Goal: Information Seeking & Learning: Learn about a topic

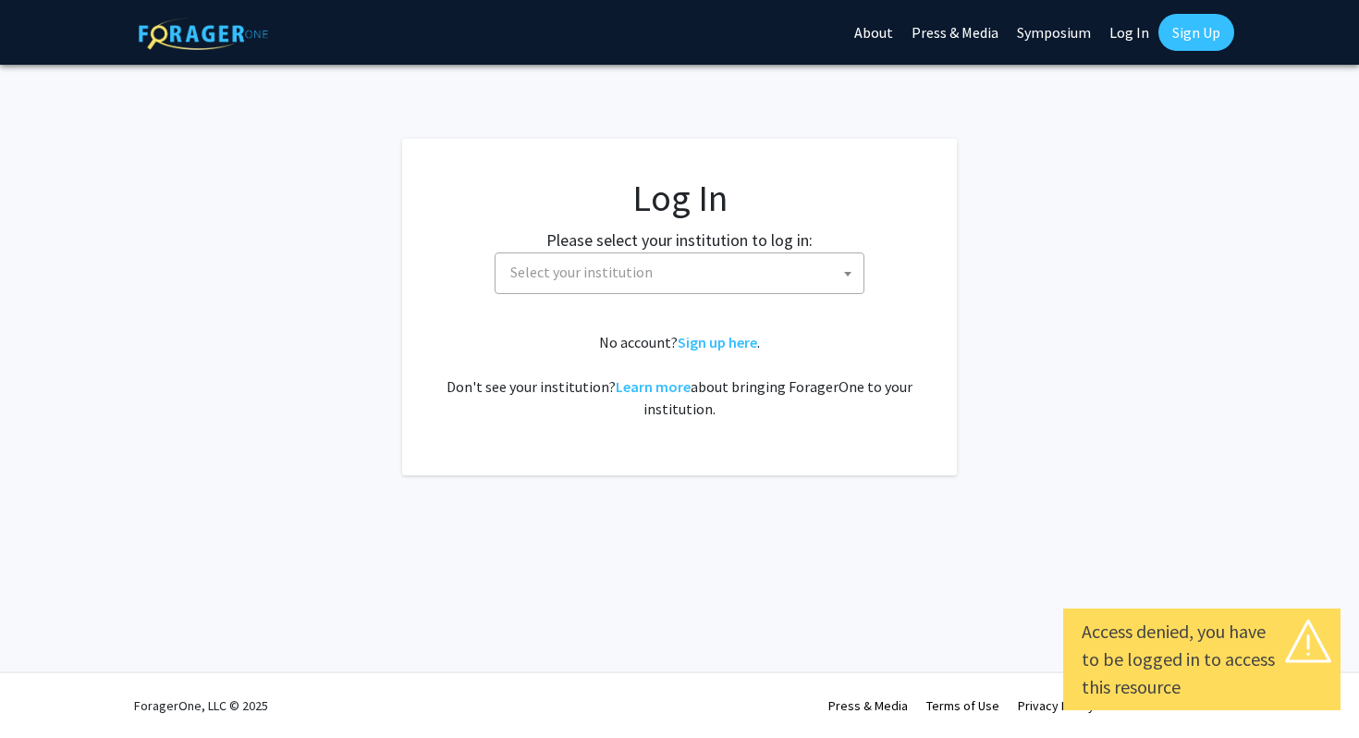
select select
click at [638, 249] on label "Please select your institution to log in:" at bounding box center [679, 239] width 266 height 25
click at [669, 271] on span "Select your institution" at bounding box center [683, 272] width 361 height 38
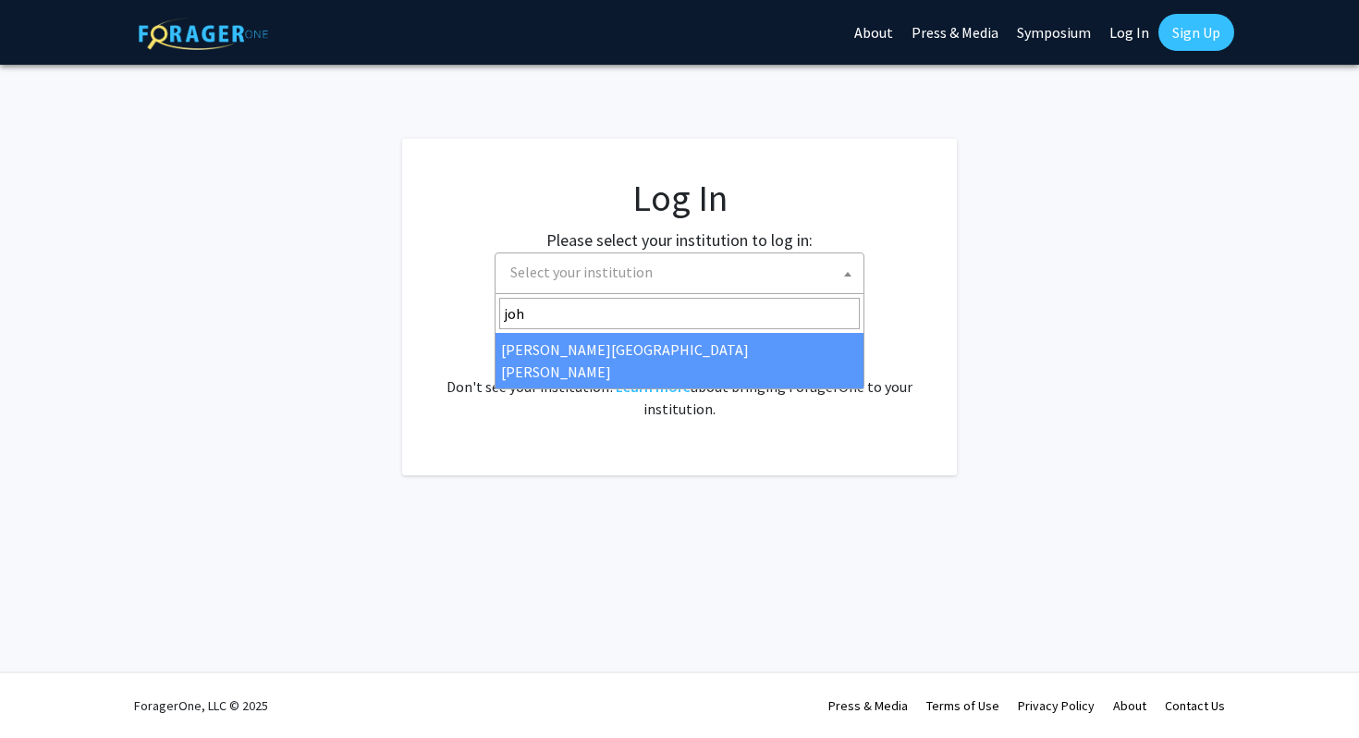
type input "joh"
select select "1"
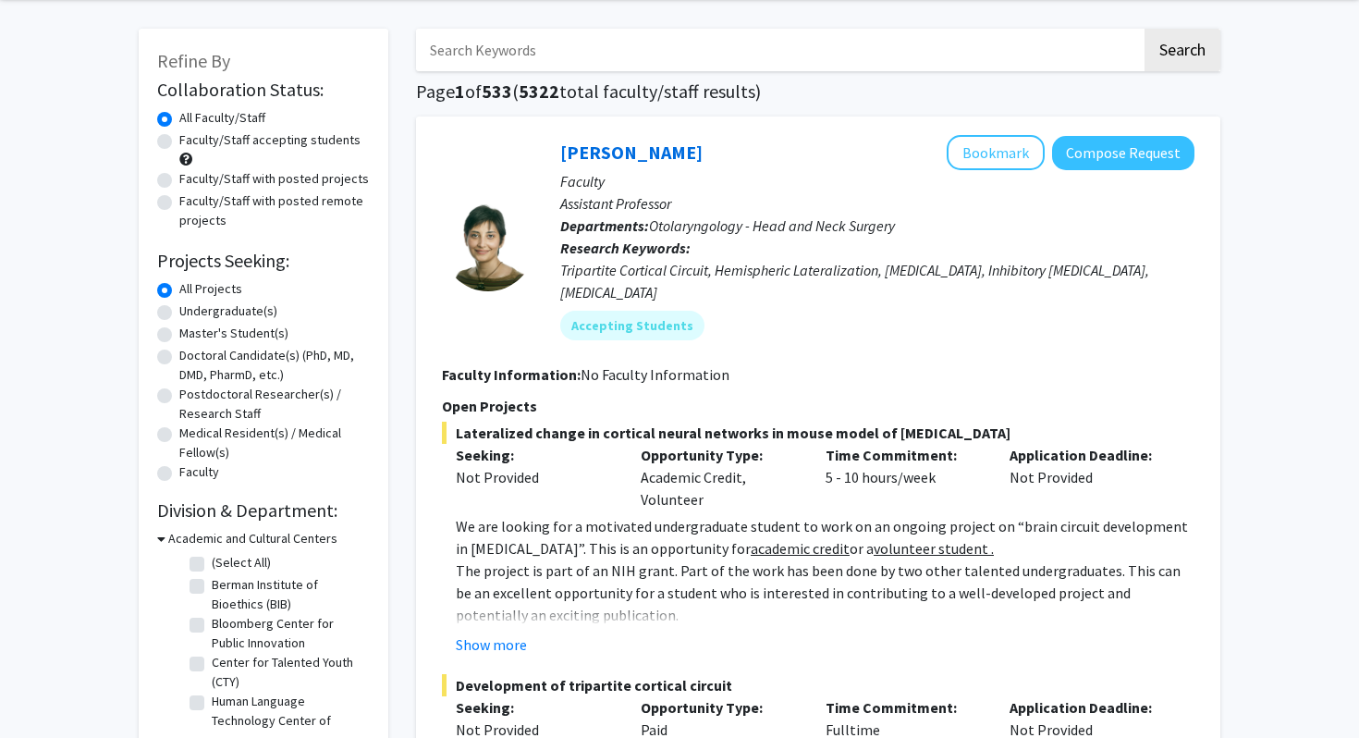
scroll to position [74, 0]
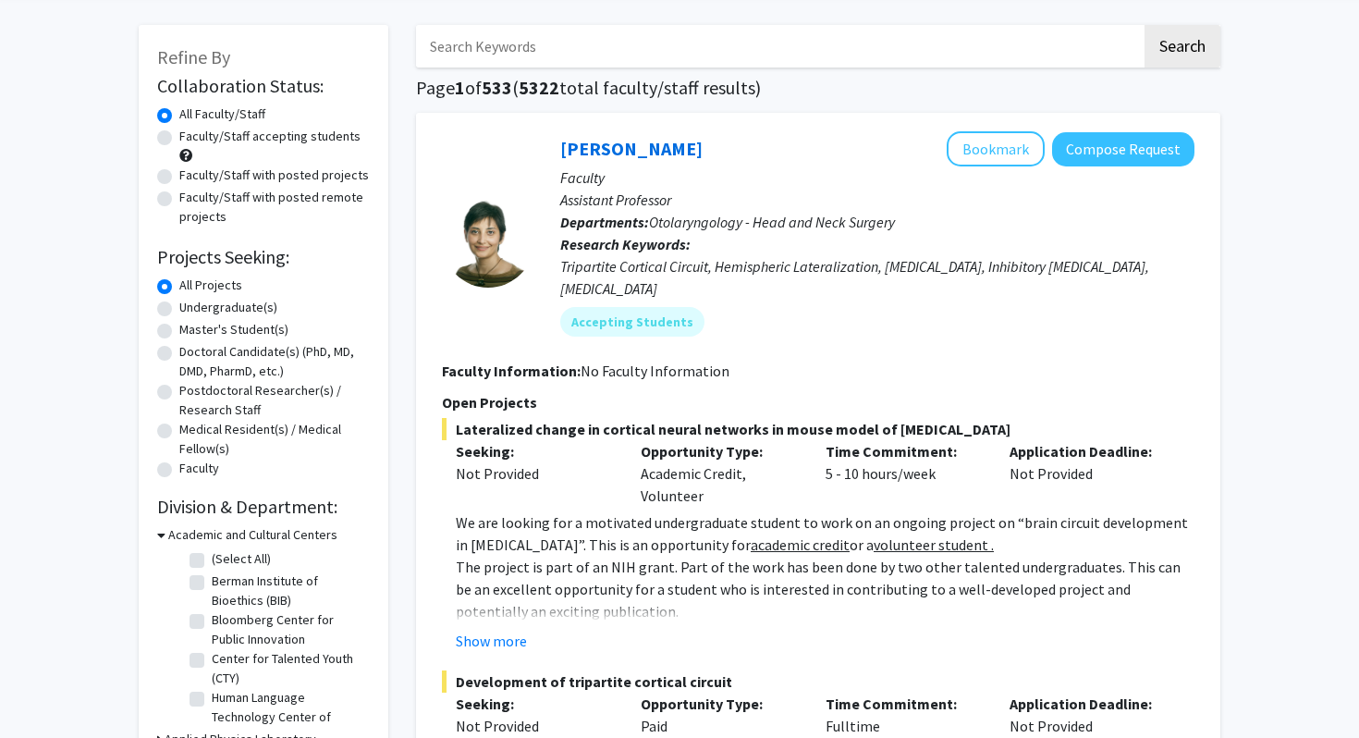
click at [179, 326] on label "Master's Student(s)" at bounding box center [233, 329] width 109 height 19
click at [179, 326] on input "Master's Student(s)" at bounding box center [185, 326] width 12 height 12
radio input "true"
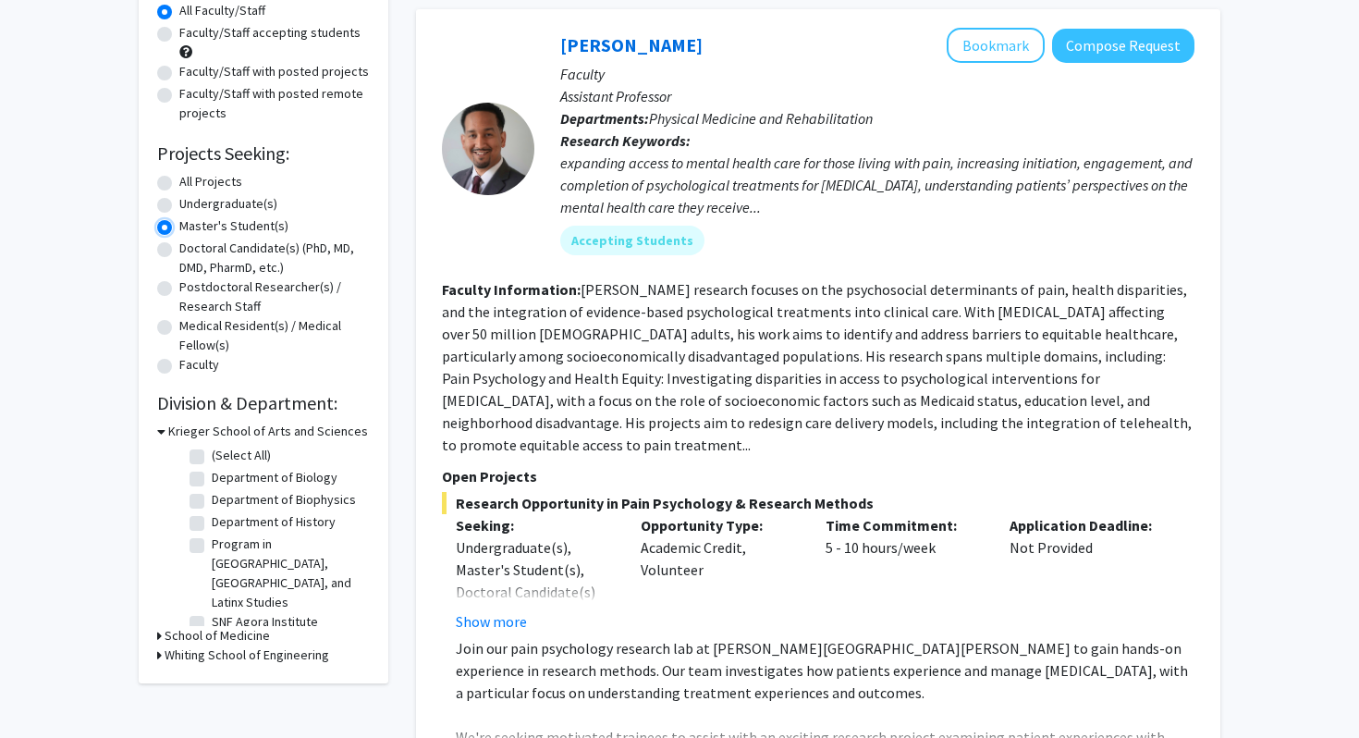
scroll to position [180, 0]
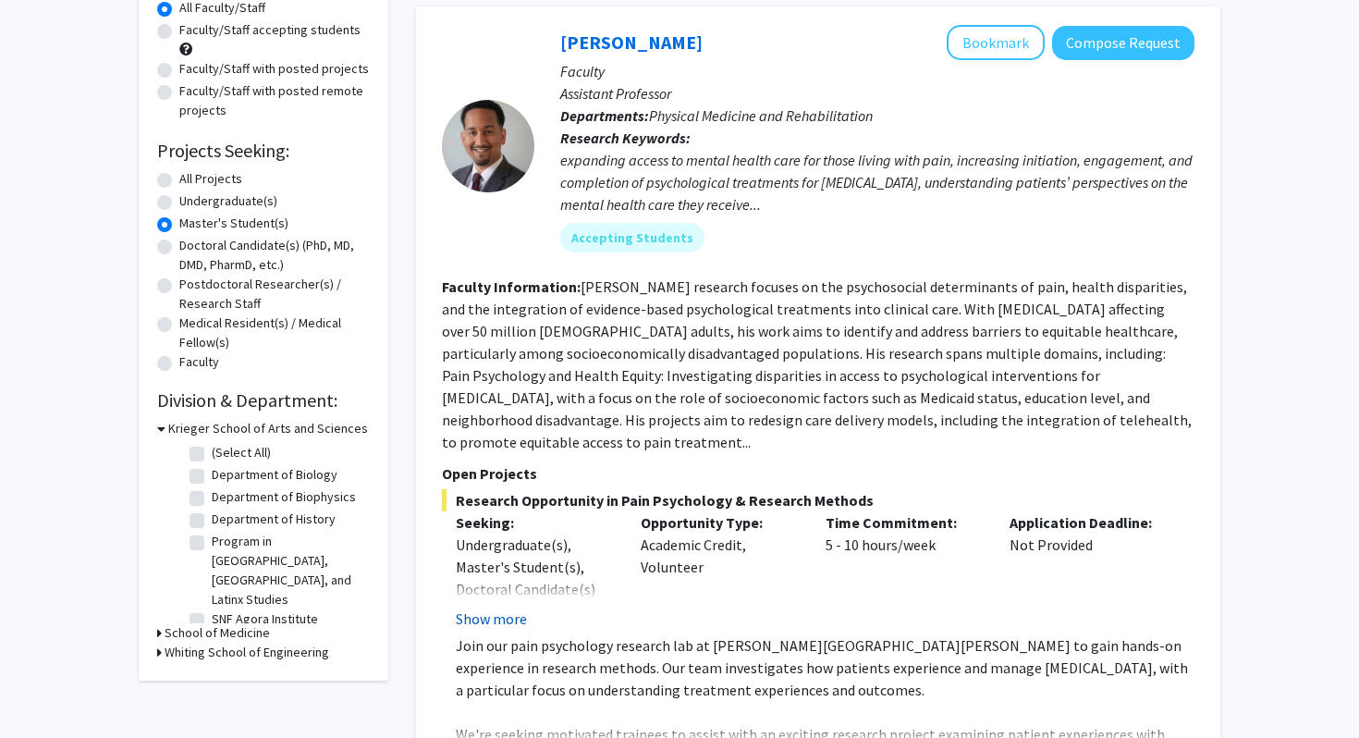
click at [499, 608] on button "Show more" at bounding box center [491, 619] width 71 height 22
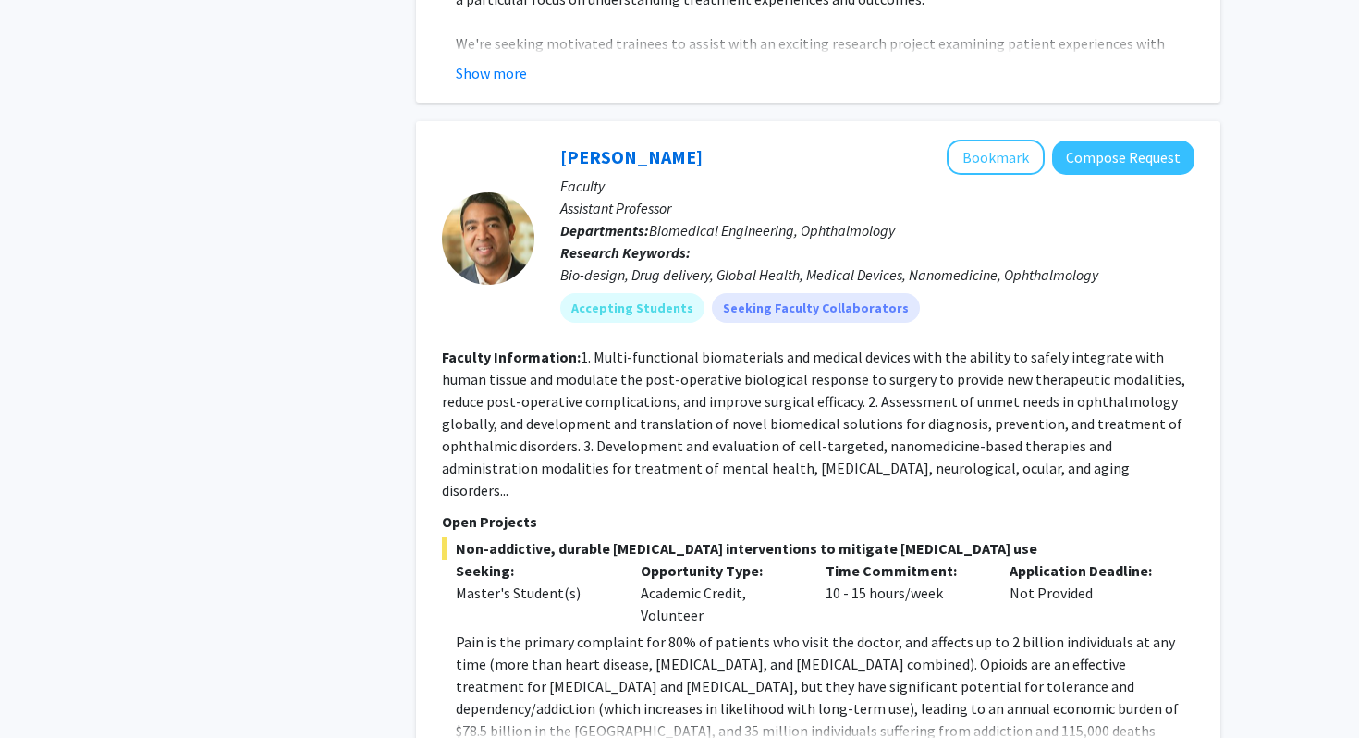
scroll to position [1028, 0]
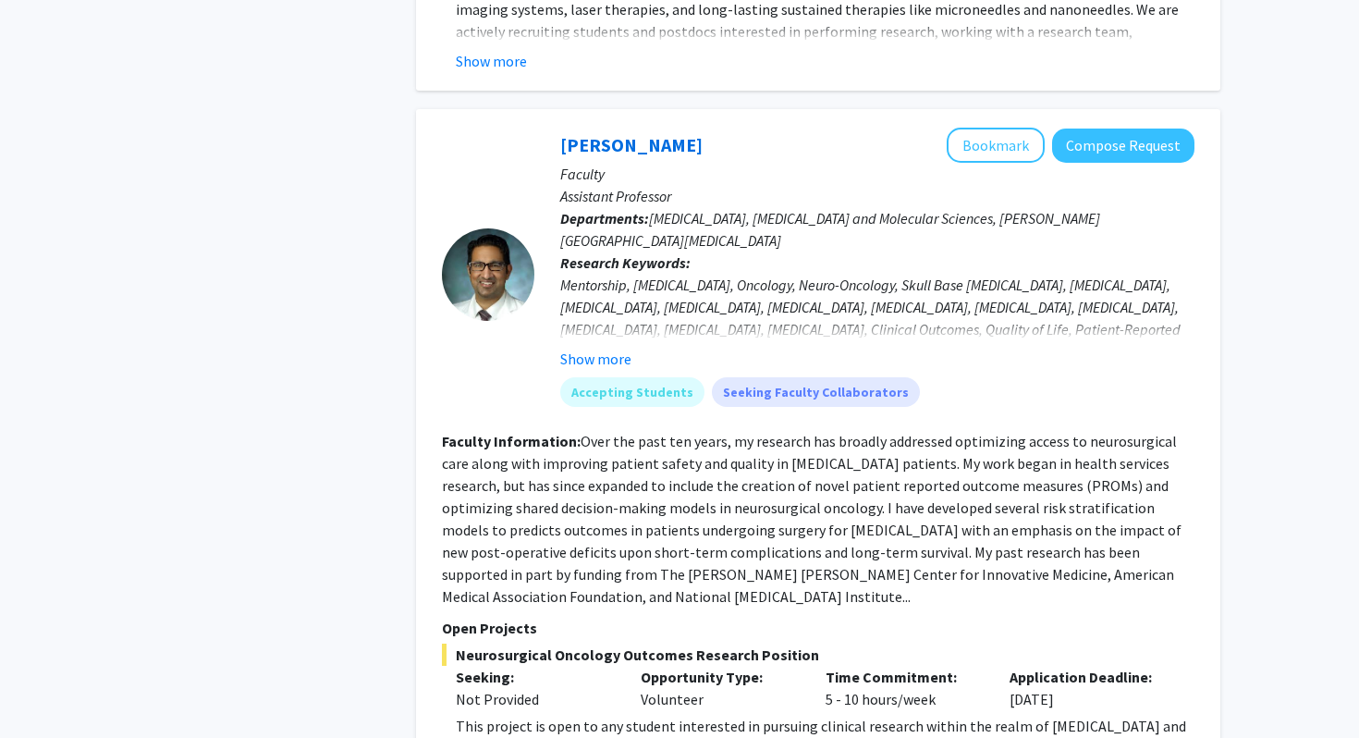
scroll to position [6812, 0]
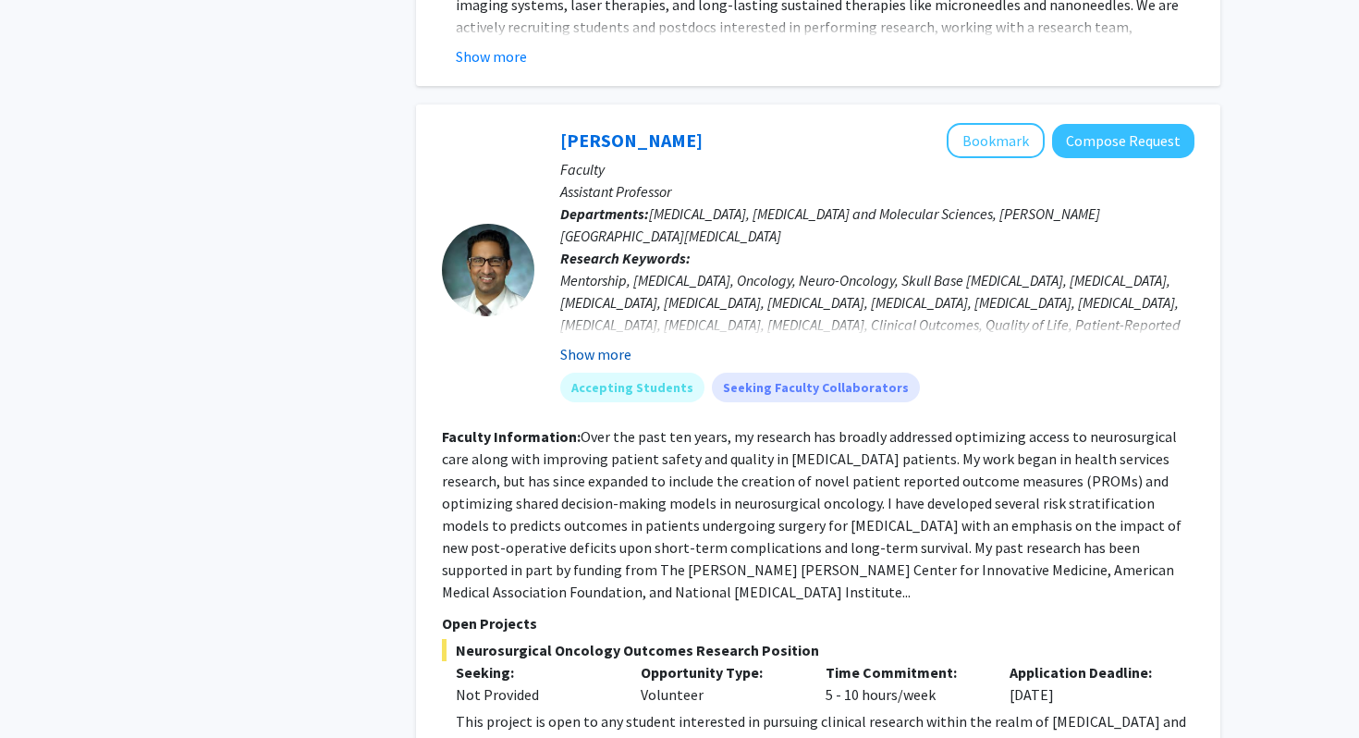
click at [607, 343] on button "Show more" at bounding box center [595, 354] width 71 height 22
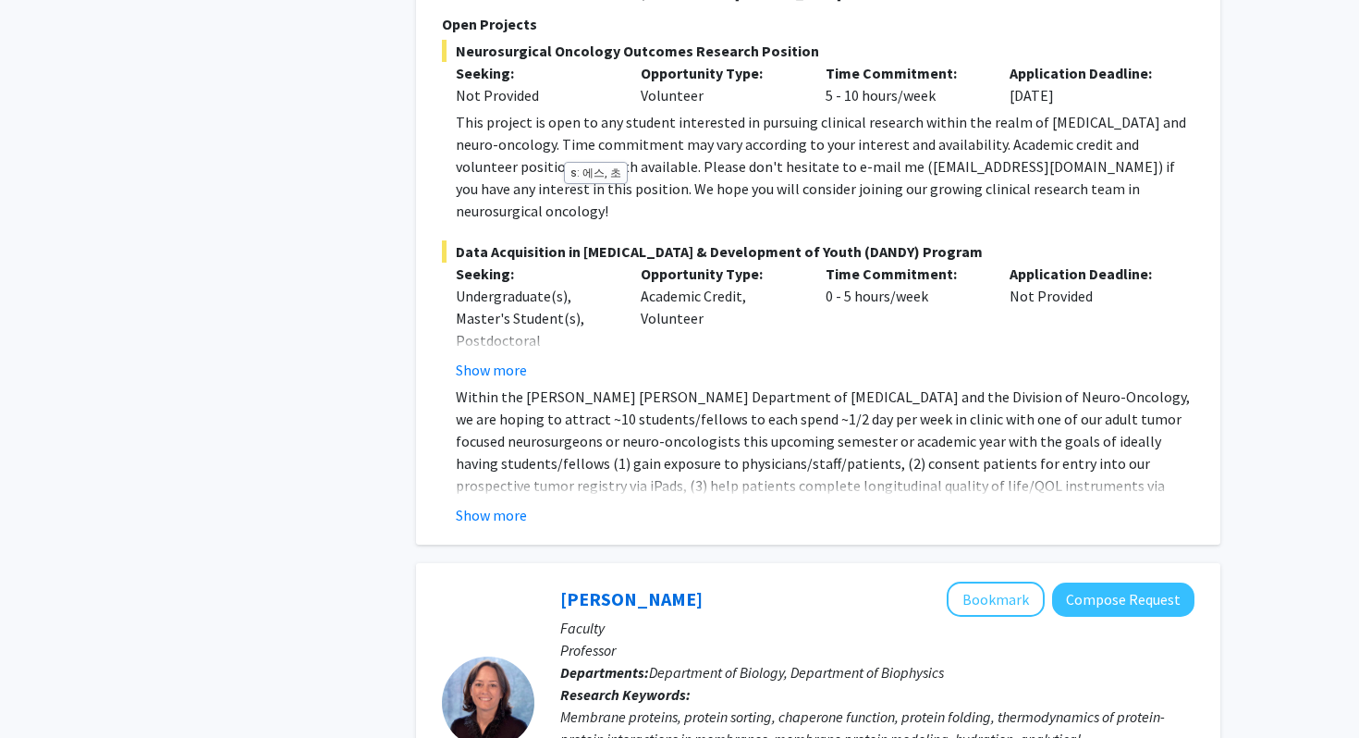
scroll to position [7475, 0]
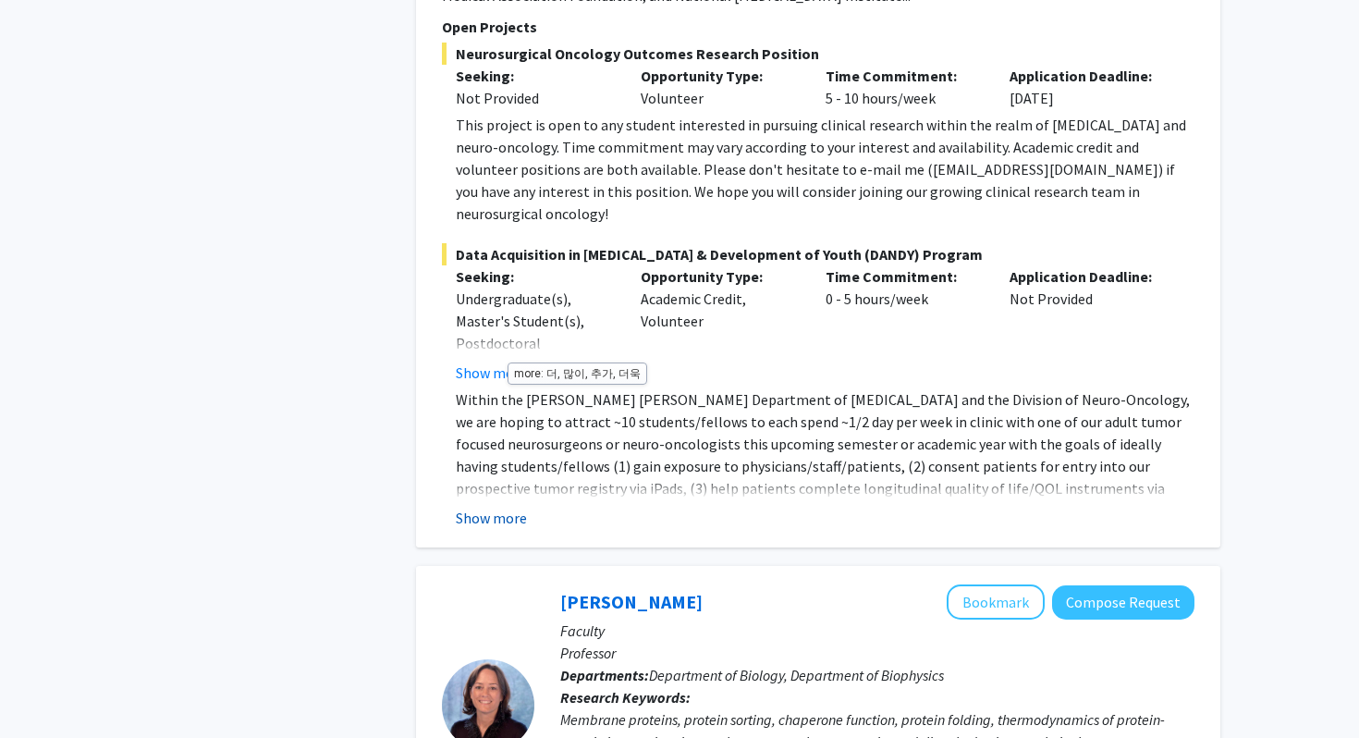
click at [508, 507] on button "Show more" at bounding box center [491, 518] width 71 height 22
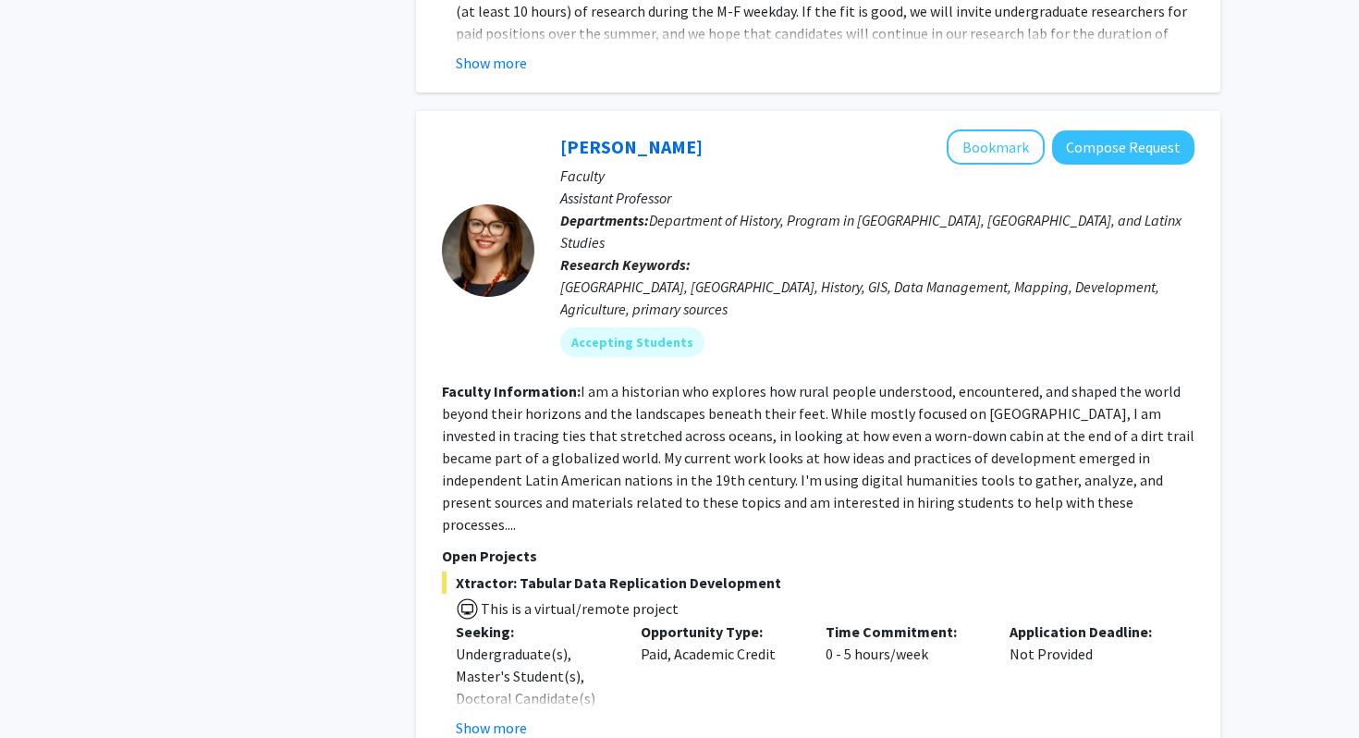
scroll to position [9031, 0]
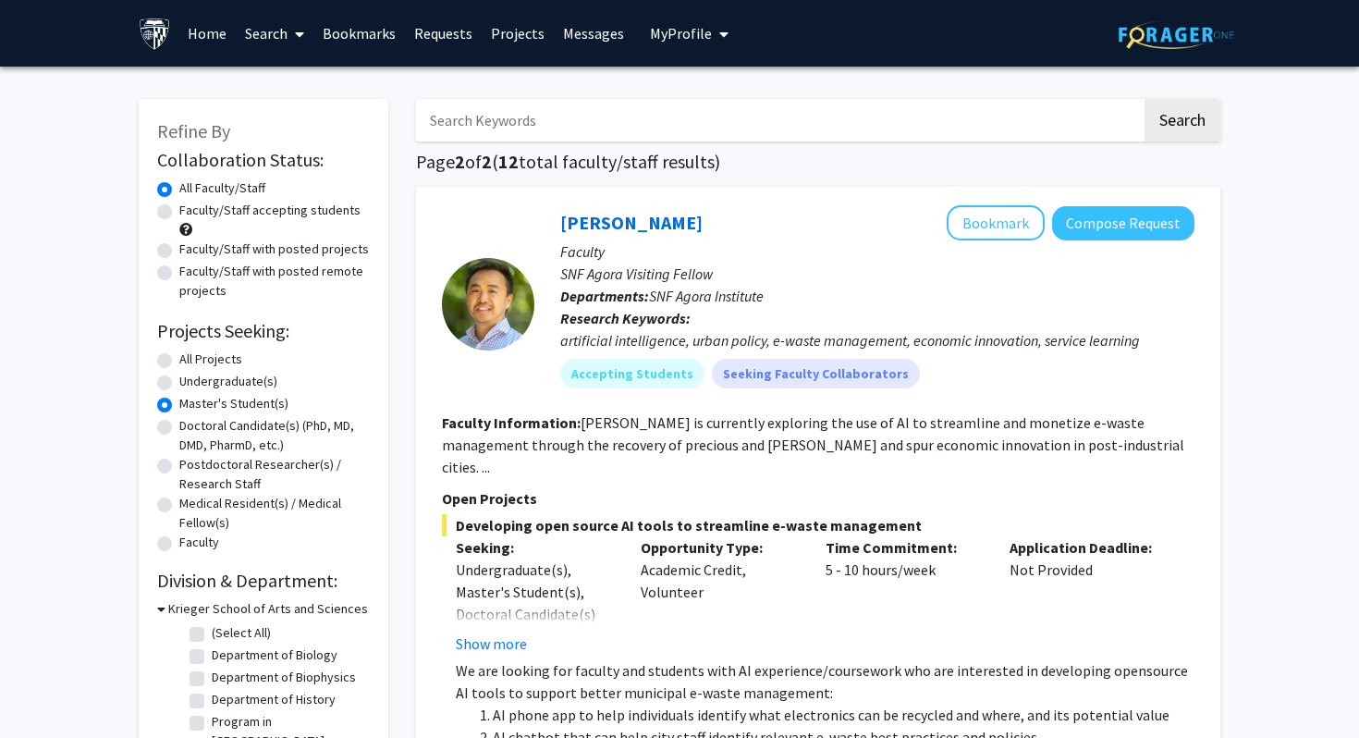
click at [294, 273] on label "Faculty/Staff with posted remote projects" at bounding box center [274, 281] width 190 height 39
click at [191, 273] on input "Faculty/Staff with posted remote projects" at bounding box center [185, 268] width 12 height 12
radio input "true"
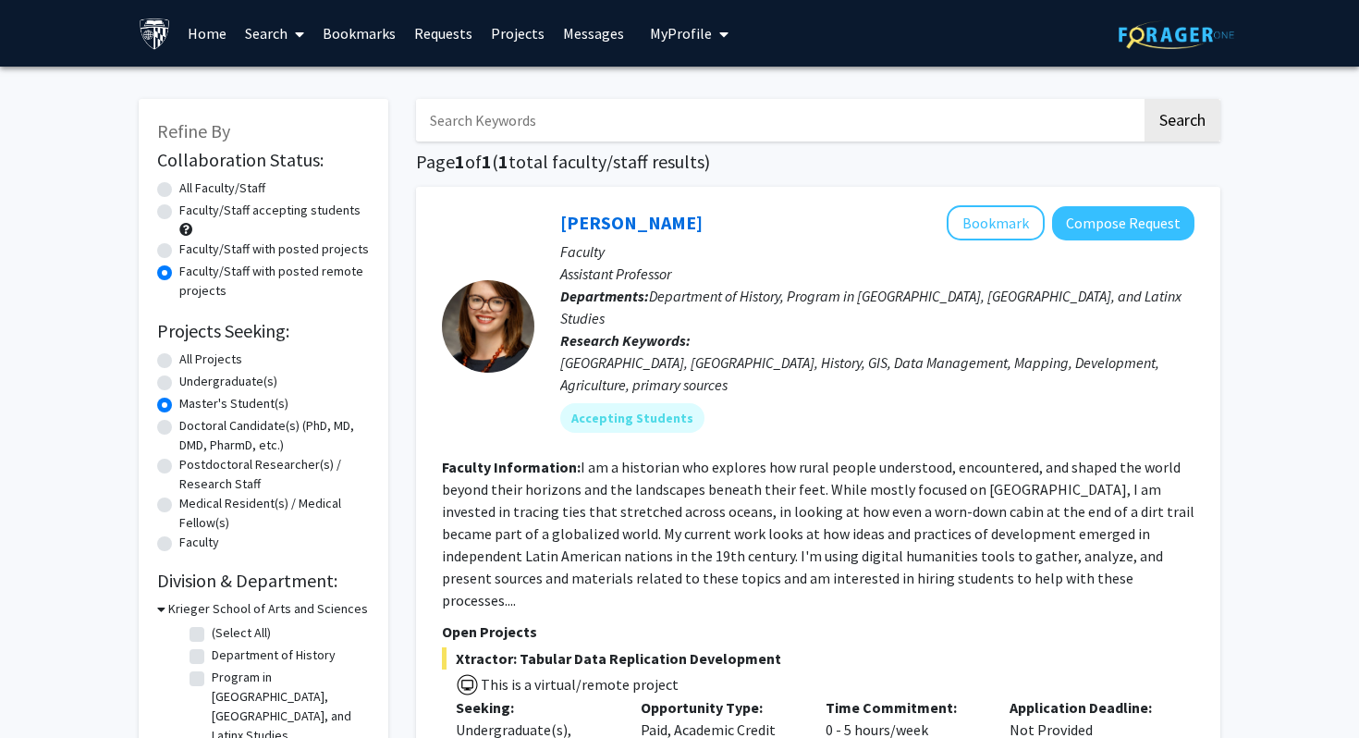
click at [214, 355] on label "All Projects" at bounding box center [210, 359] width 63 height 19
click at [191, 355] on input "All Projects" at bounding box center [185, 356] width 12 height 12
radio input "true"
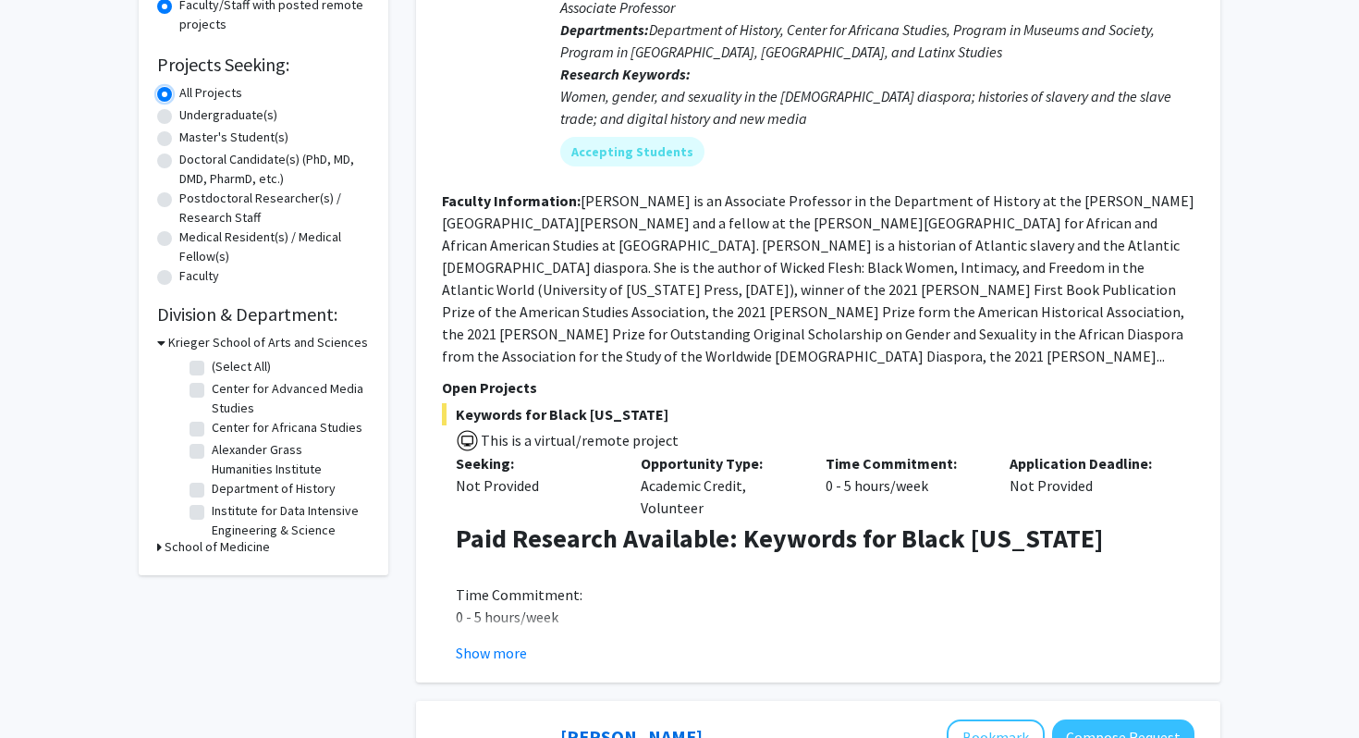
scroll to position [267, 0]
click at [150, 549] on div "Refine By Collaboration Status: Collaboration Status All Faculty/Staff Collabor…" at bounding box center [264, 203] width 250 height 743
click at [166, 544] on h3 "School of Medicine" at bounding box center [217, 545] width 105 height 19
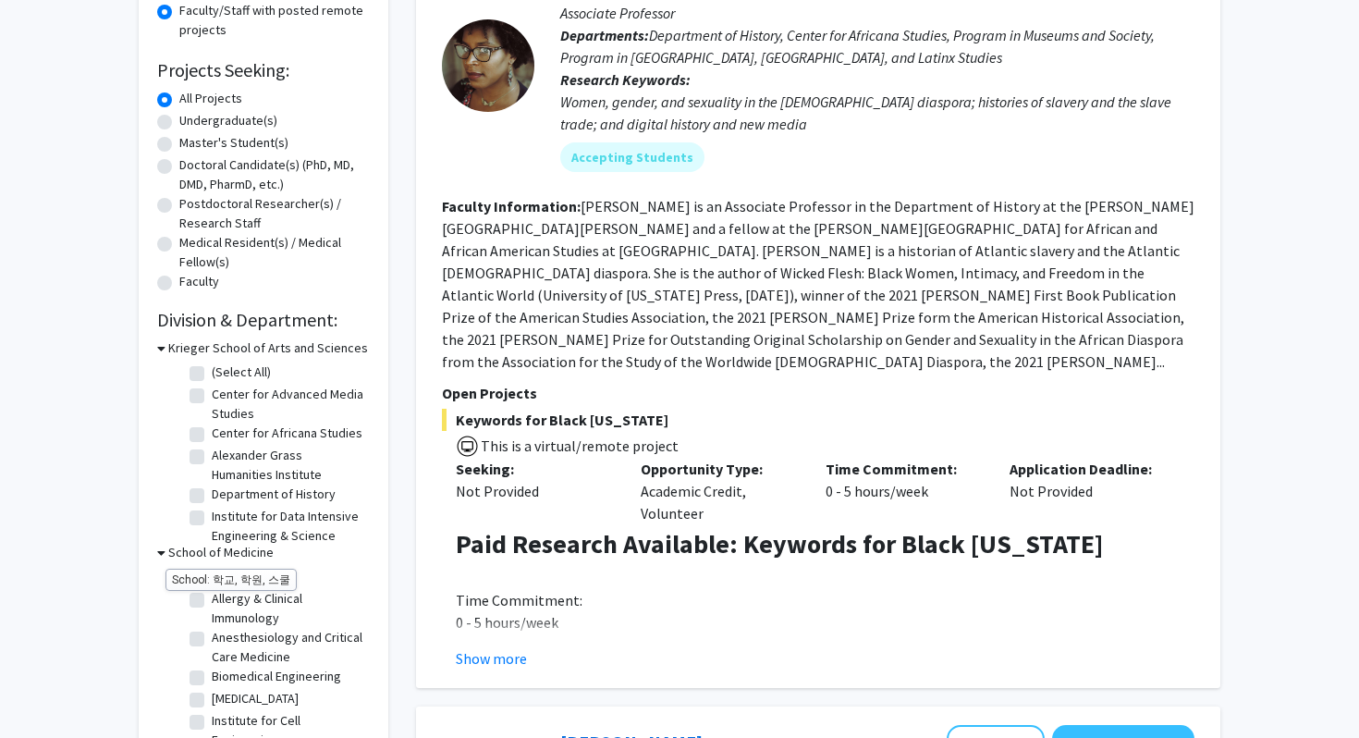
scroll to position [0, 0]
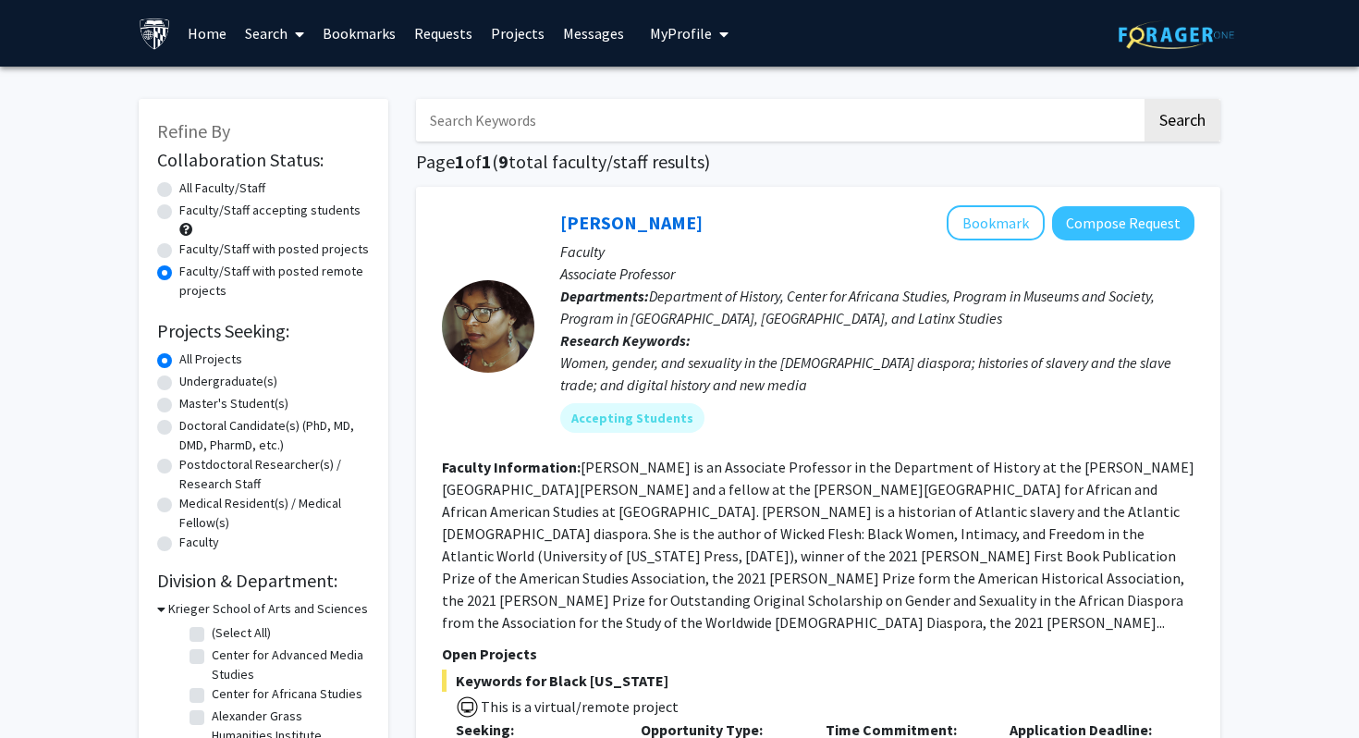
click at [1196, 39] on img at bounding box center [1177, 34] width 116 height 29
radio input "true"
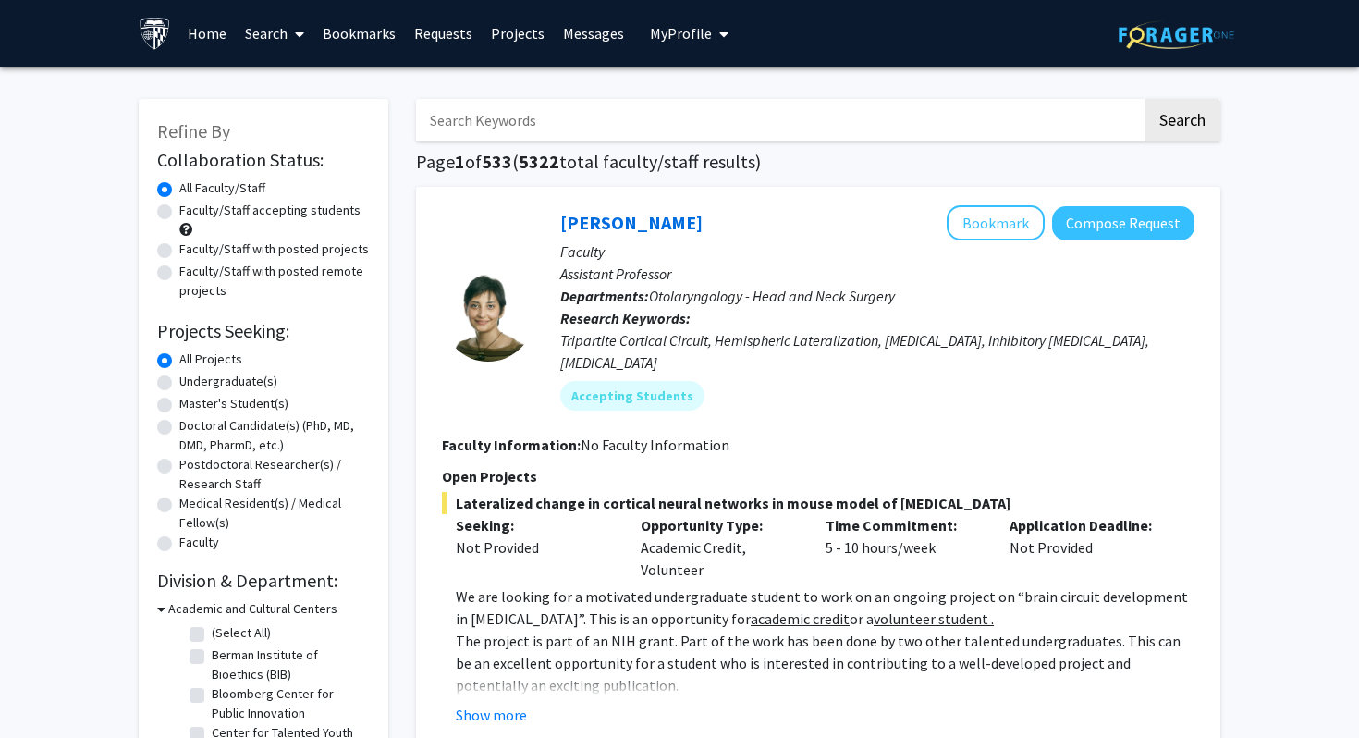
click at [193, 31] on link "Home" at bounding box center [206, 33] width 57 height 65
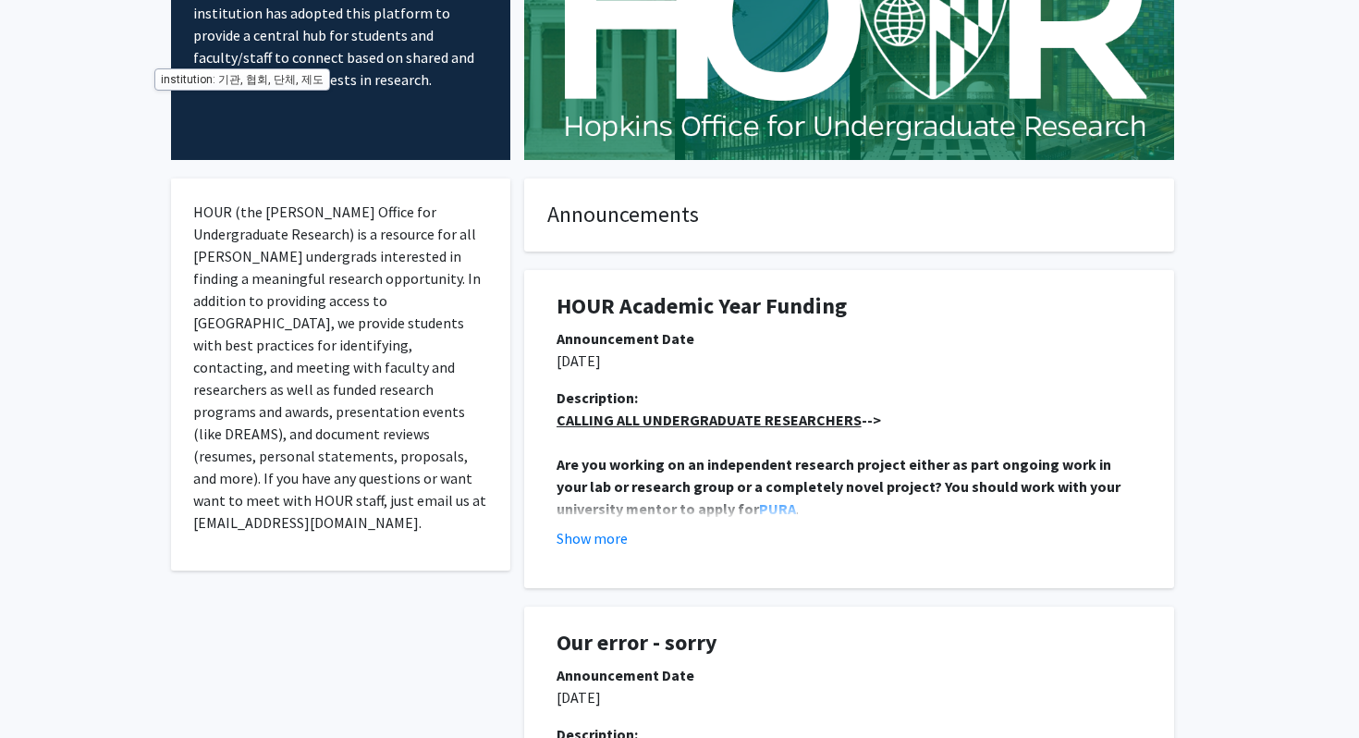
scroll to position [196, 0]
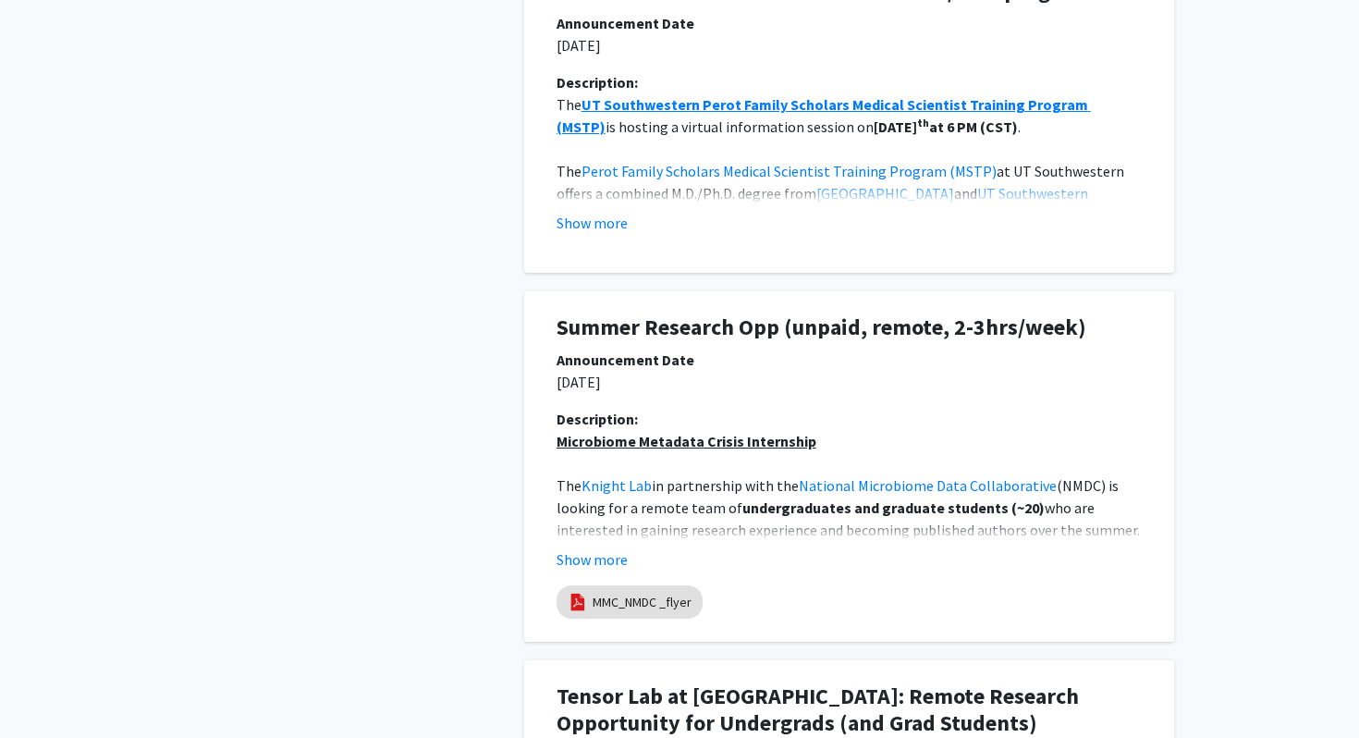
scroll to position [1189, 0]
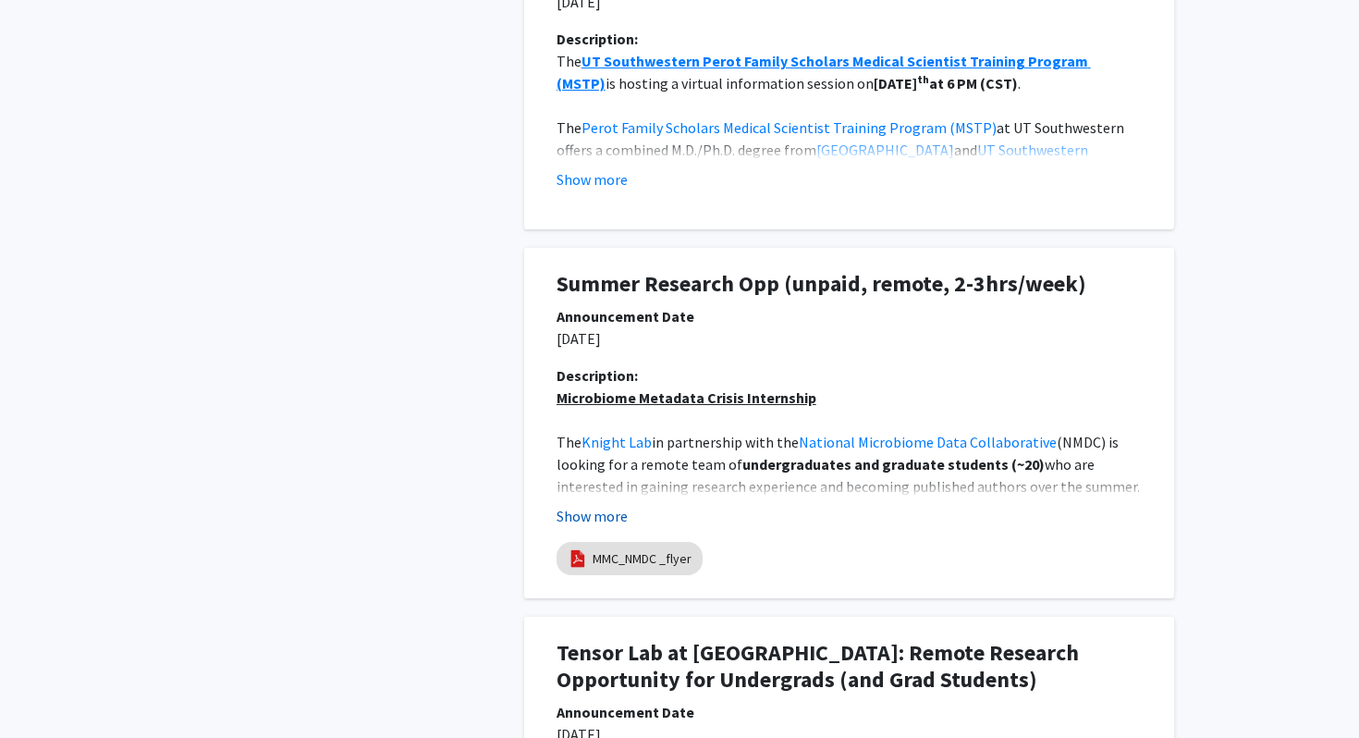
click at [605, 510] on button "Show more" at bounding box center [592, 516] width 71 height 22
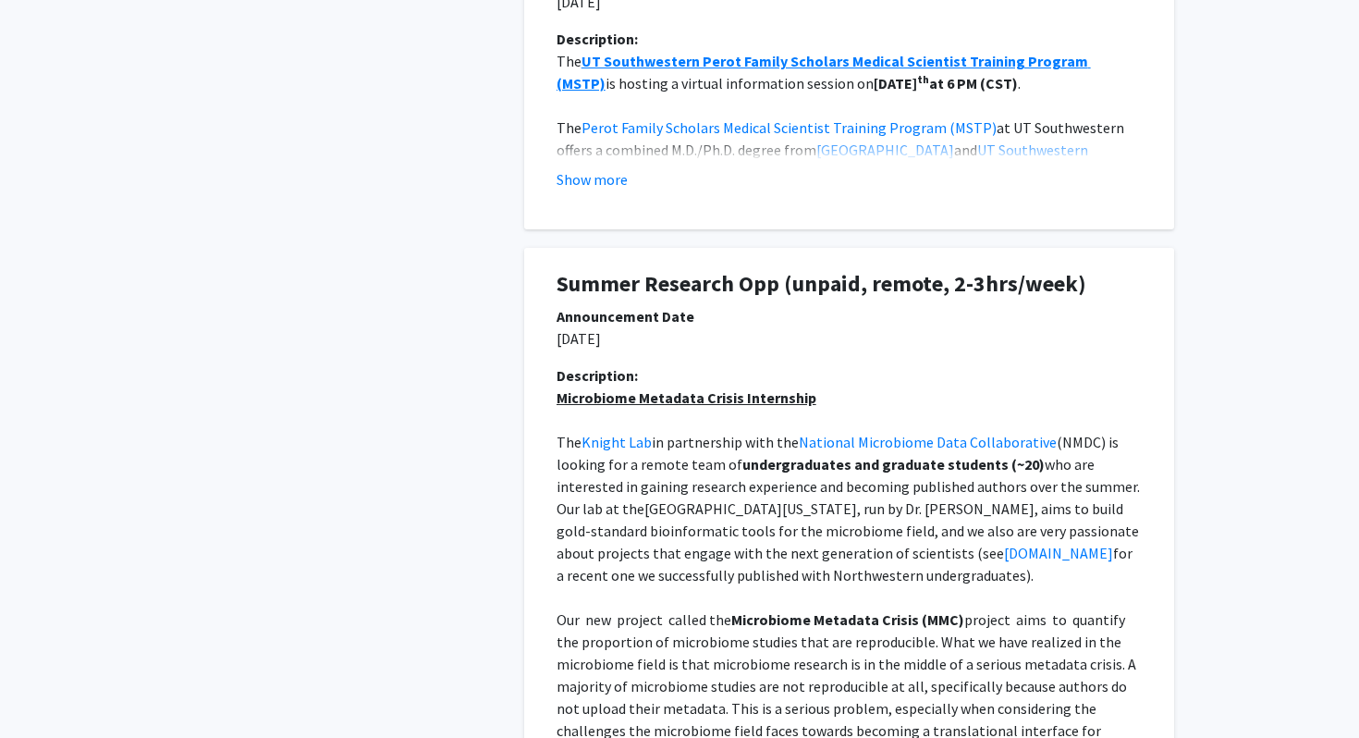
click at [667, 403] on u "Microbiome Metadata Crisis Internship" at bounding box center [687, 397] width 260 height 18
click at [651, 287] on h1 "Summer Research Opp (unpaid, remote, 2-3hrs/week)" at bounding box center [849, 284] width 585 height 27
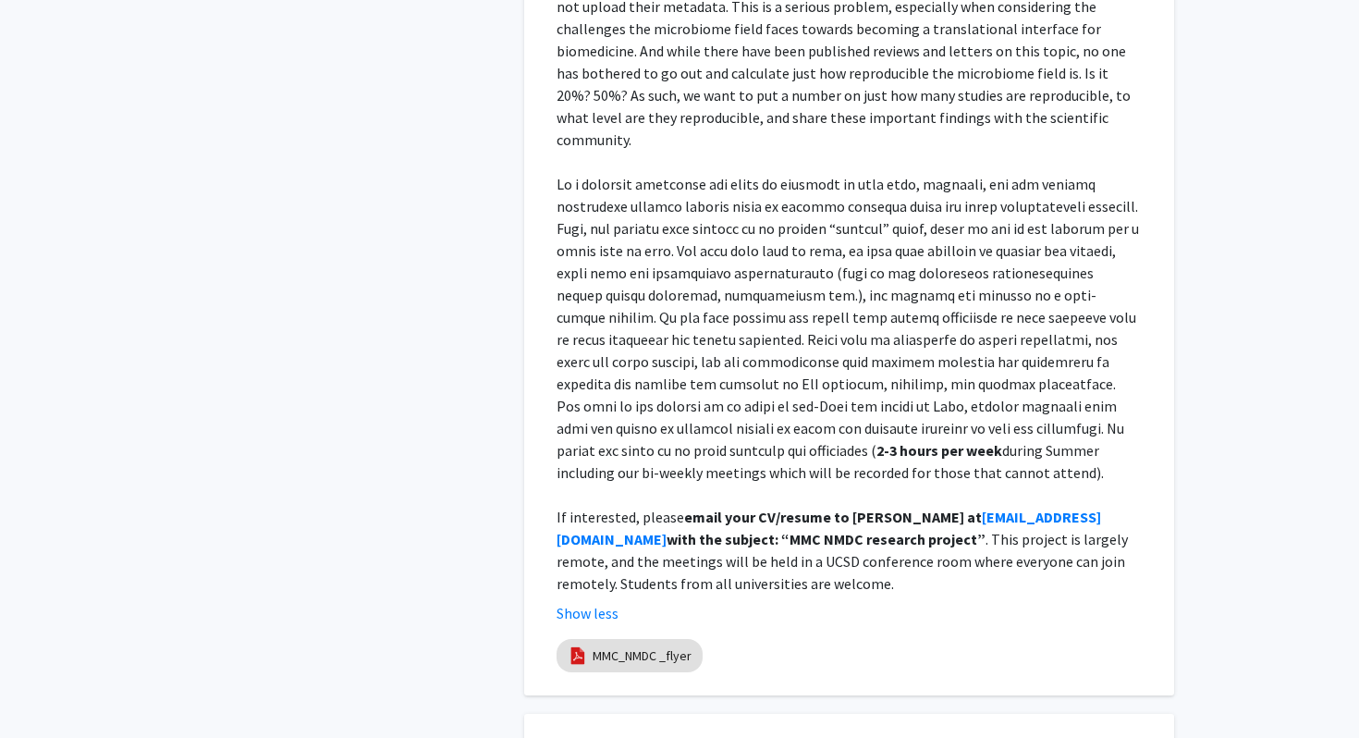
scroll to position [2045, 0]
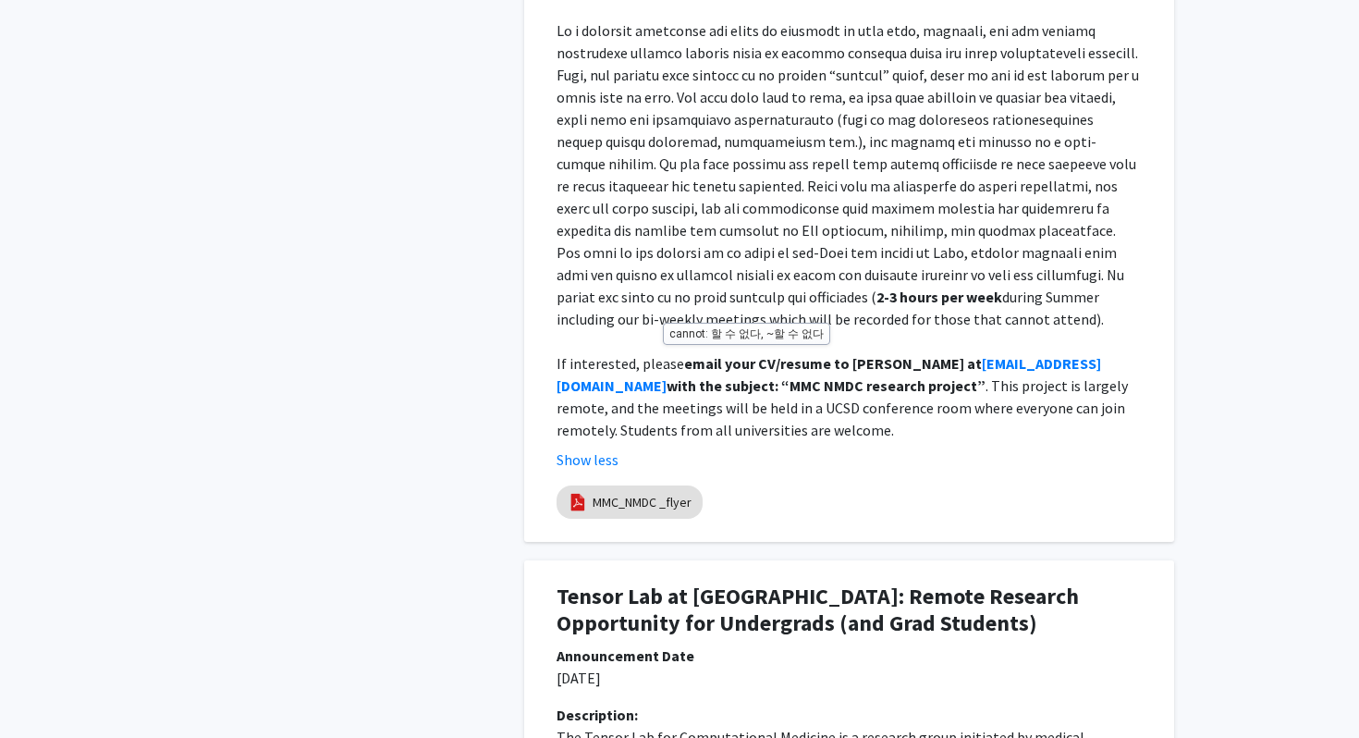
click at [661, 330] on p at bounding box center [849, 341] width 585 height 22
click at [690, 288] on span "during Summer including our bi-weekly meetings which will be recorded for those…" at bounding box center [830, 308] width 547 height 41
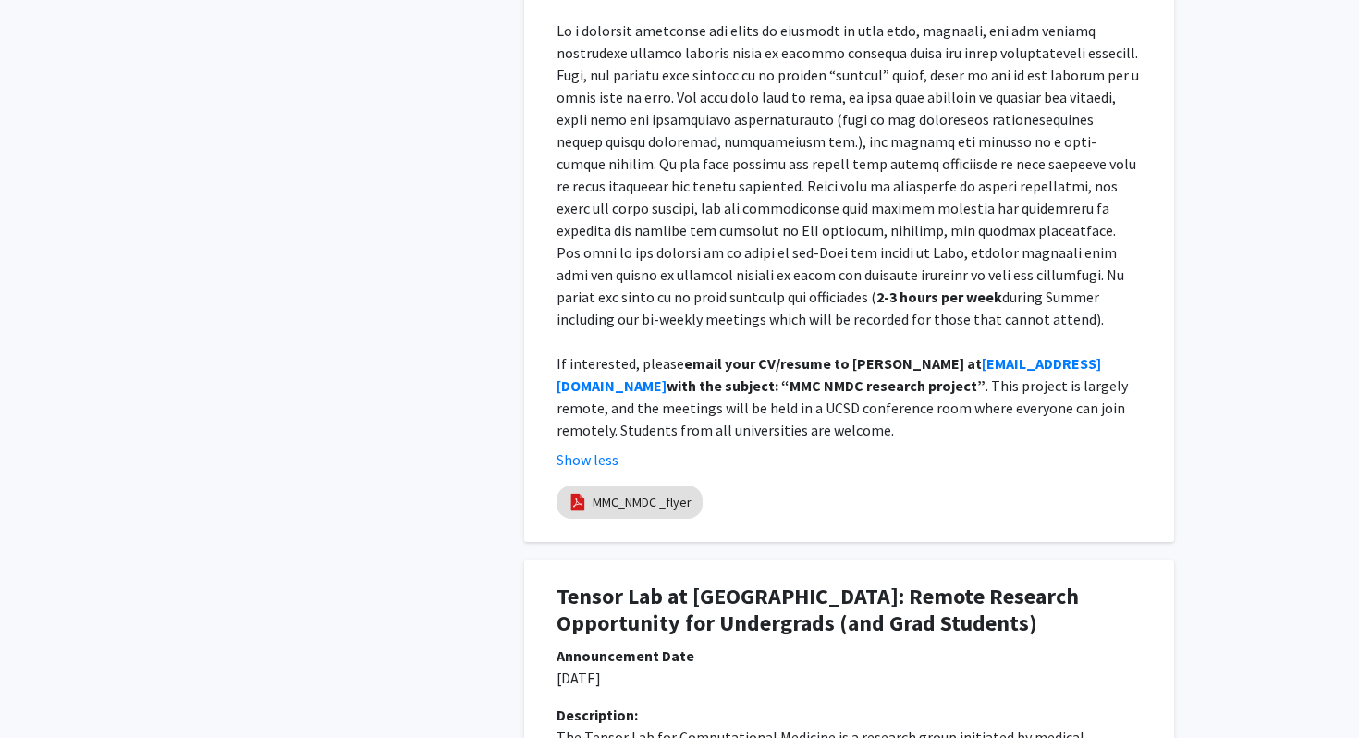
click at [690, 288] on span "during Summer including our bi-weekly meetings which will be recorded for those…" at bounding box center [830, 308] width 547 height 41
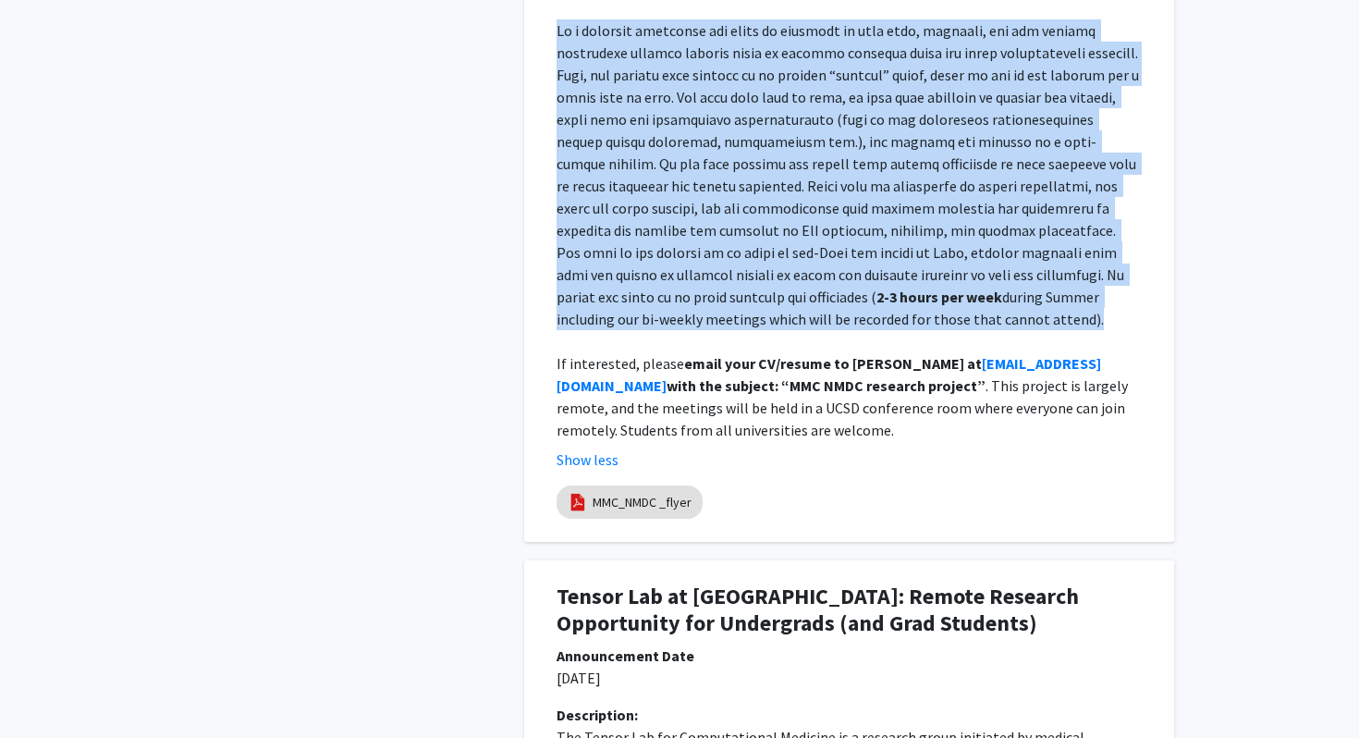
click at [690, 288] on span "during Summer including our bi-weekly meetings which will be recorded for those…" at bounding box center [830, 308] width 547 height 41
click at [727, 264] on p "2-3 hours per week during Summer including our bi-weekly meetings which will be…" at bounding box center [849, 174] width 585 height 311
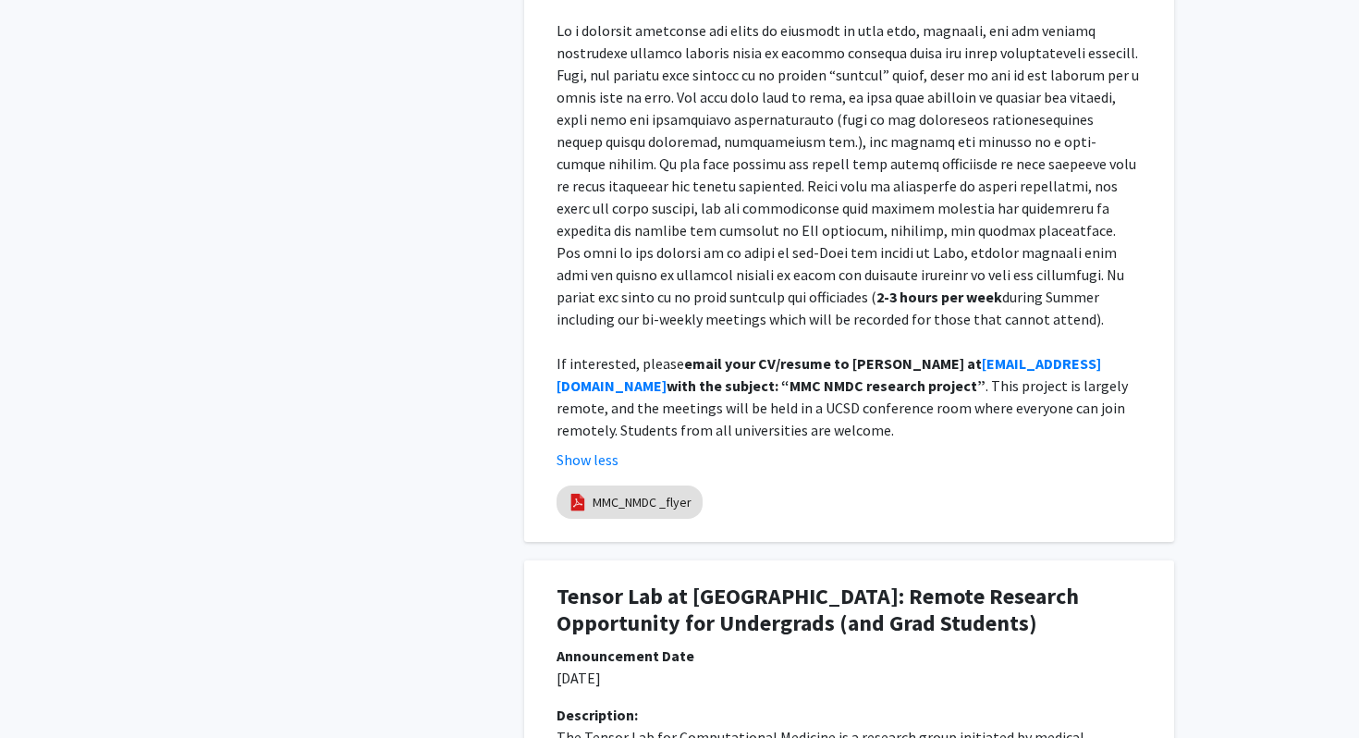
click at [727, 264] on p "2-3 hours per week during Summer including our bi-weekly meetings which will be…" at bounding box center [849, 174] width 585 height 311
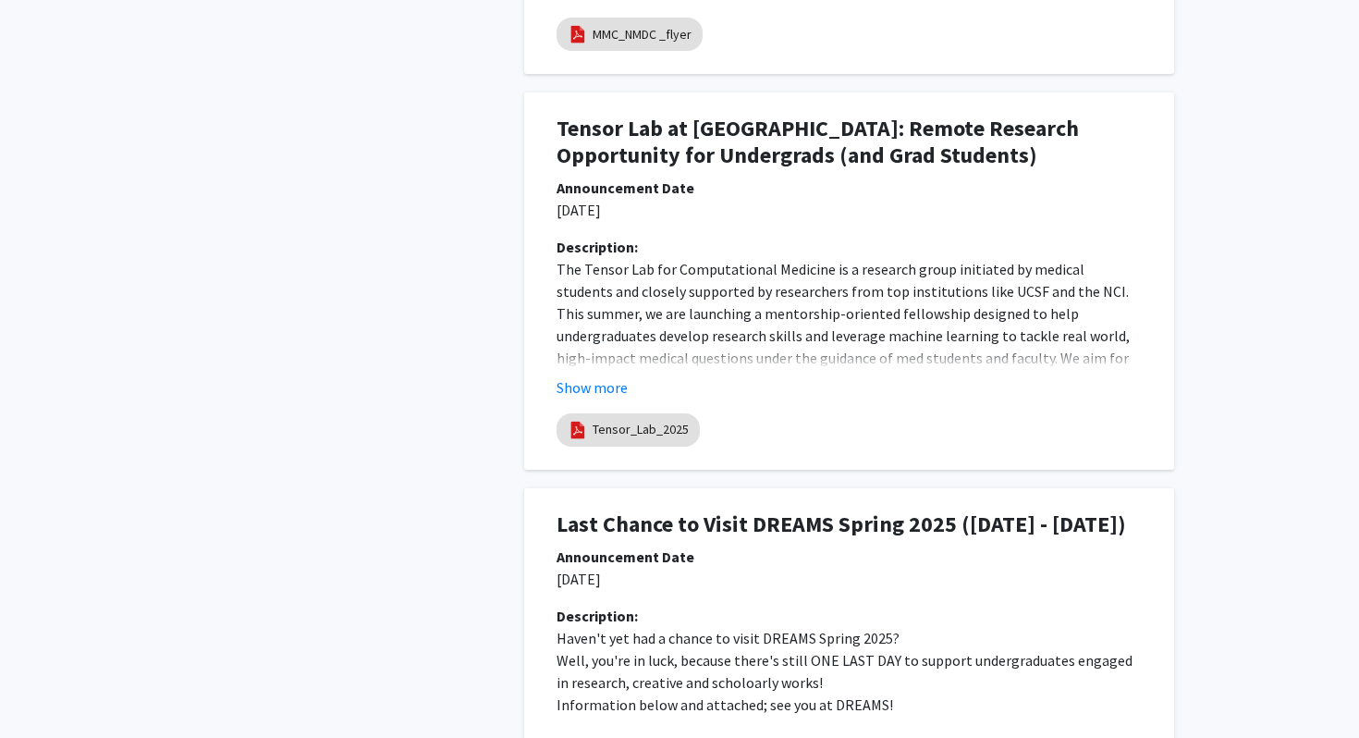
scroll to position [2569, 0]
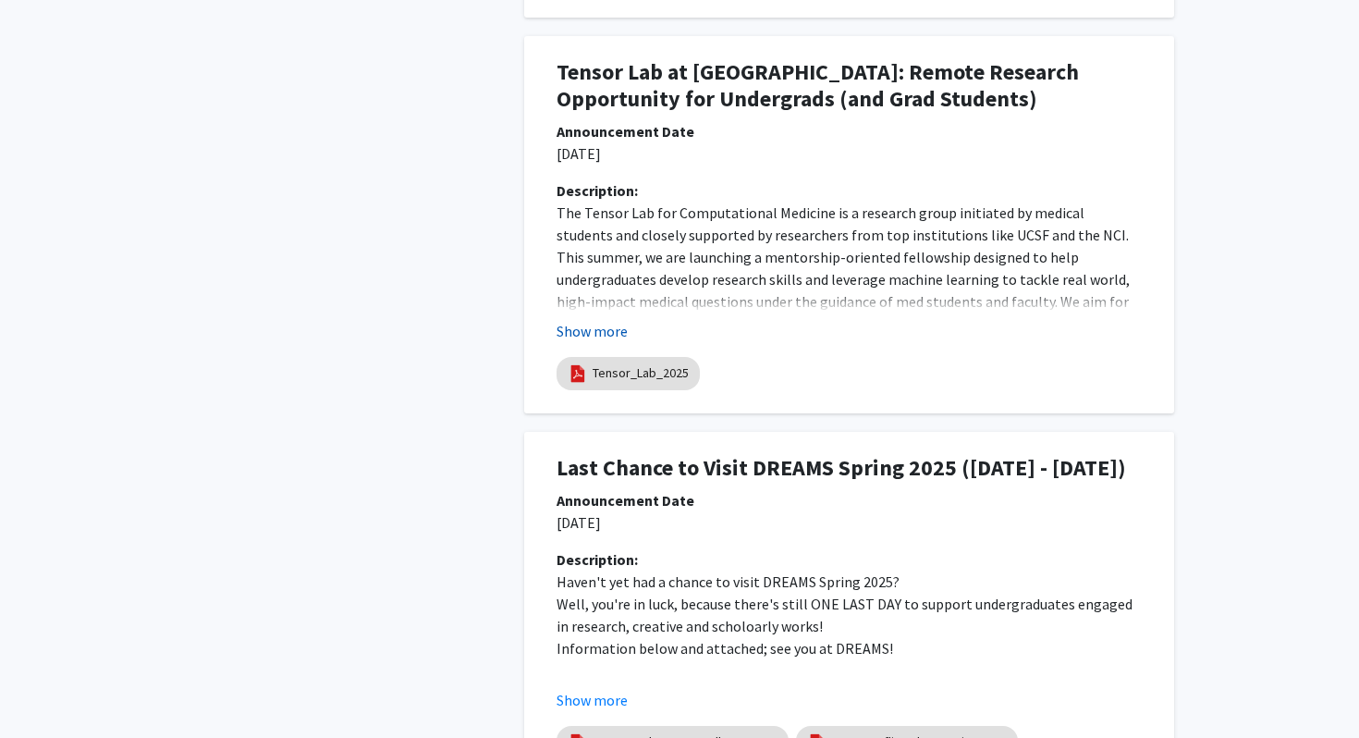
click at [613, 320] on button "Show more" at bounding box center [592, 331] width 71 height 22
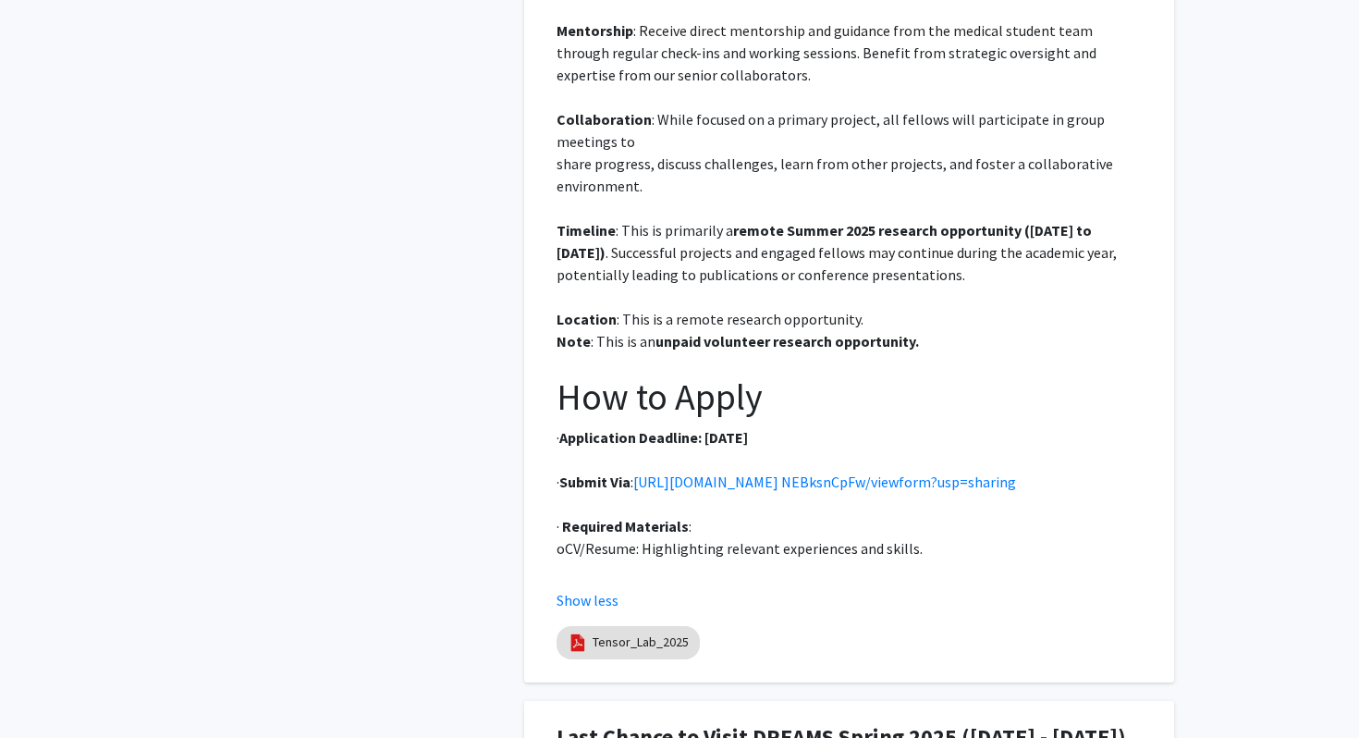
scroll to position [3248, 0]
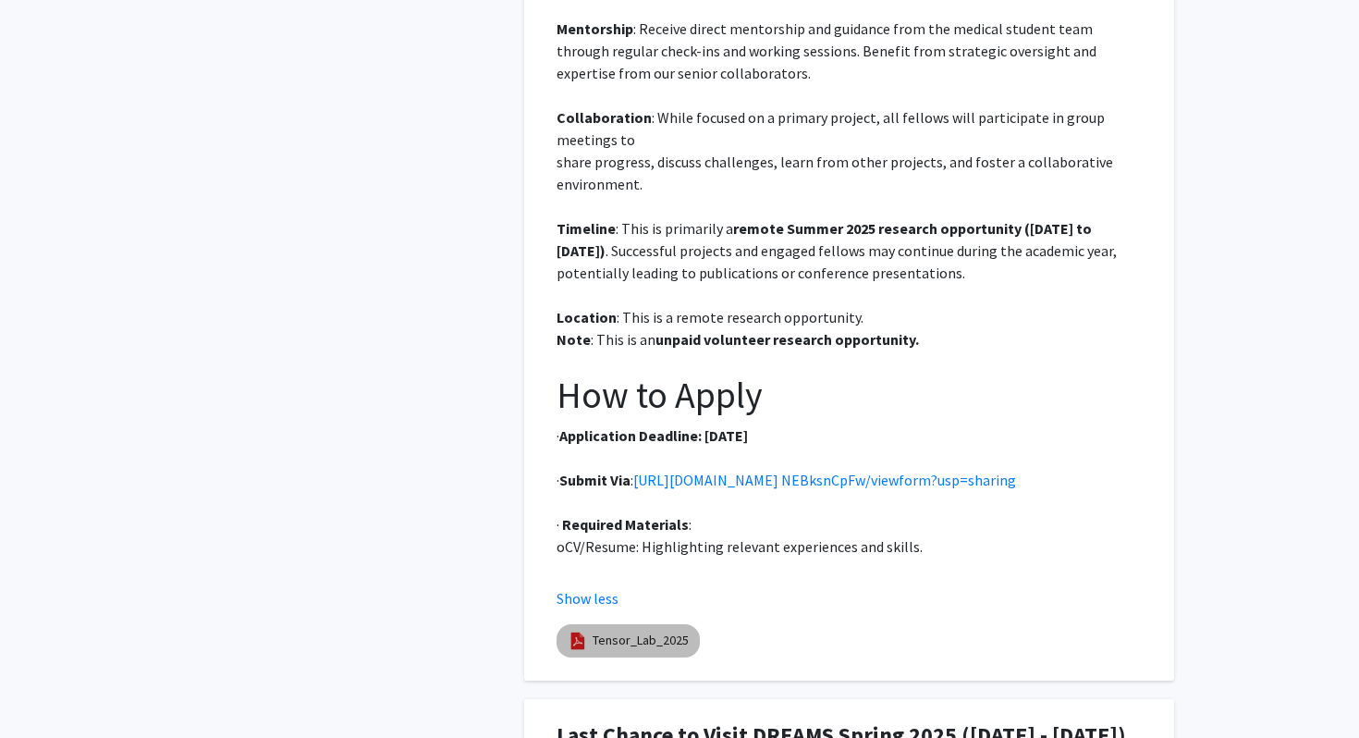
click at [660, 637] on link "Tensor_Lab_2025" at bounding box center [641, 640] width 96 height 19
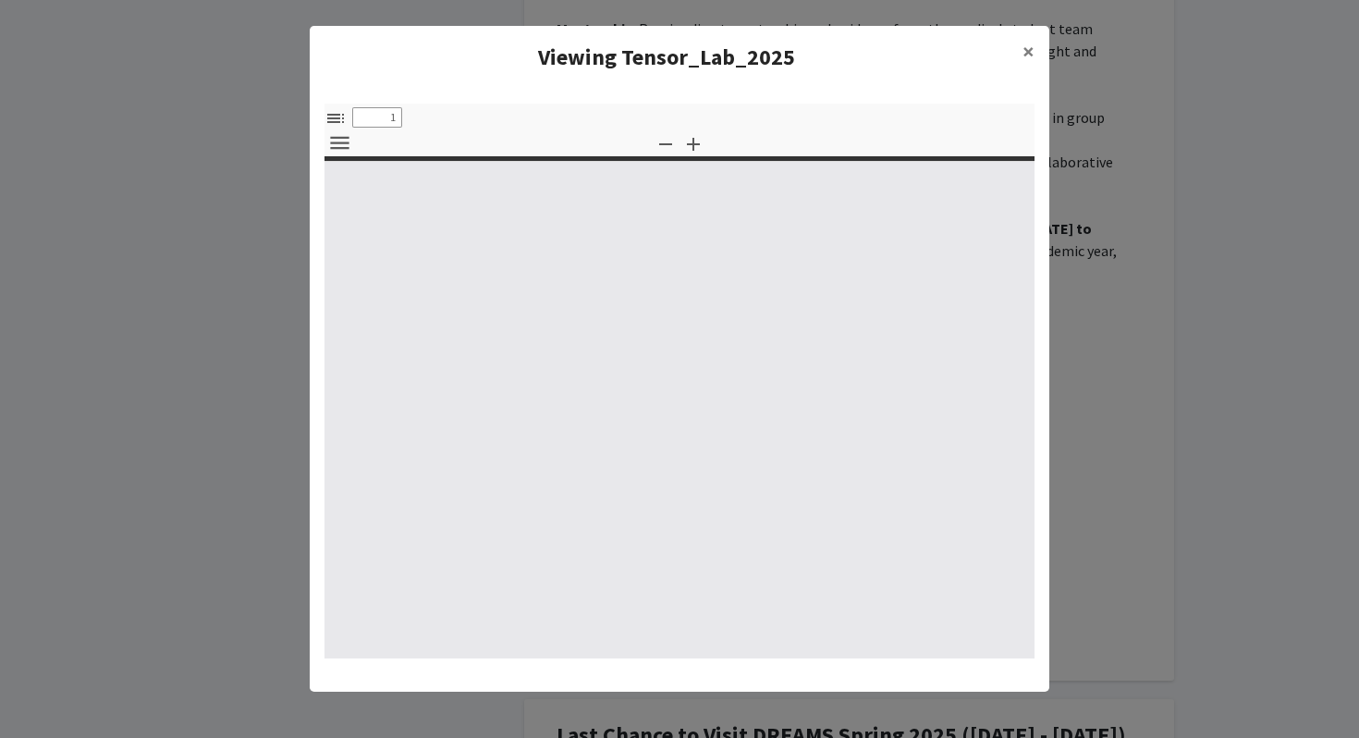
select select "custom"
type input "0"
select select "custom"
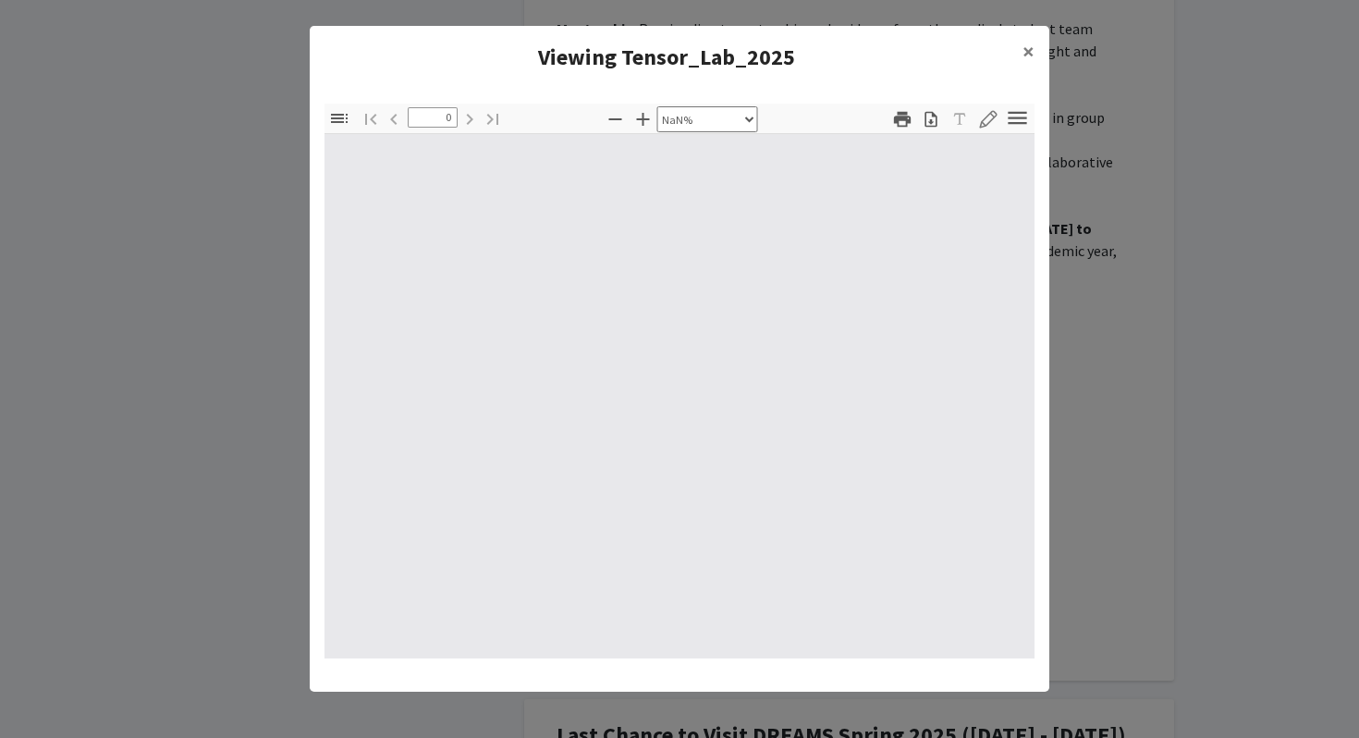
type input "1"
select select "auto"
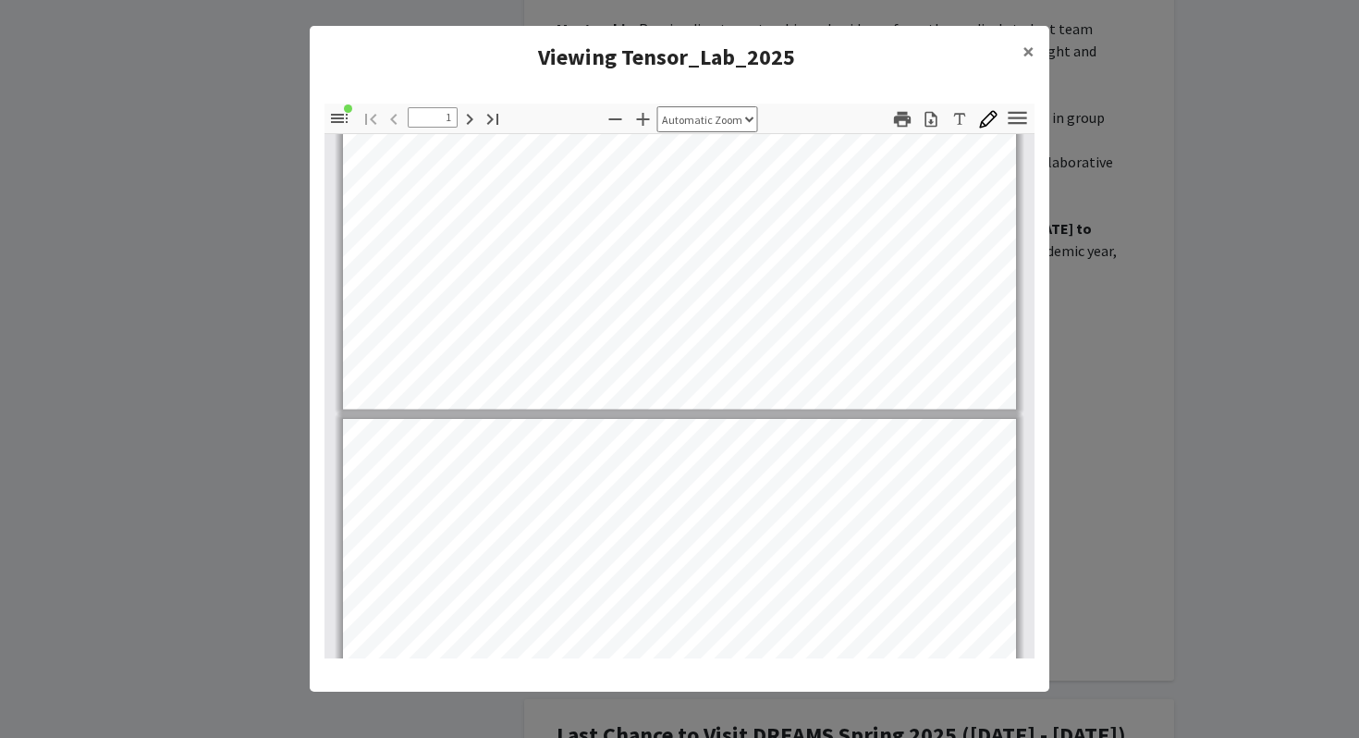
type input "2"
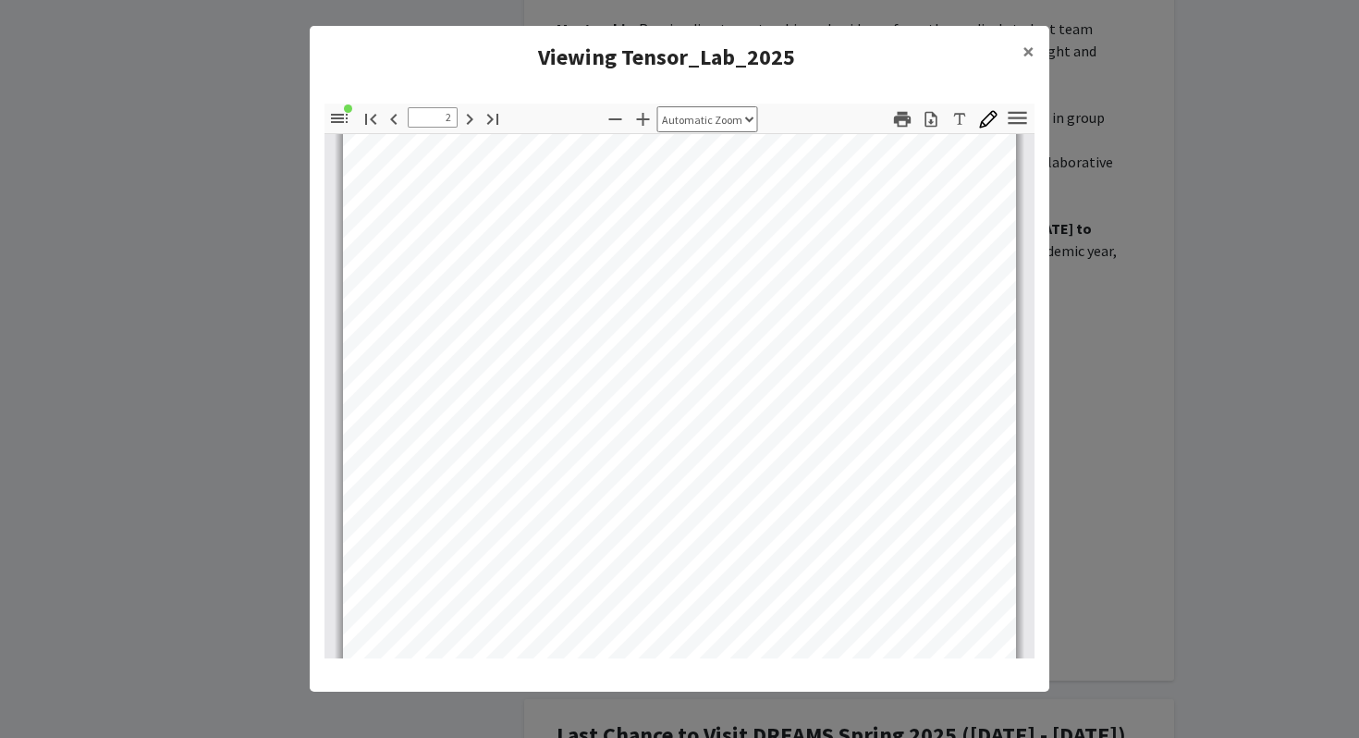
scroll to position [1148, 0]
click at [1034, 49] on span "×" at bounding box center [1029, 51] width 12 height 29
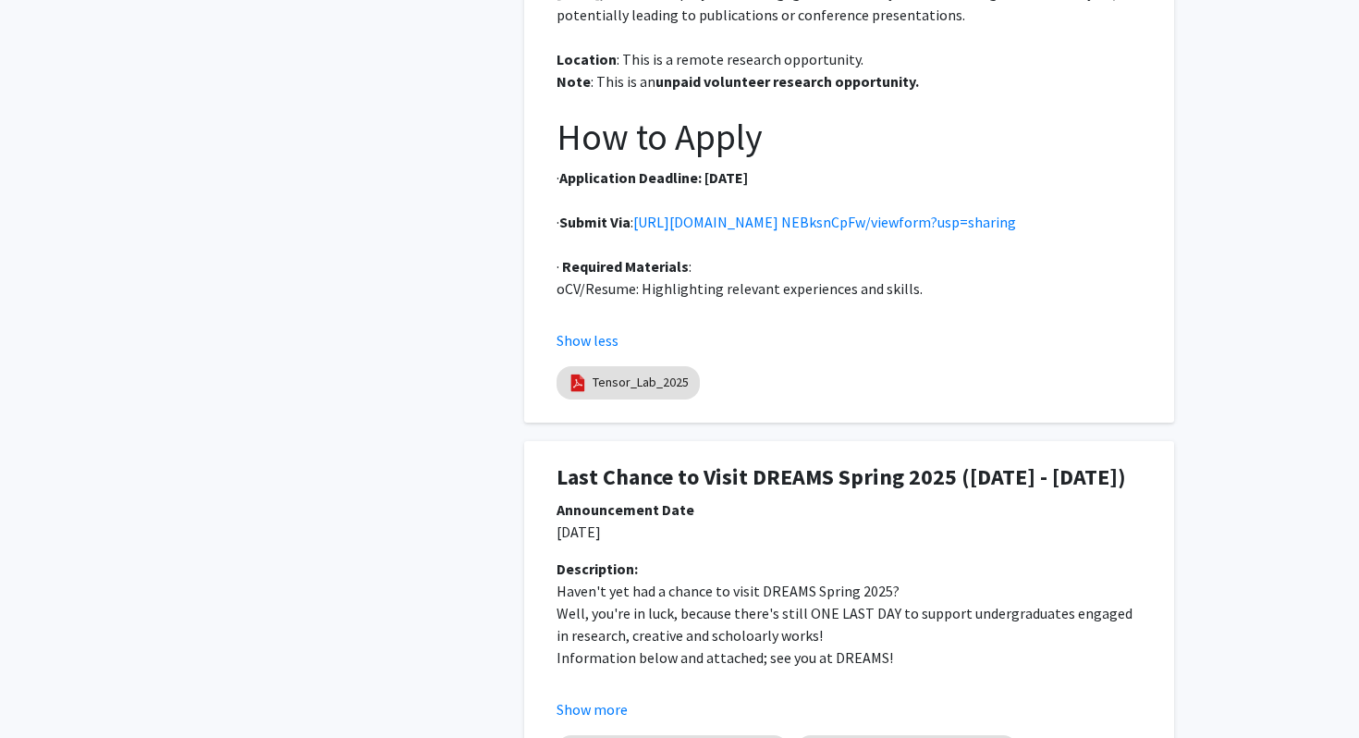
scroll to position [3776, 0]
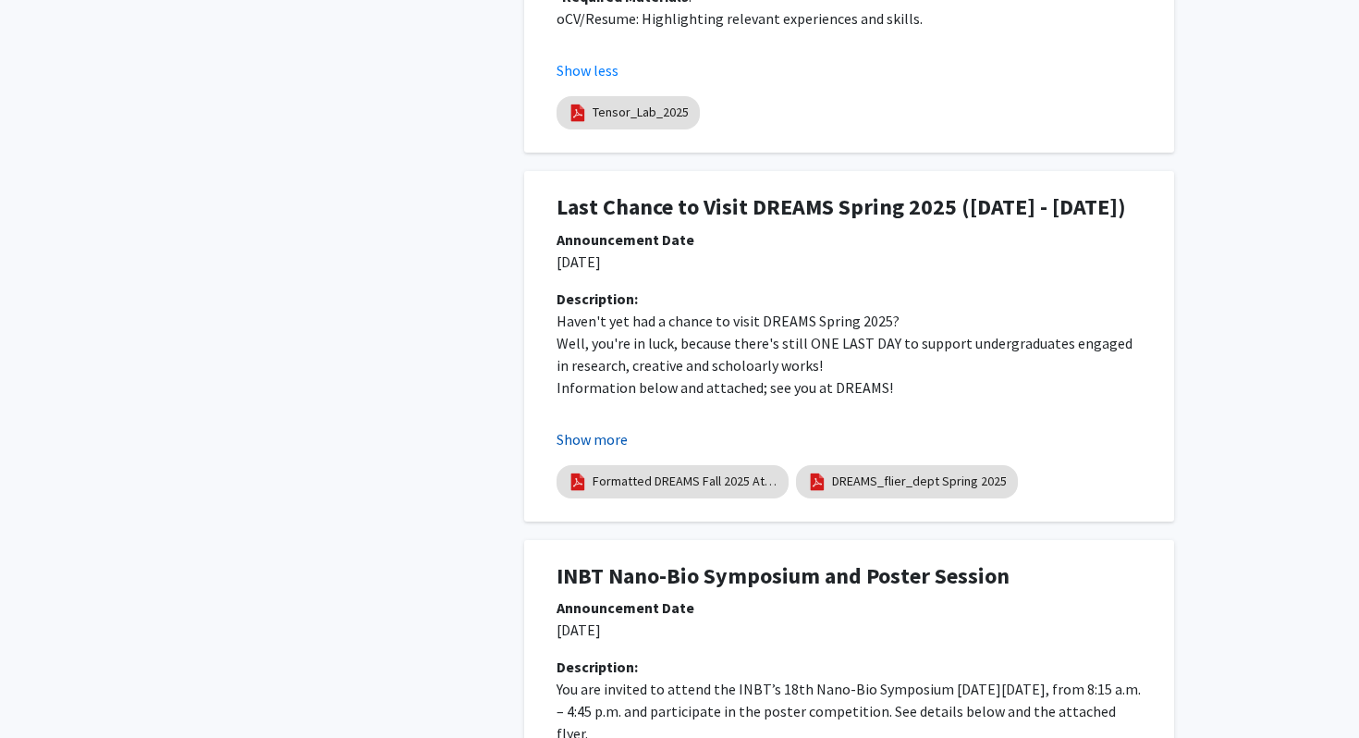
click at [605, 432] on button "Show more" at bounding box center [592, 439] width 71 height 22
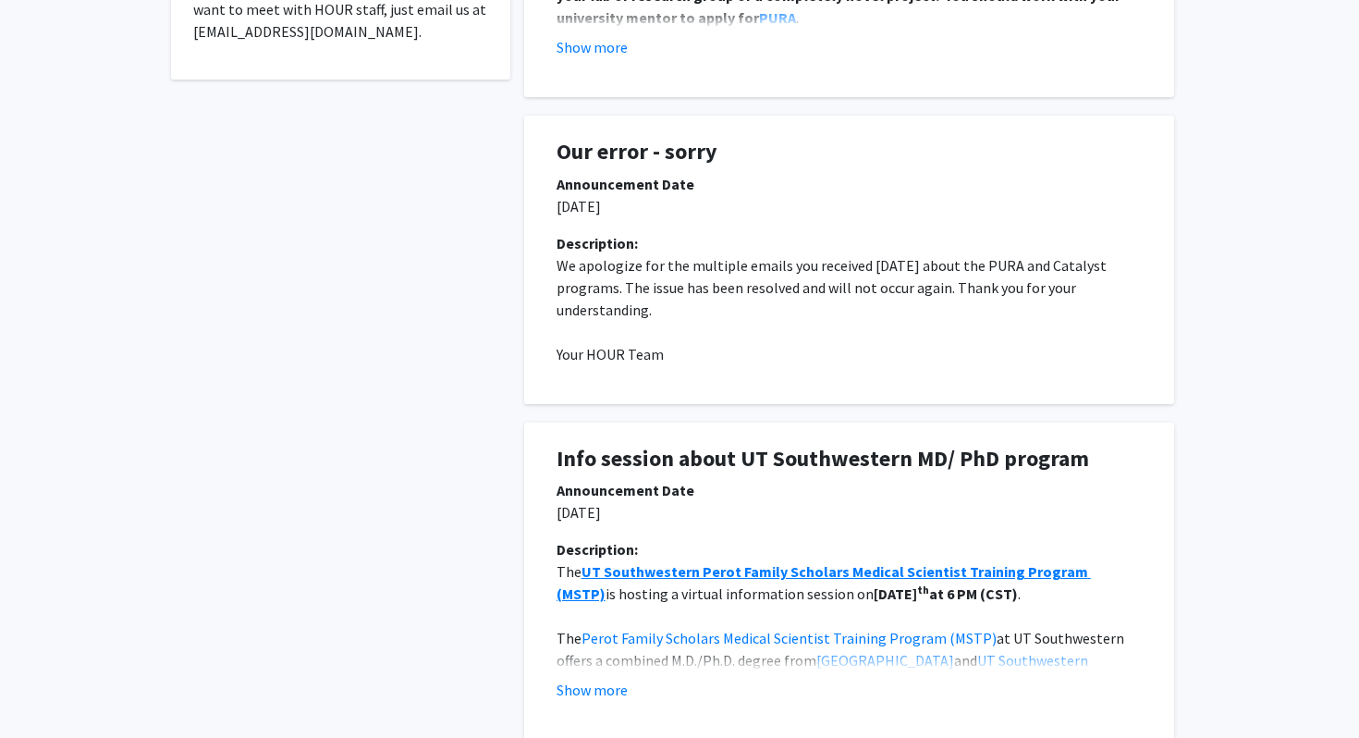
scroll to position [0, 0]
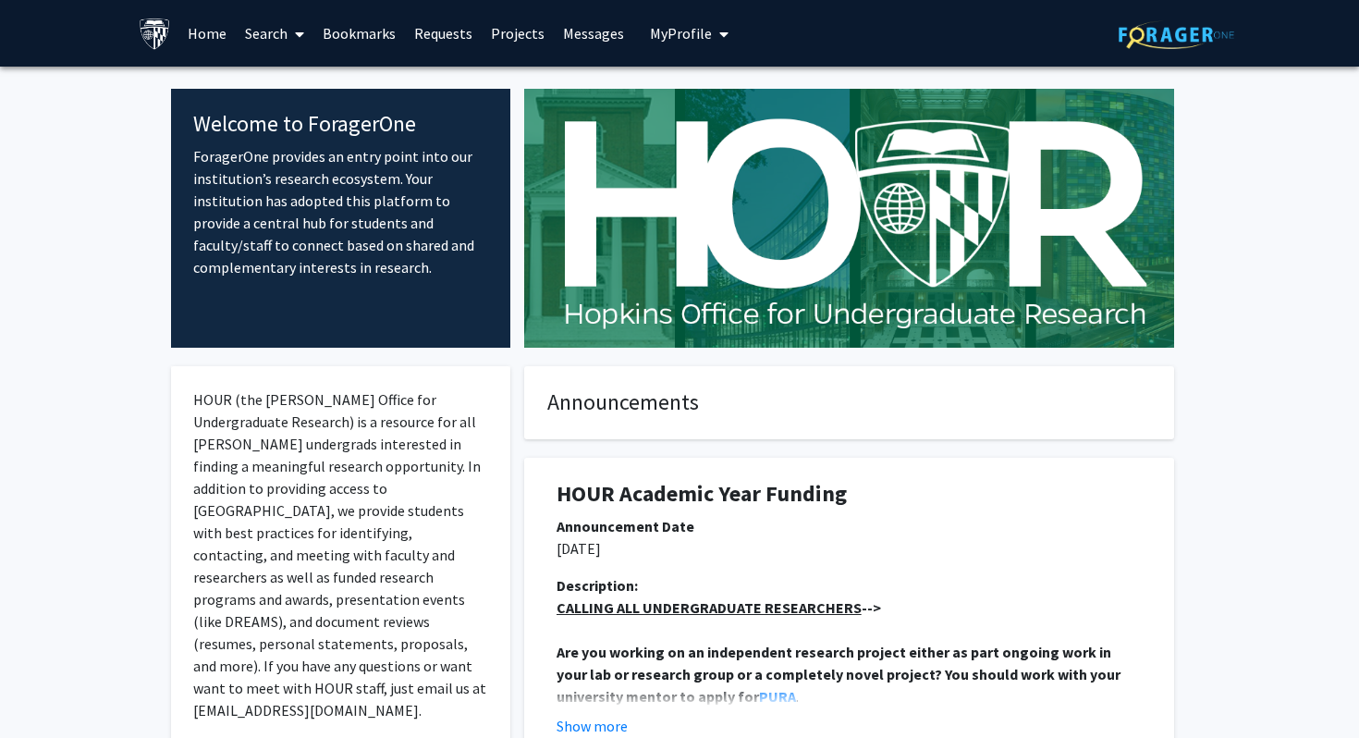
click at [288, 50] on span at bounding box center [296, 34] width 17 height 65
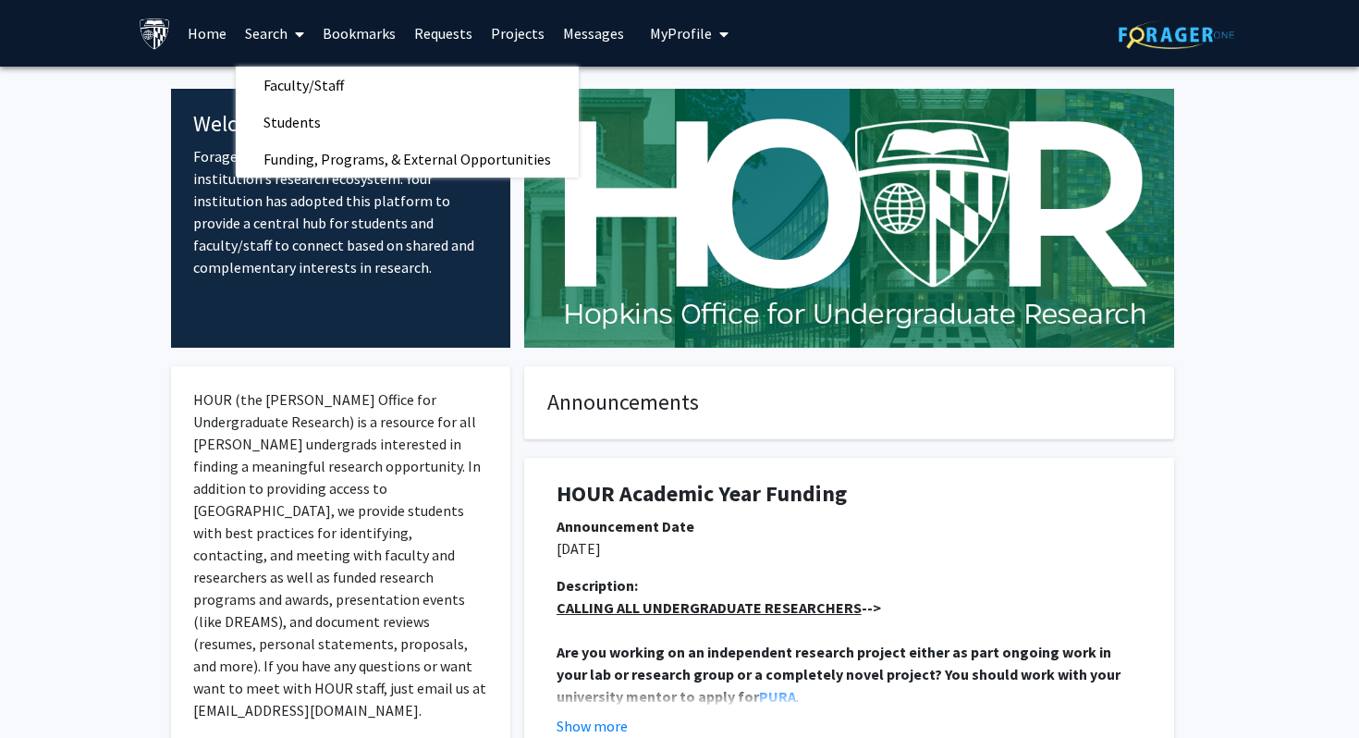
click at [399, 388] on p "HOUR (the Hopkins Office for Undergraduate Research) is a resource for all Hopk…" at bounding box center [340, 554] width 295 height 333
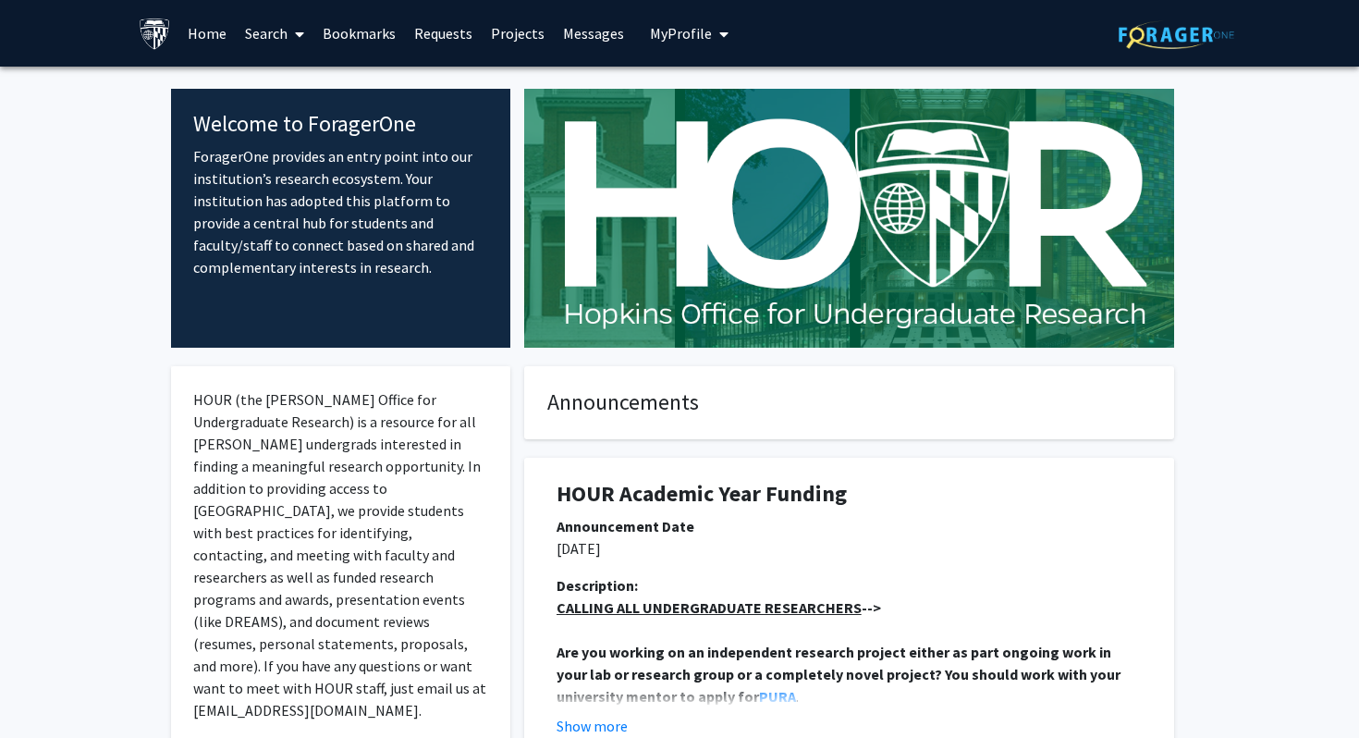
click at [407, 422] on p "HOUR (the Hopkins Office for Undergraduate Research) is a resource for all Hopk…" at bounding box center [340, 554] width 295 height 333
click at [413, 439] on p "HOUR (the Hopkins Office for Undergraduate Research) is a resource for all Hopk…" at bounding box center [340, 554] width 295 height 333
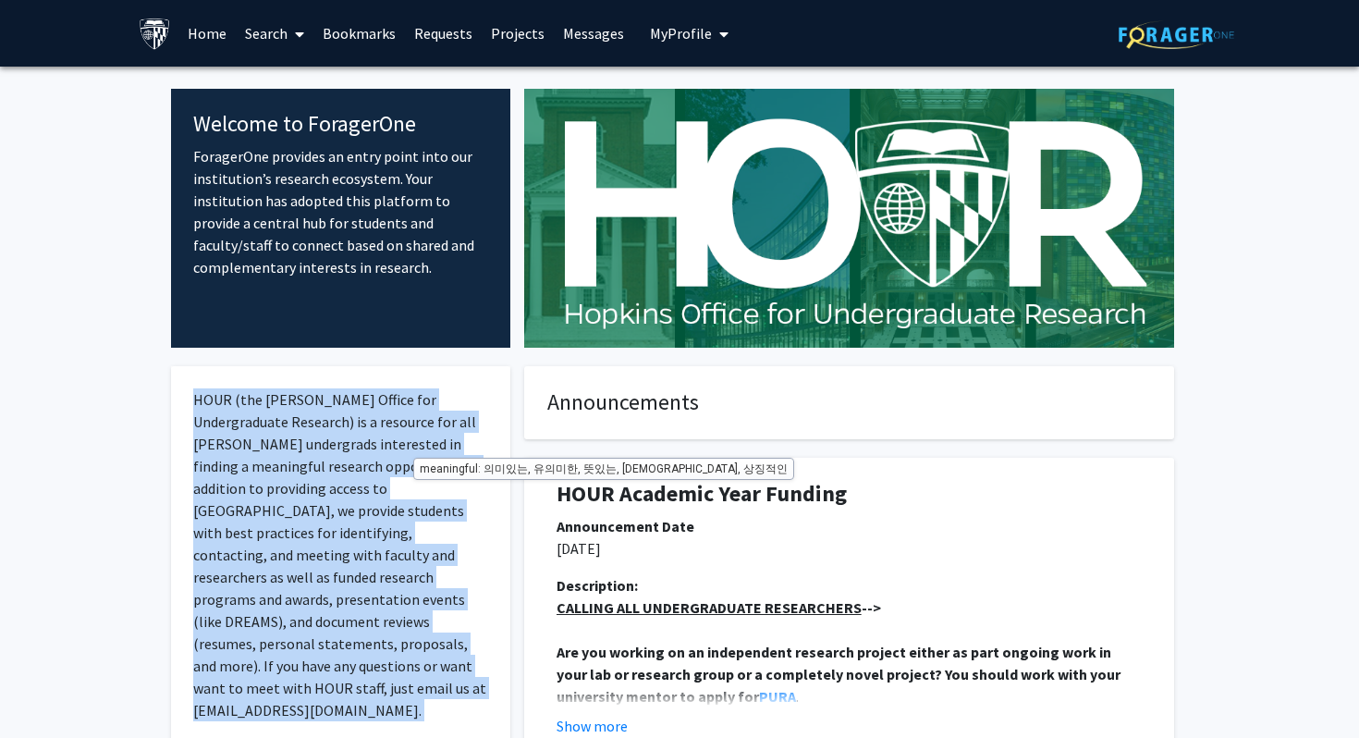
click at [413, 439] on p "HOUR (the Hopkins Office for Undergraduate Research) is a resource for all Hopk…" at bounding box center [340, 554] width 295 height 333
click at [404, 420] on p "HOUR (the Hopkins Office for Undergraduate Research) is a resource for all Hopk…" at bounding box center [340, 554] width 295 height 333
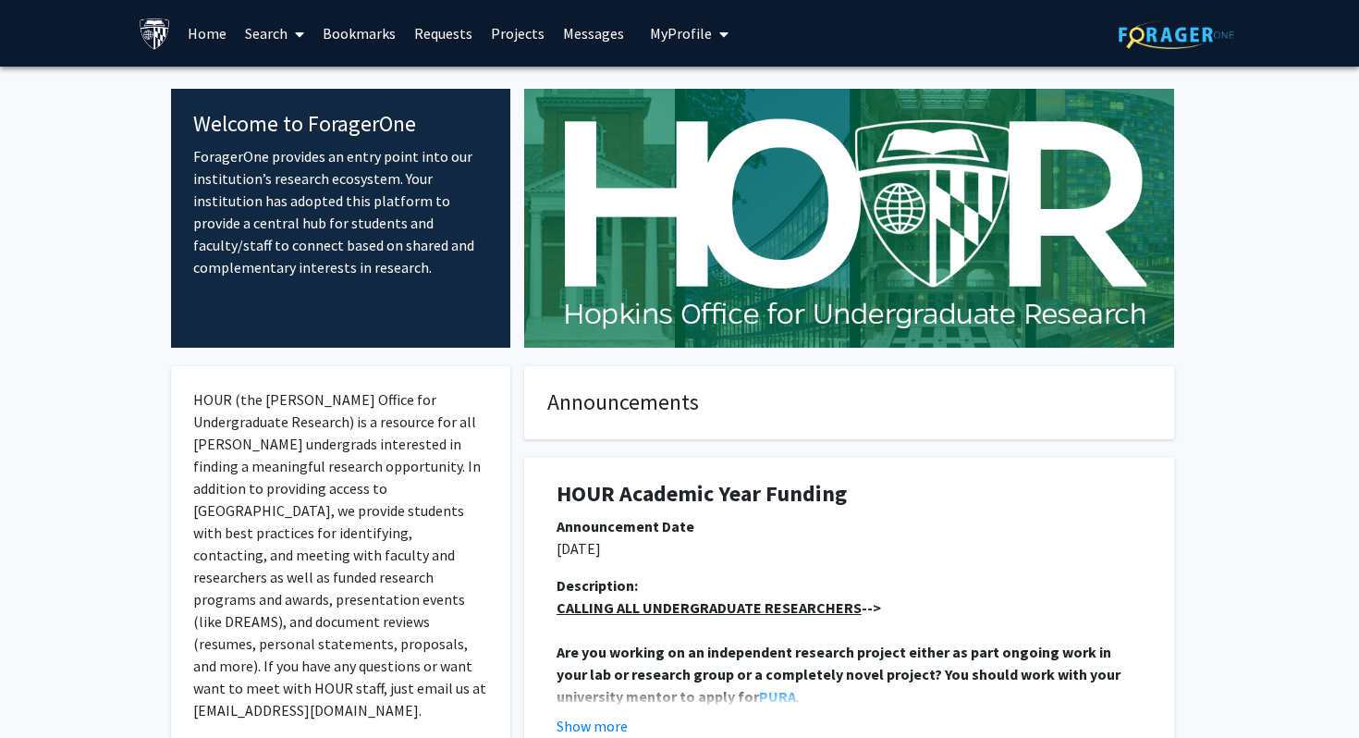
click at [404, 420] on p "HOUR (the Hopkins Office for Undergraduate Research) is a resource for all Hopk…" at bounding box center [340, 554] width 295 height 333
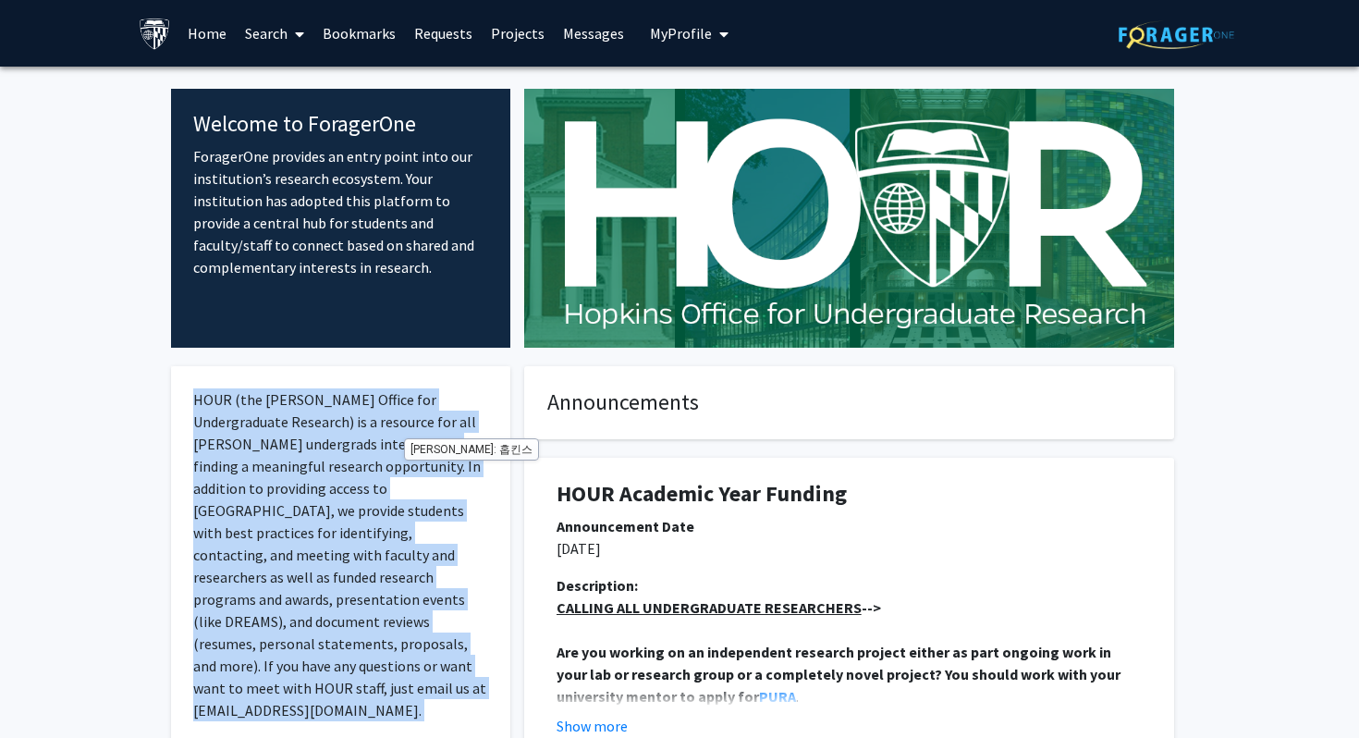
click at [404, 420] on p "HOUR (the Hopkins Office for Undergraduate Research) is a resource for all Hopk…" at bounding box center [340, 554] width 295 height 333
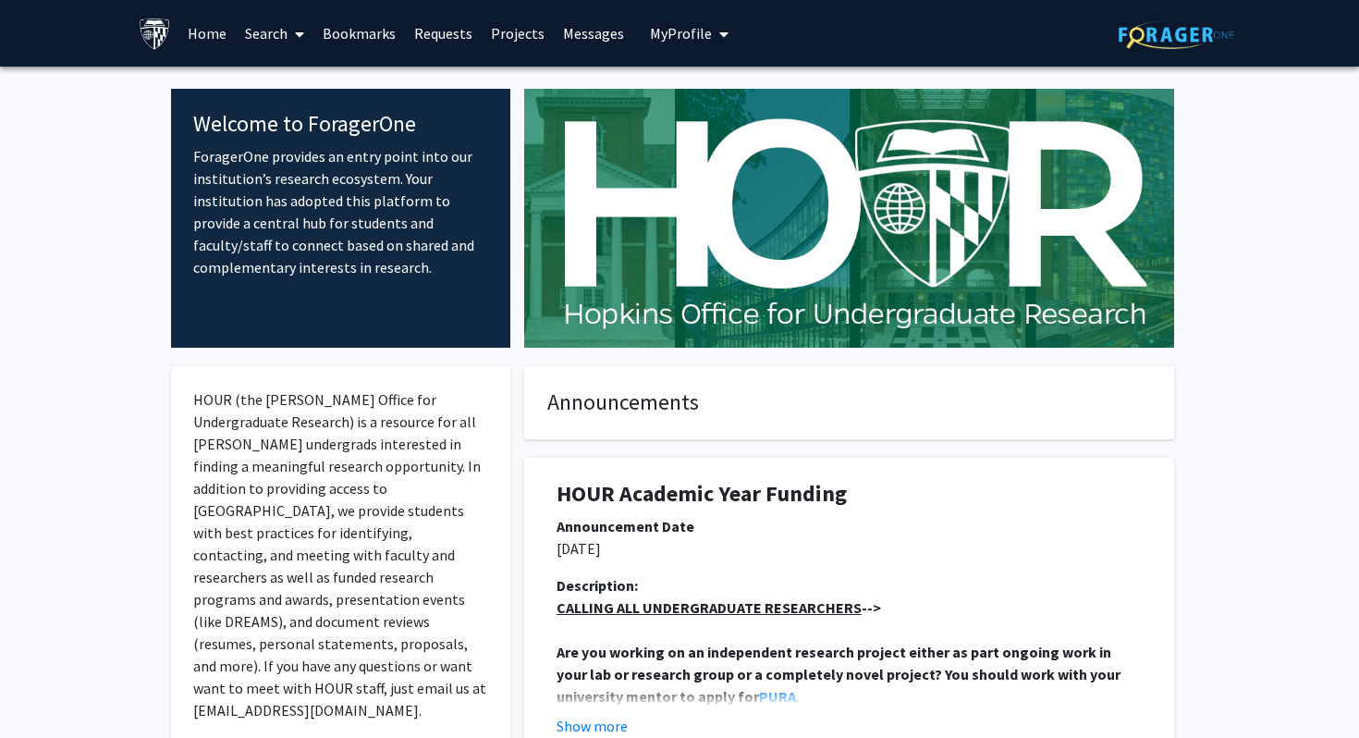
click at [162, 31] on img at bounding box center [155, 34] width 32 height 32
click at [514, 24] on link "Projects" at bounding box center [518, 33] width 72 height 65
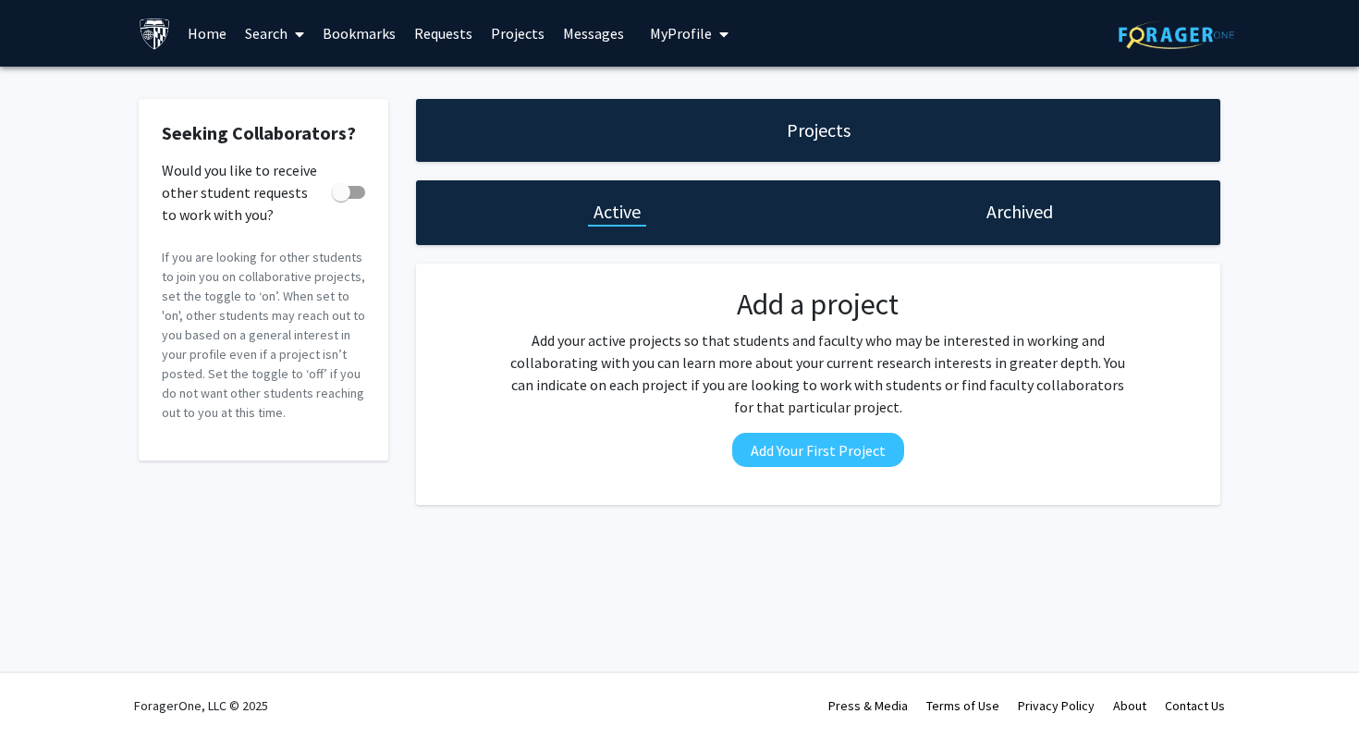
click at [448, 37] on link "Requests" at bounding box center [443, 33] width 77 height 65
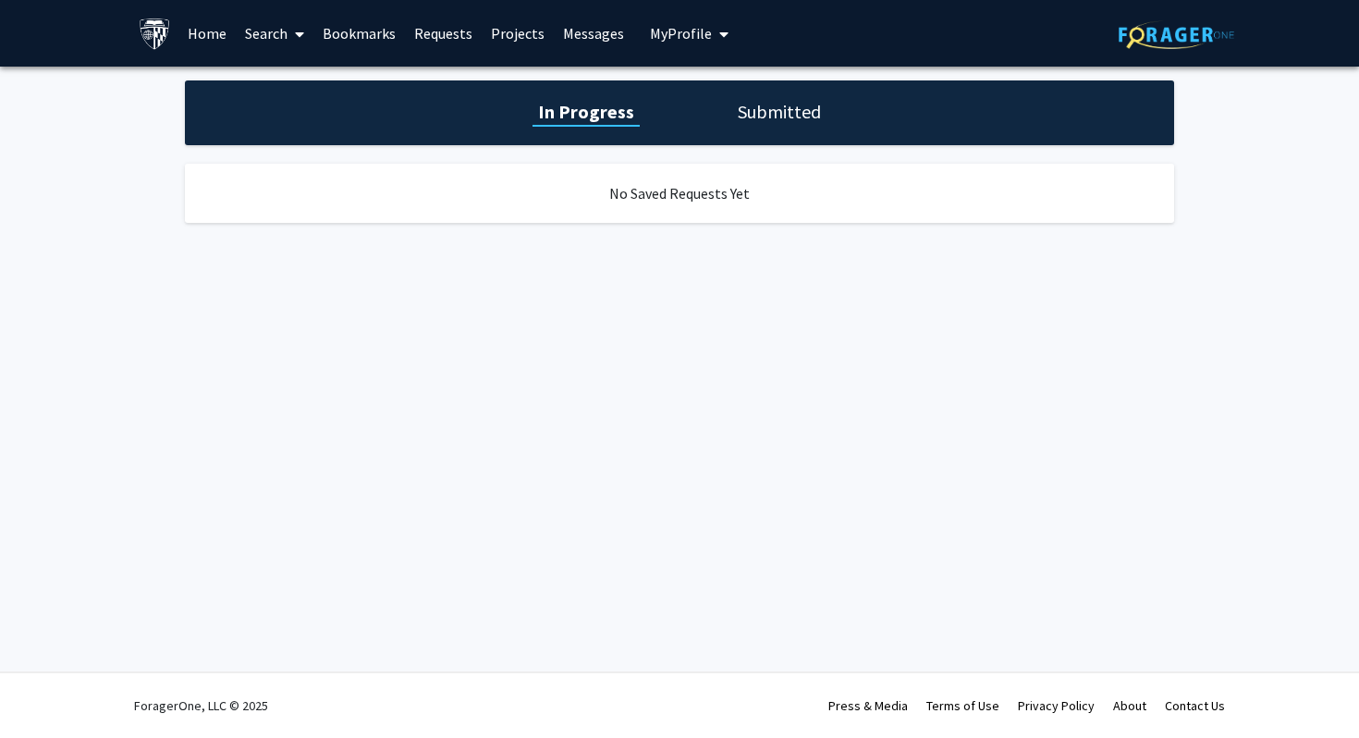
click at [296, 40] on icon at bounding box center [299, 34] width 9 height 15
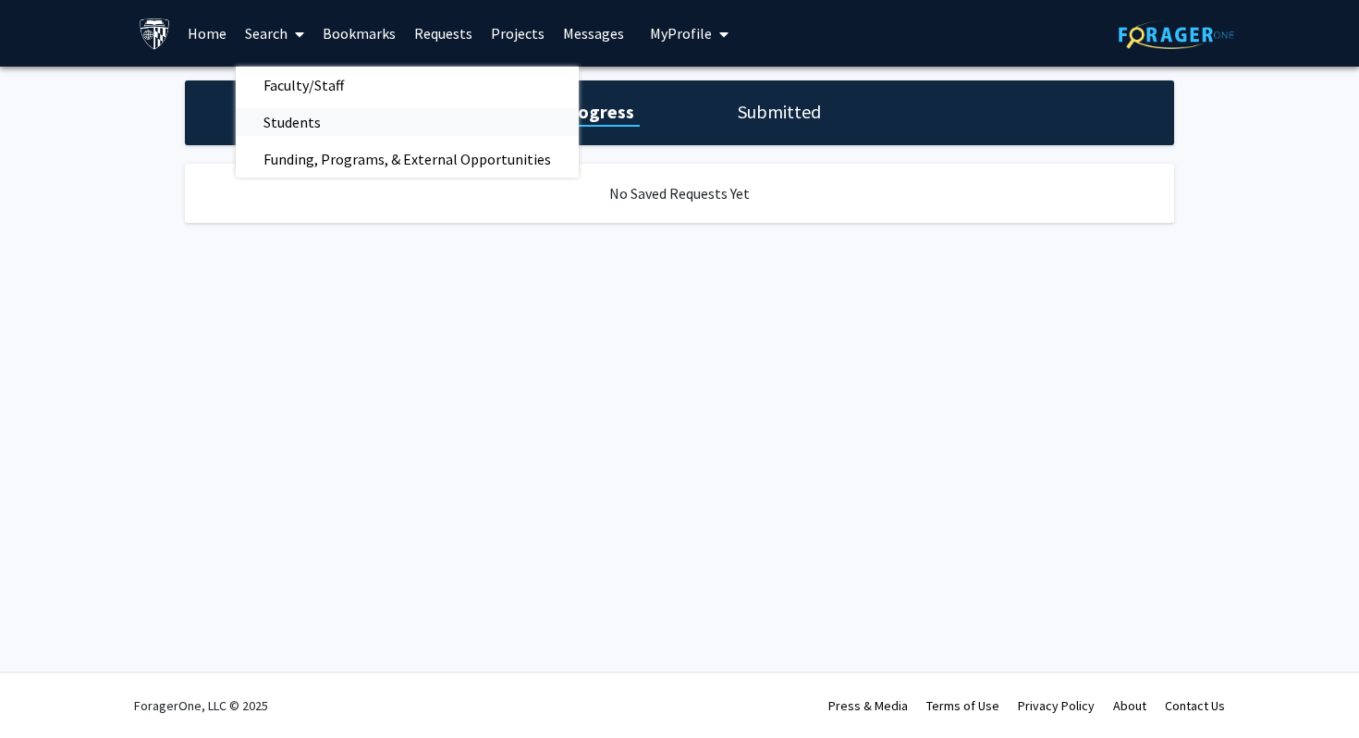
click at [339, 111] on span "Students" at bounding box center [292, 122] width 113 height 37
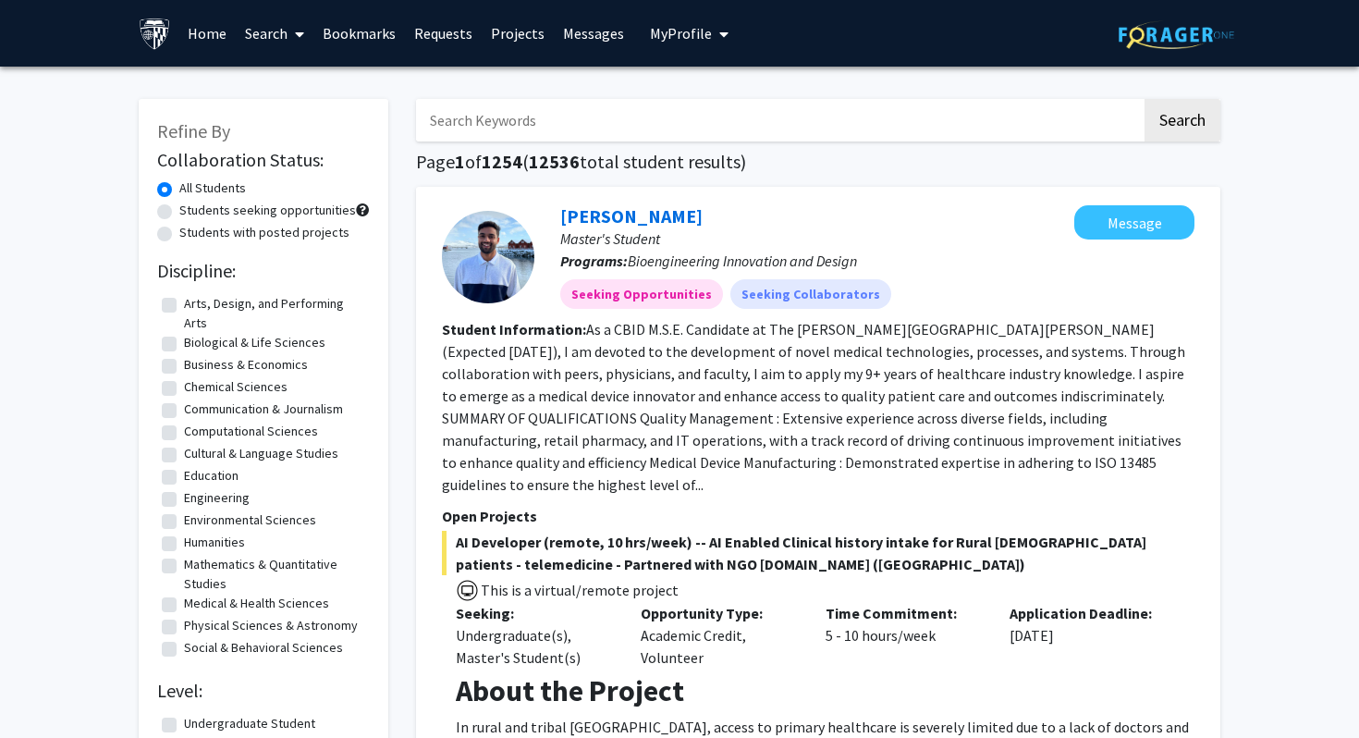
click at [285, 41] on link "Search" at bounding box center [275, 33] width 78 height 65
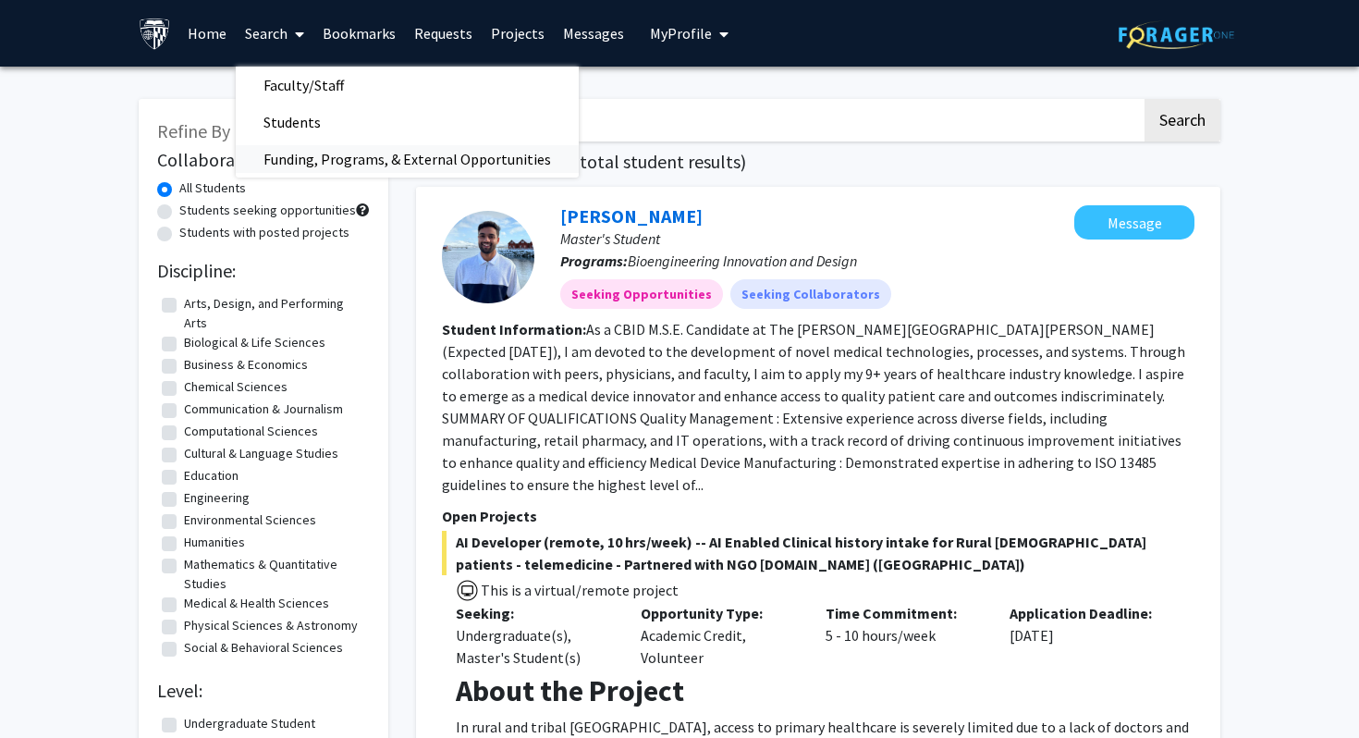
click at [358, 166] on span "Funding, Programs, & External Opportunities" at bounding box center [407, 159] width 343 height 37
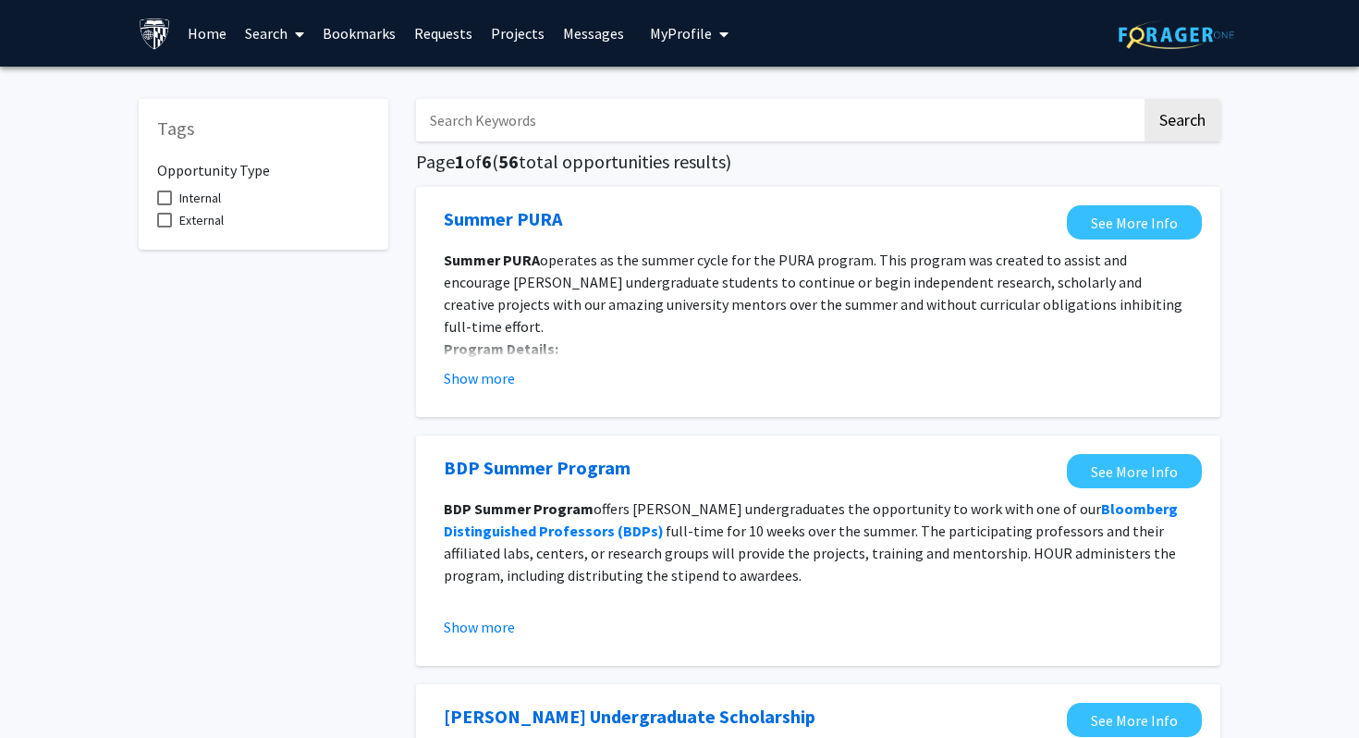
click at [295, 27] on icon at bounding box center [299, 34] width 9 height 15
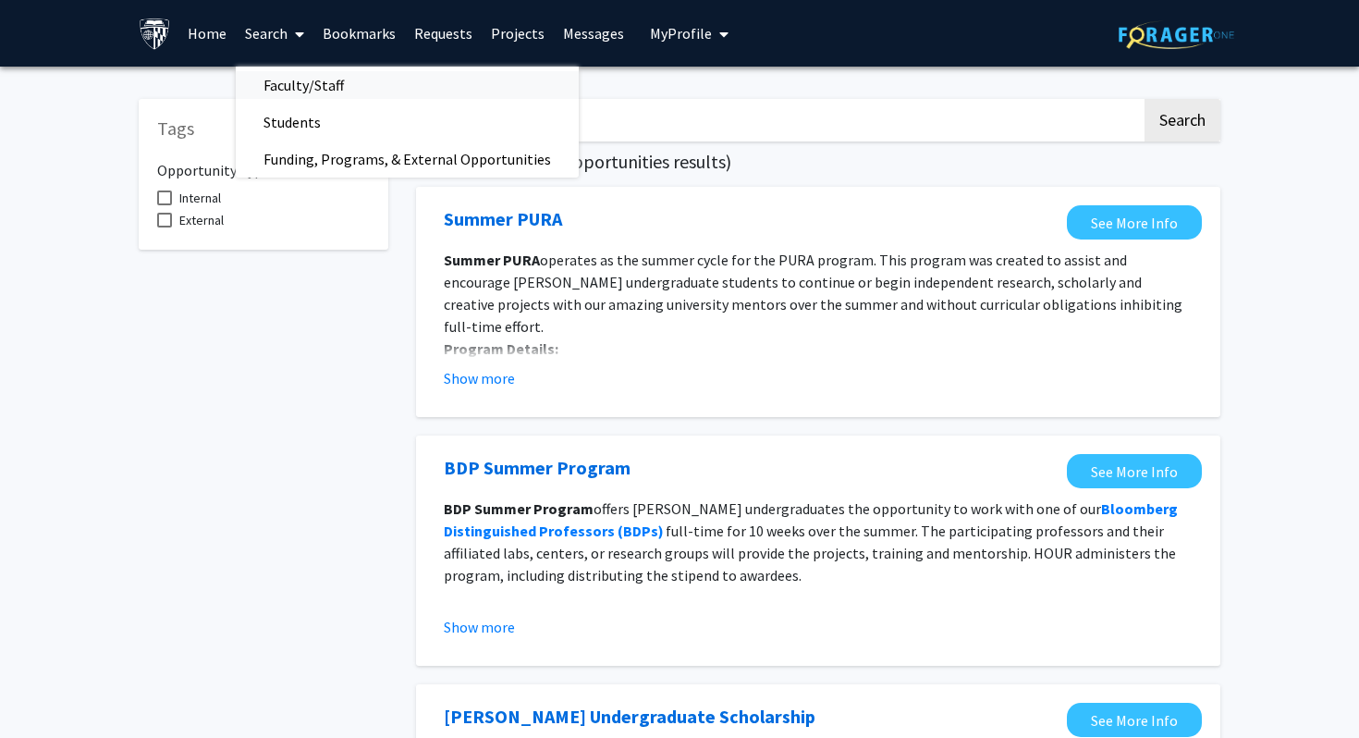
click at [335, 87] on span "Faculty/Staff" at bounding box center [304, 85] width 136 height 37
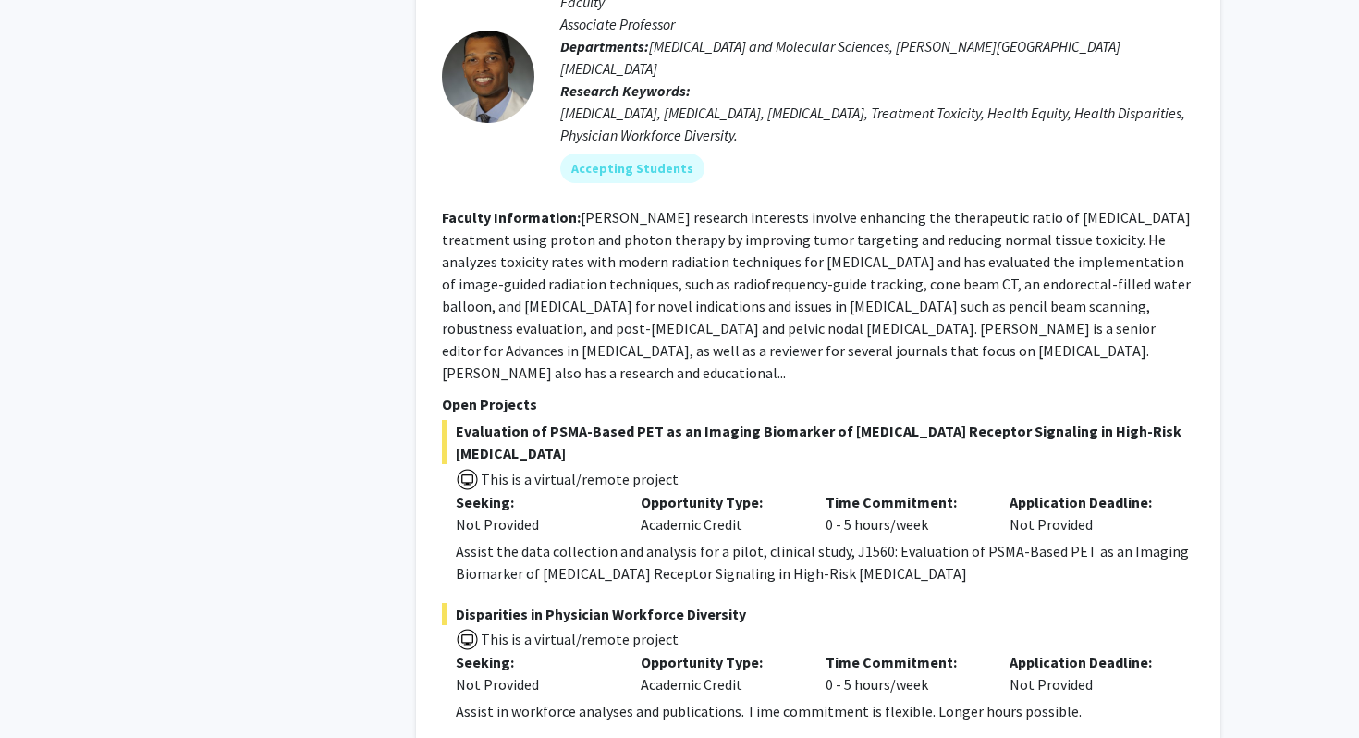
scroll to position [3290, 0]
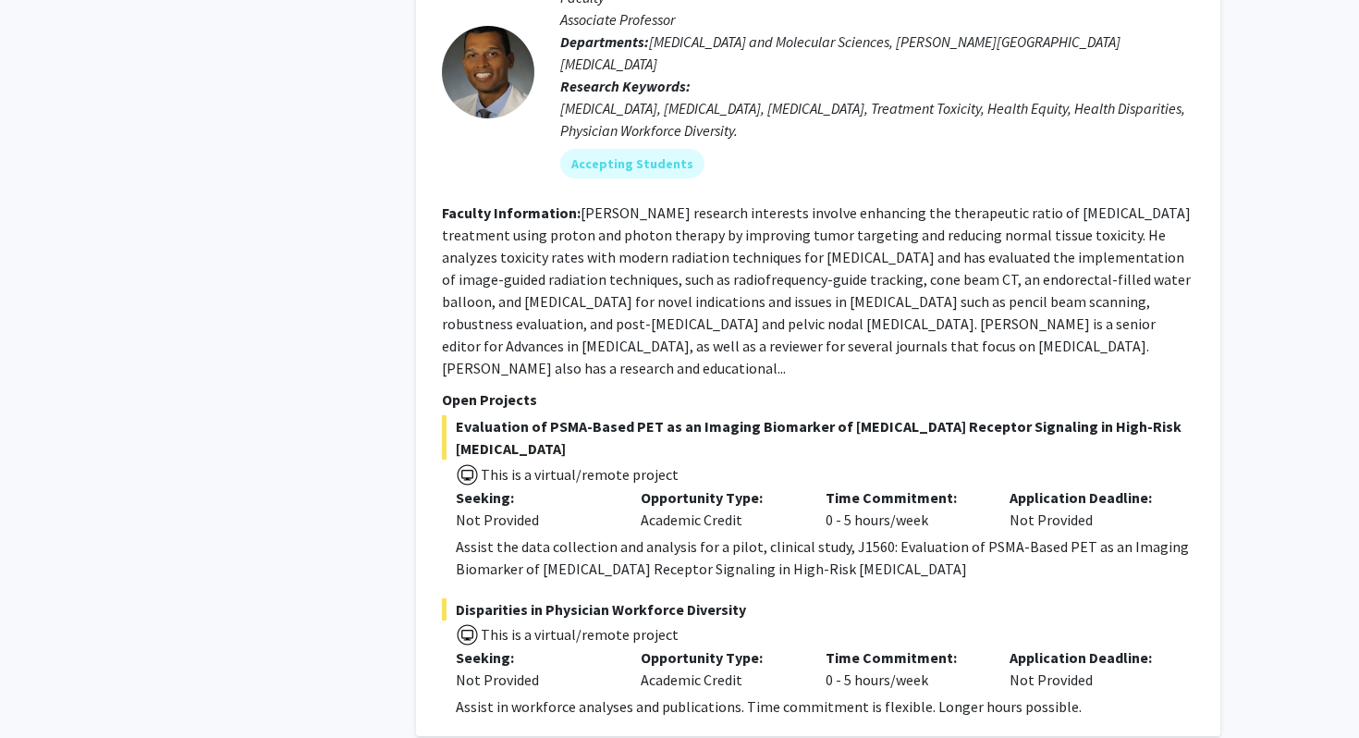
click at [699, 388] on section "Open Projects Evaluation of PSMA-Based PET as an Imaging Biomarker of Androgen …" at bounding box center [818, 552] width 753 height 329
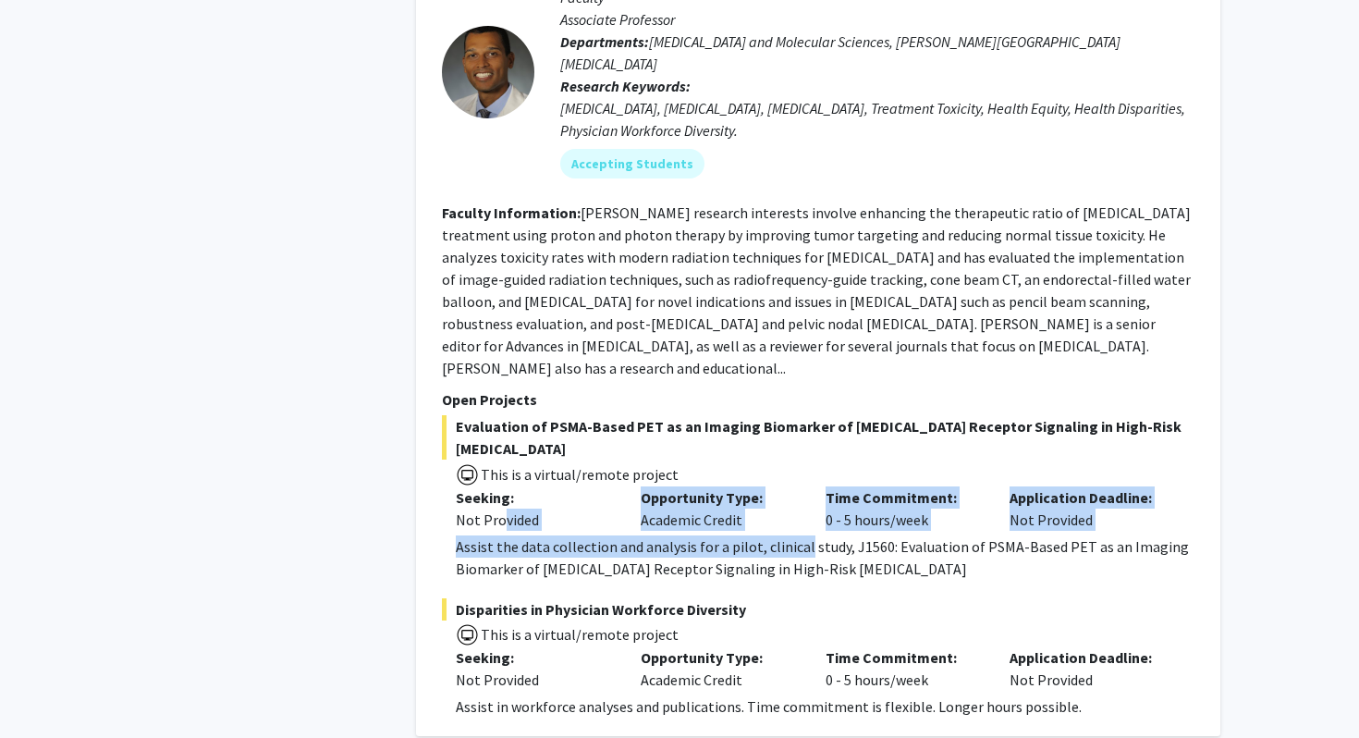
drag, startPoint x: 504, startPoint y: 385, endPoint x: 799, endPoint y: 411, distance: 296.1
click at [801, 415] on div "Evaluation of PSMA-Based PET as an Imaging Biomarker of Androgen Receptor Signa…" at bounding box center [818, 497] width 753 height 165
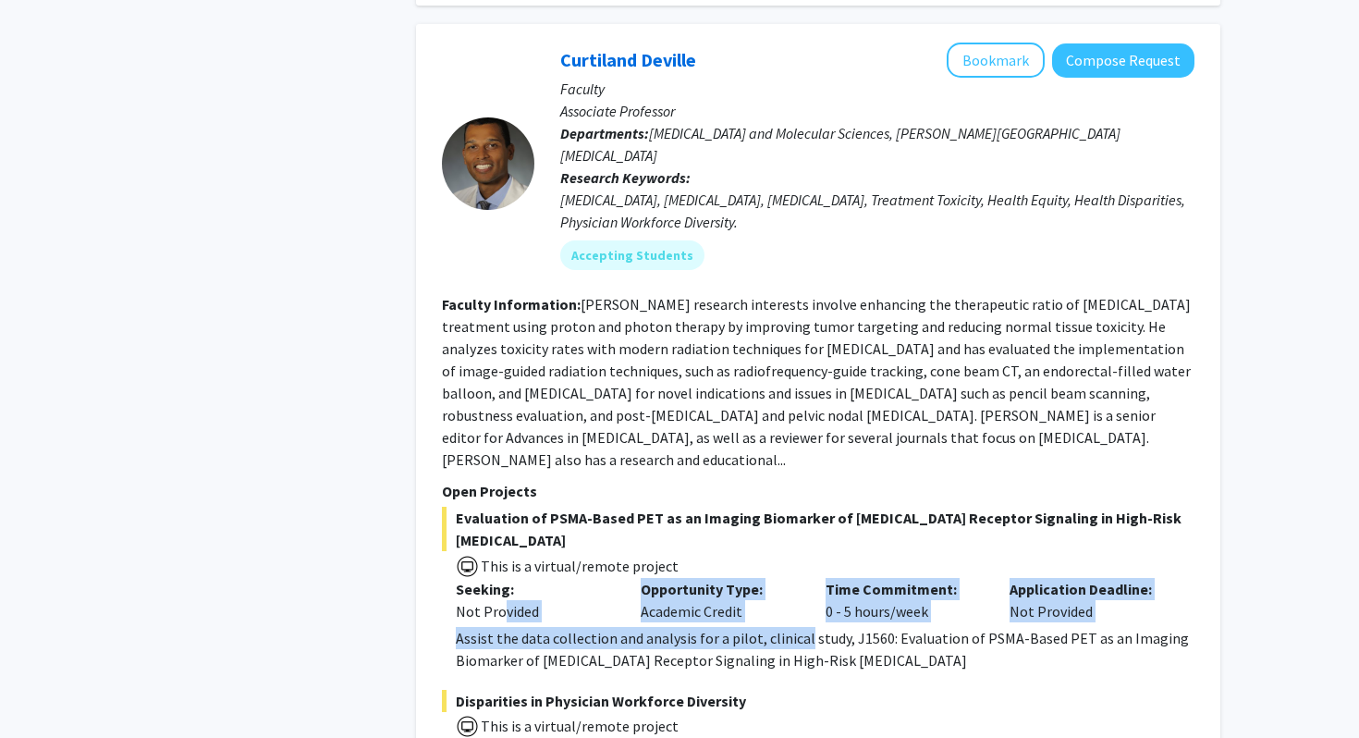
scroll to position [3197, 0]
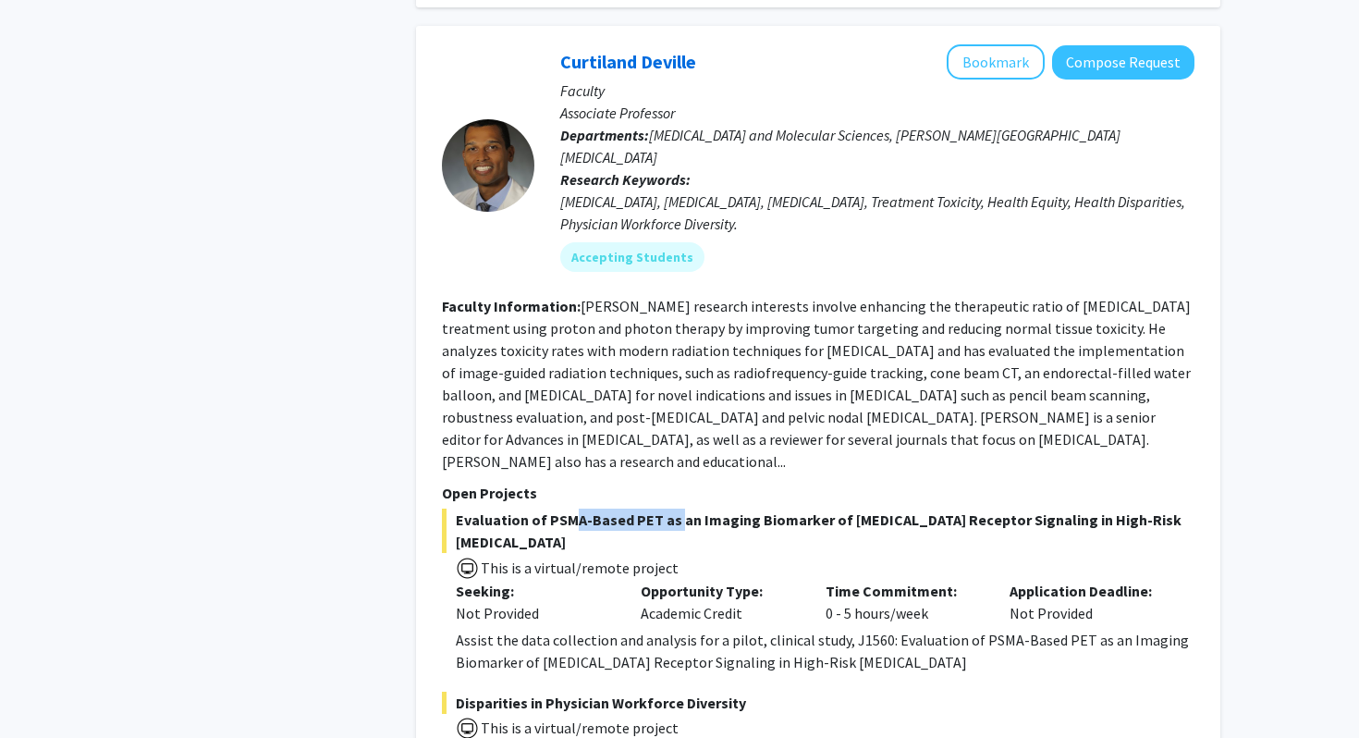
drag, startPoint x: 558, startPoint y: 384, endPoint x: 669, endPoint y: 386, distance: 111.9
click at [669, 509] on span "Evaluation of PSMA-Based PET as an Imaging Biomarker of Androgen Receptor Signa…" at bounding box center [818, 531] width 753 height 44
click at [923, 328] on fg-read-more "Dr. Deville's research interests involve enhancing the therapeutic ratio of can…" at bounding box center [816, 384] width 749 height 174
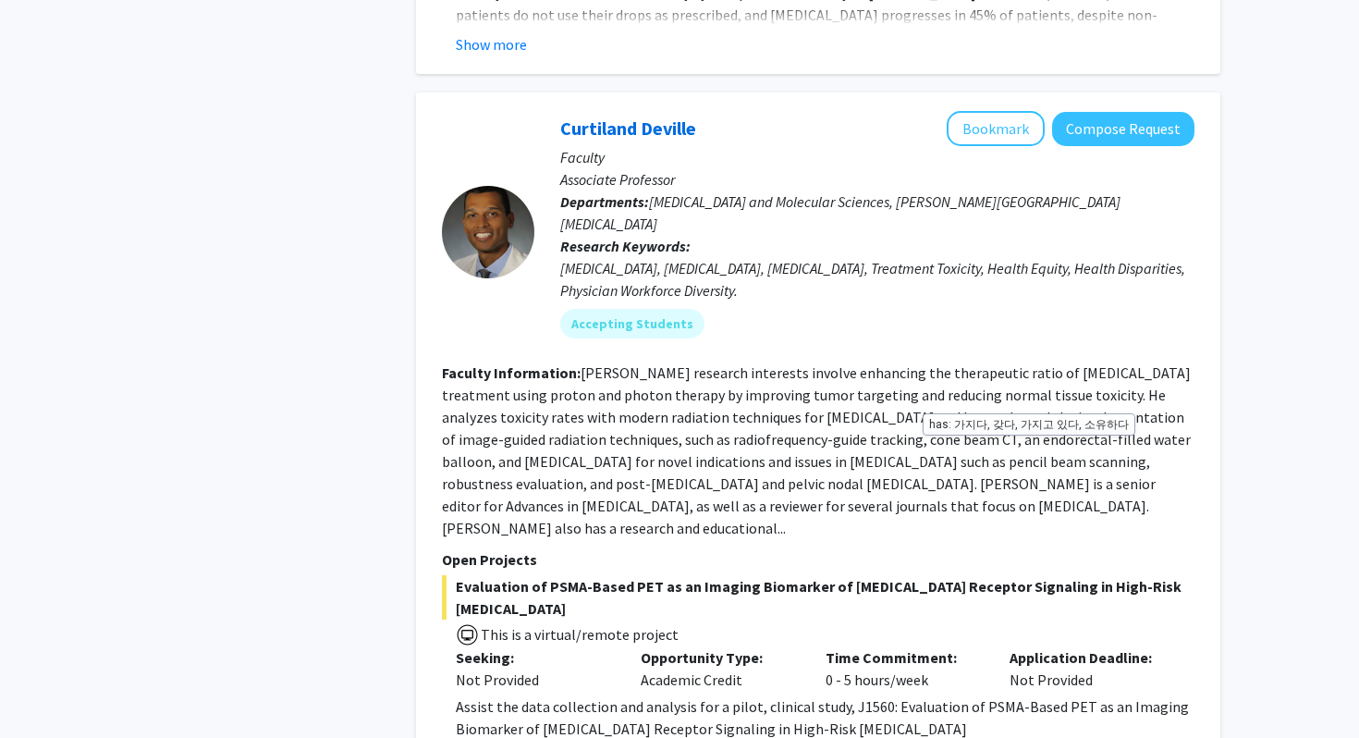
scroll to position [3078, 0]
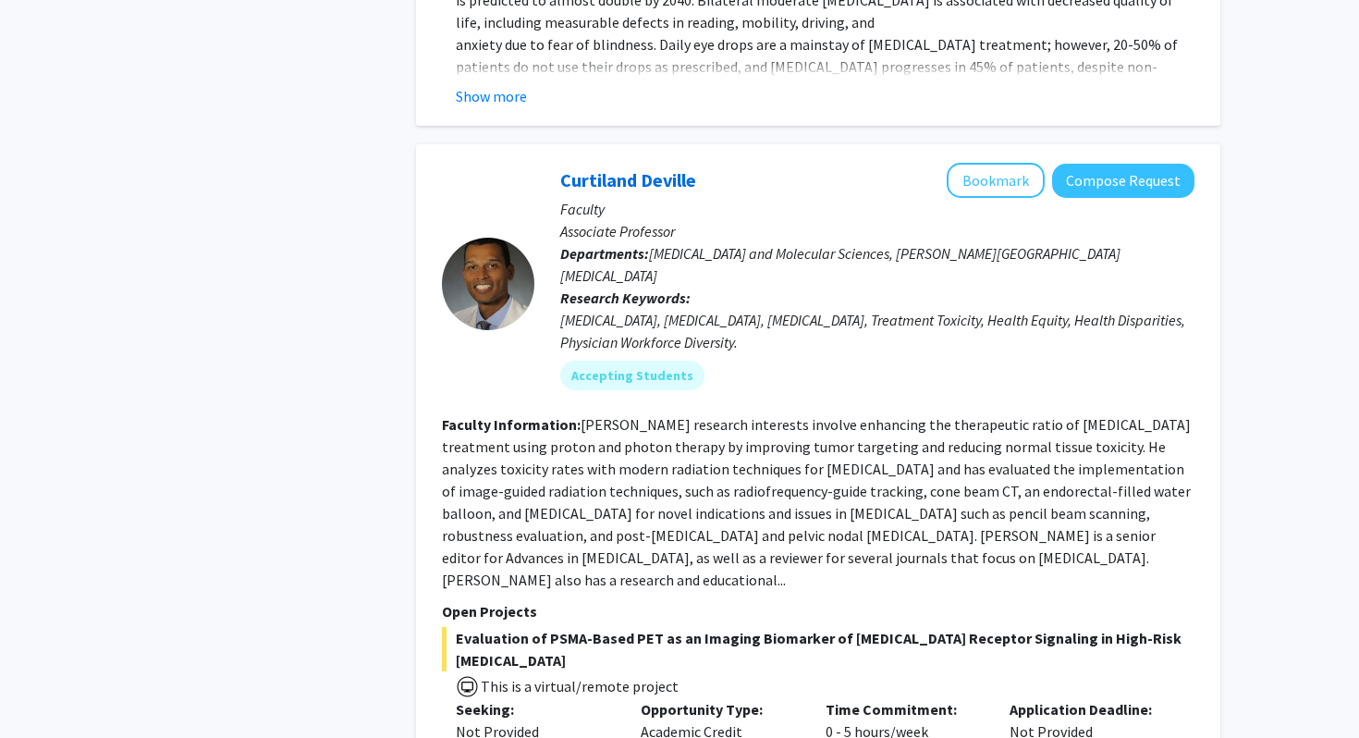
drag, startPoint x: 700, startPoint y: 93, endPoint x: 558, endPoint y: 93, distance: 142.4
click at [558, 163] on div "Curtiland Deville Bookmark Compose Request Faculty Associate Professor Departme…" at bounding box center [864, 283] width 660 height 241
click at [554, 415] on fg-read-more "Dr. Deville's research interests involve enhancing the therapeutic ratio of can…" at bounding box center [816, 502] width 749 height 174
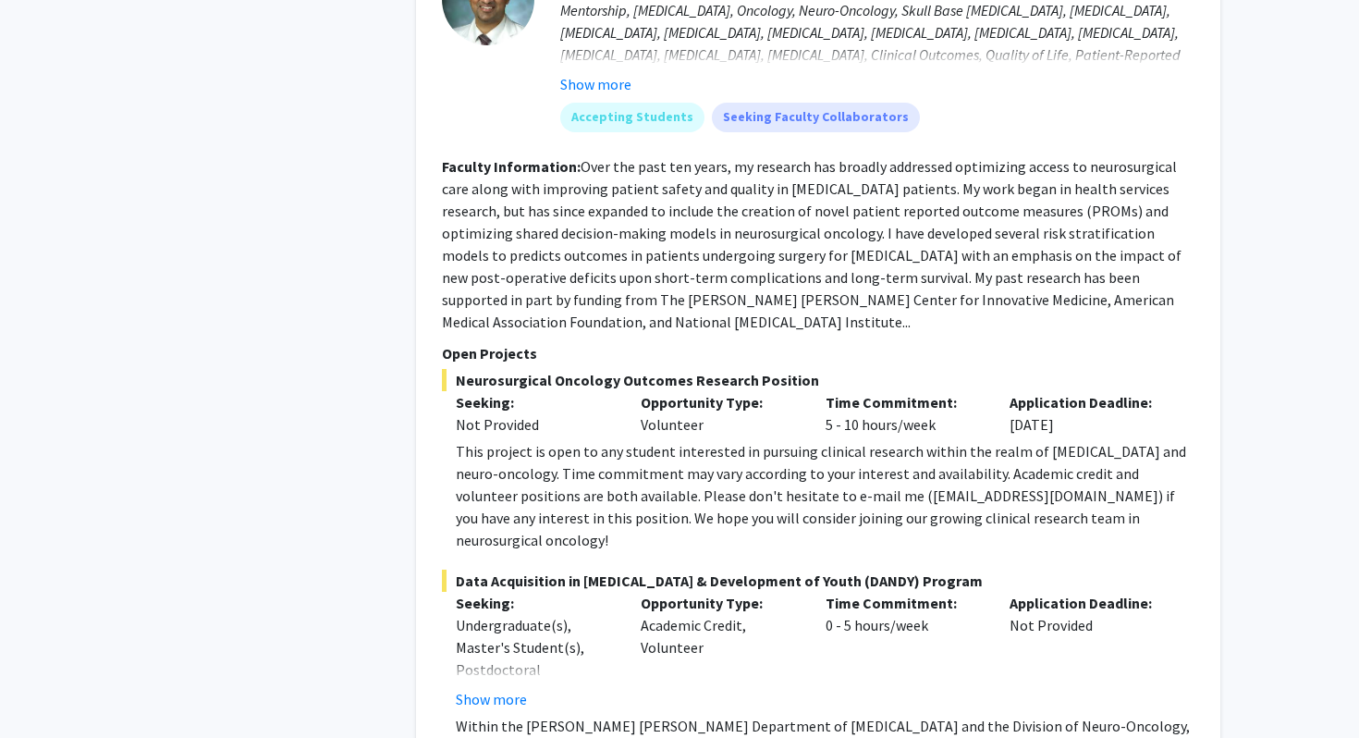
scroll to position [6022, 0]
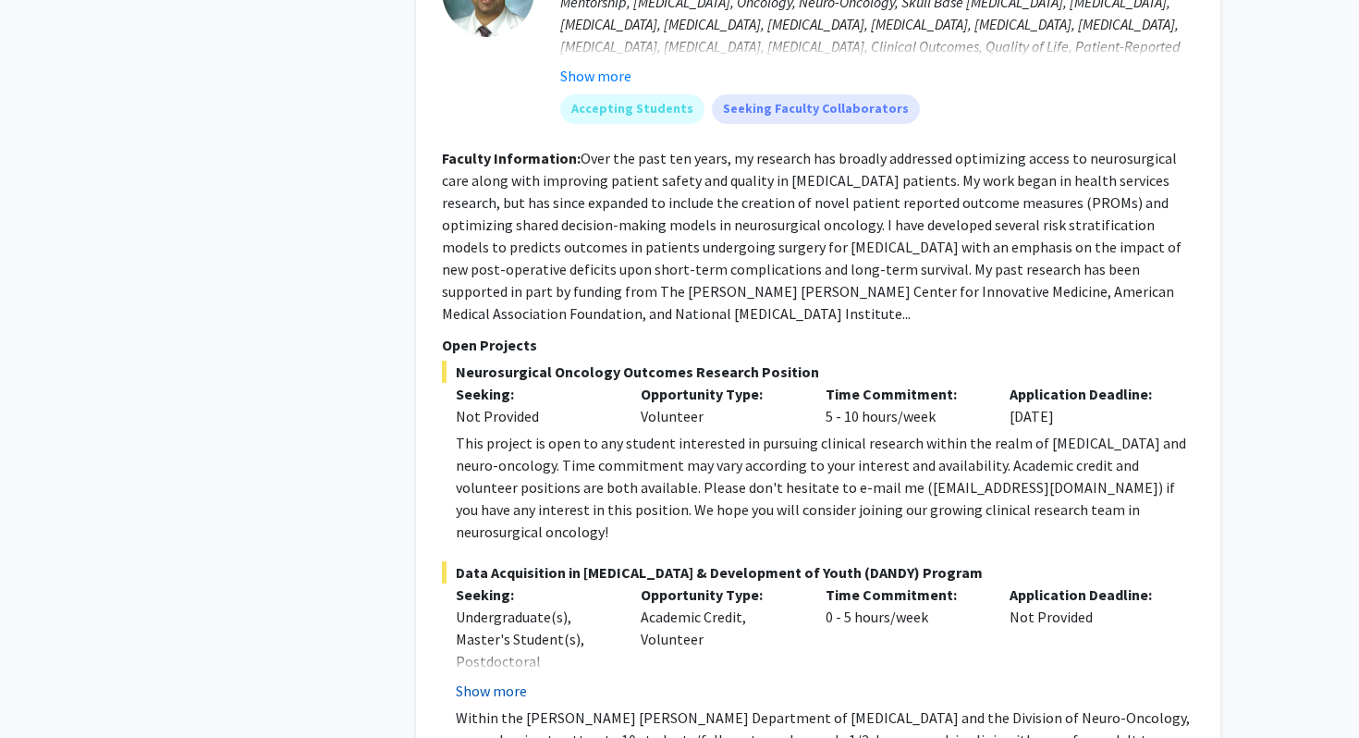
click at [519, 680] on button "Show more" at bounding box center [491, 691] width 71 height 22
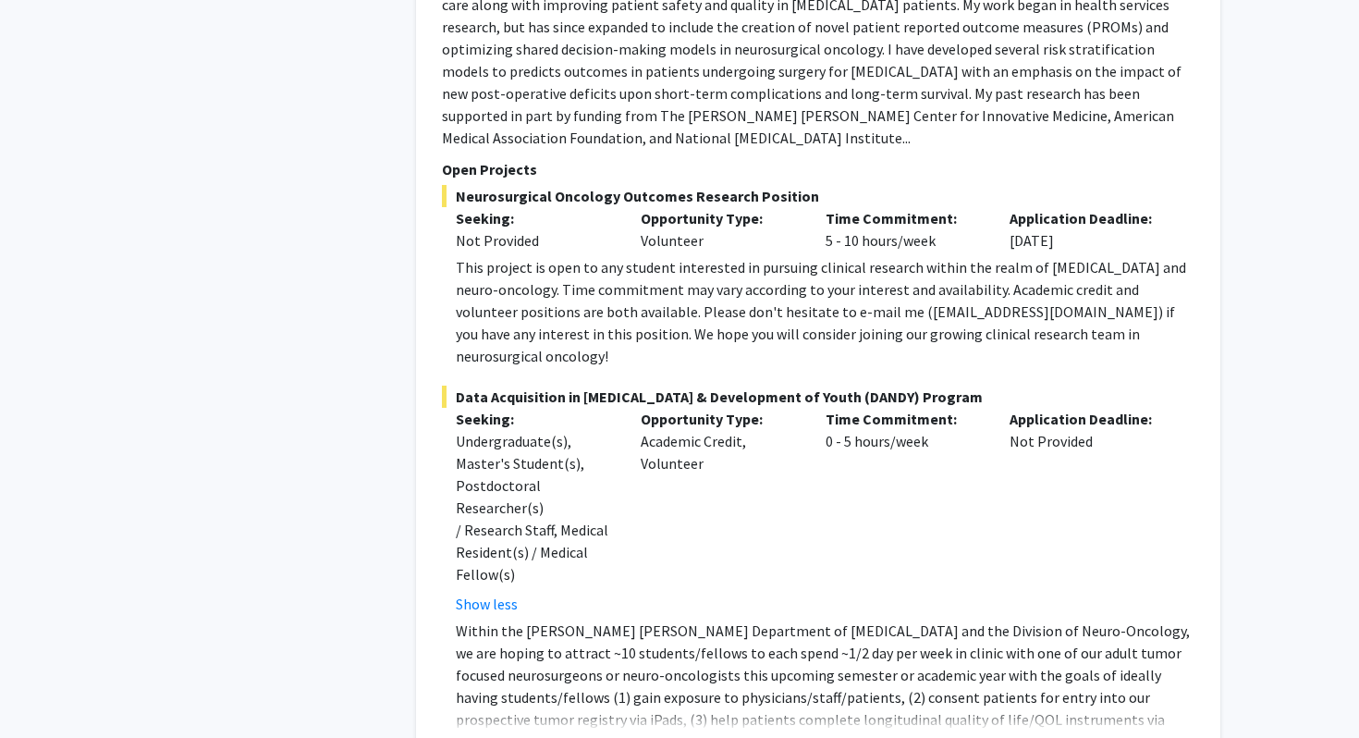
scroll to position [6236, 0]
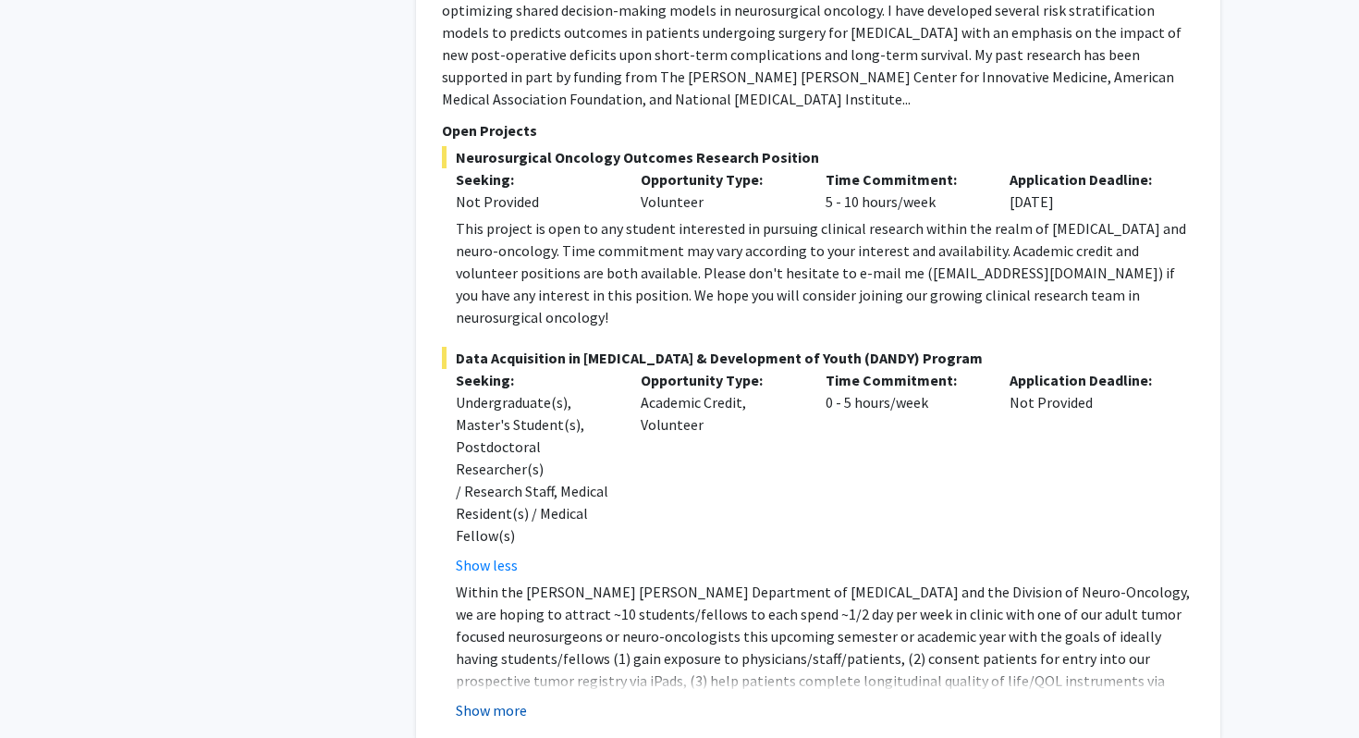
click at [497, 699] on button "Show more" at bounding box center [491, 710] width 71 height 22
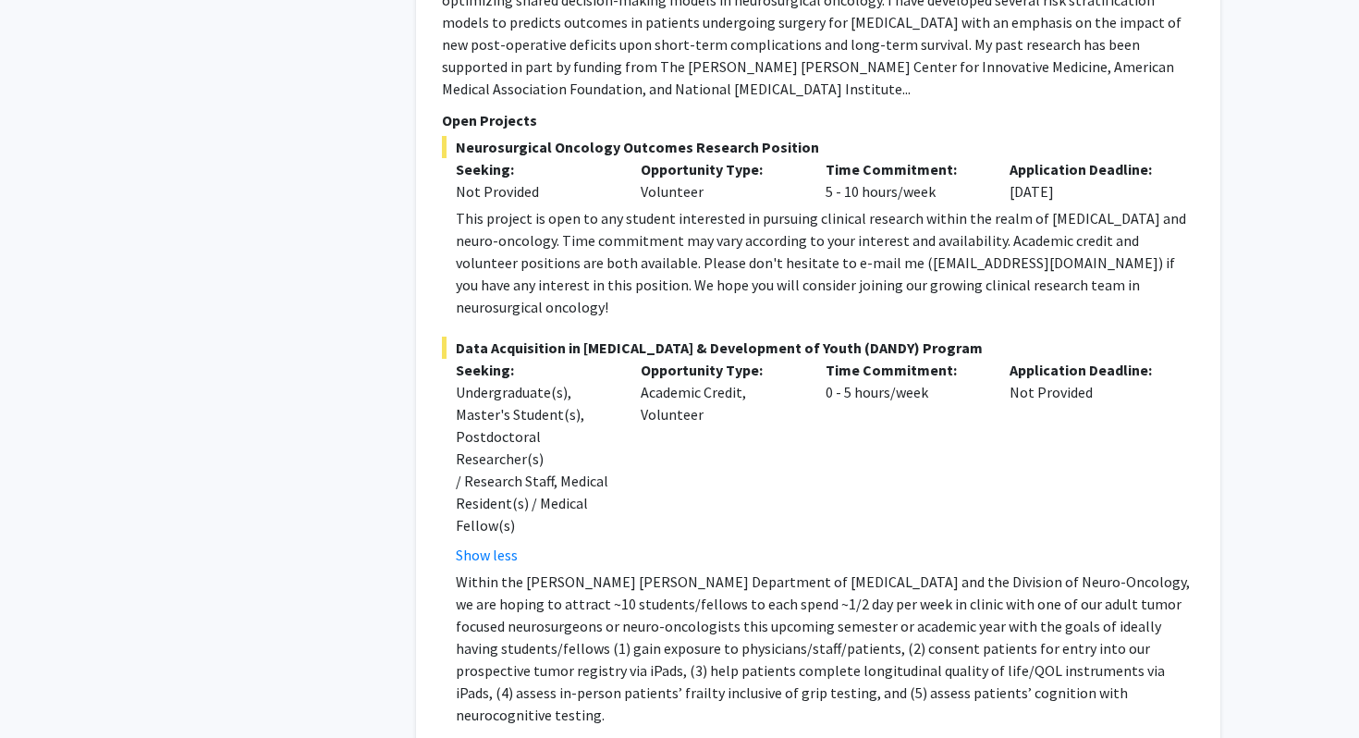
scroll to position [6245, 0]
drag, startPoint x: 604, startPoint y: 610, endPoint x: 656, endPoint y: 611, distance: 51.8
drag, startPoint x: 630, startPoint y: 522, endPoint x: 727, endPoint y: 522, distance: 97.1
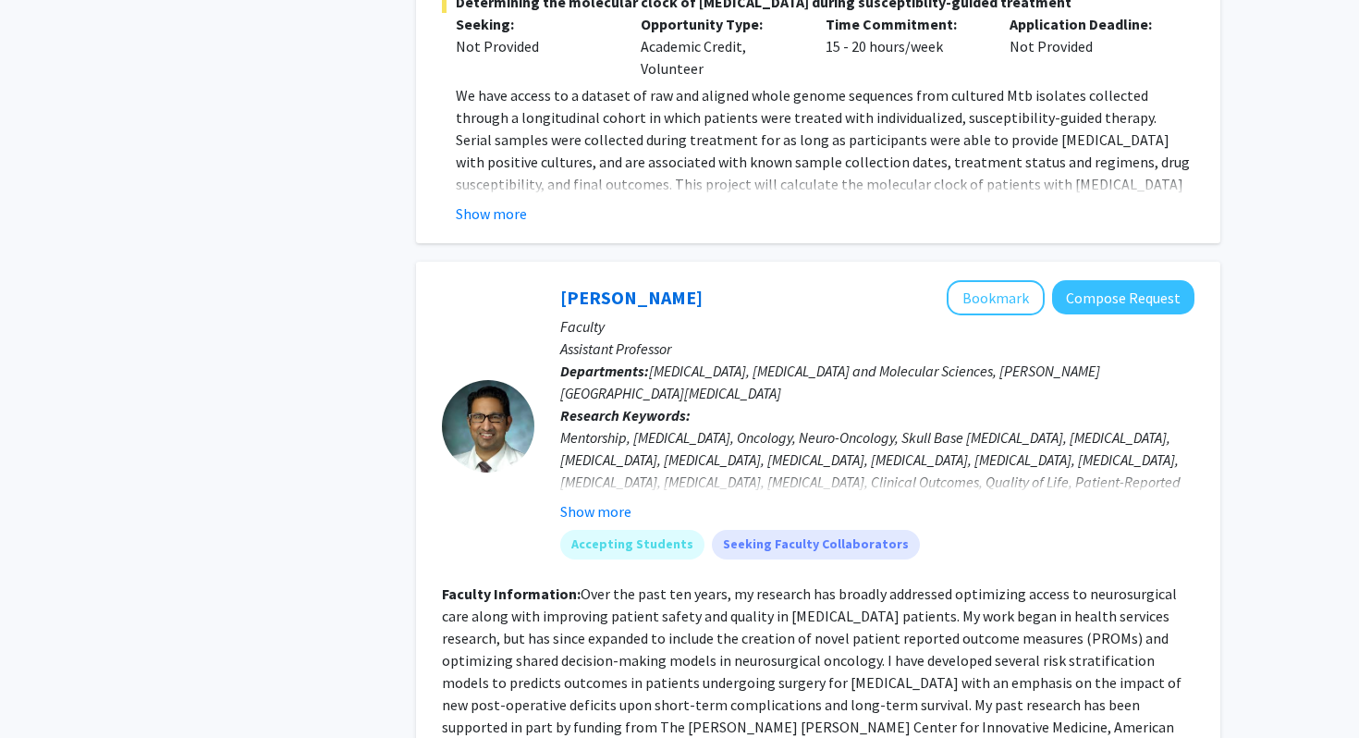
scroll to position [5588, 0]
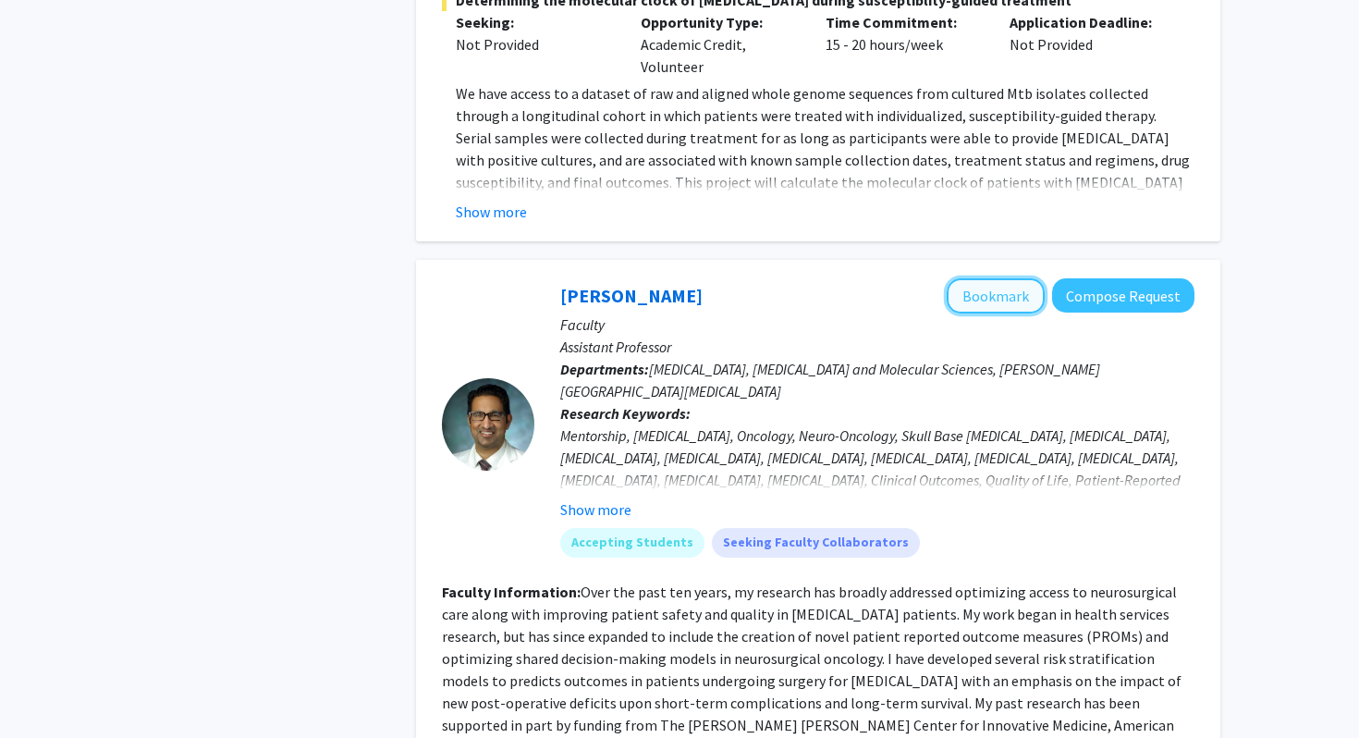
click at [1016, 278] on button "Bookmark" at bounding box center [996, 295] width 98 height 35
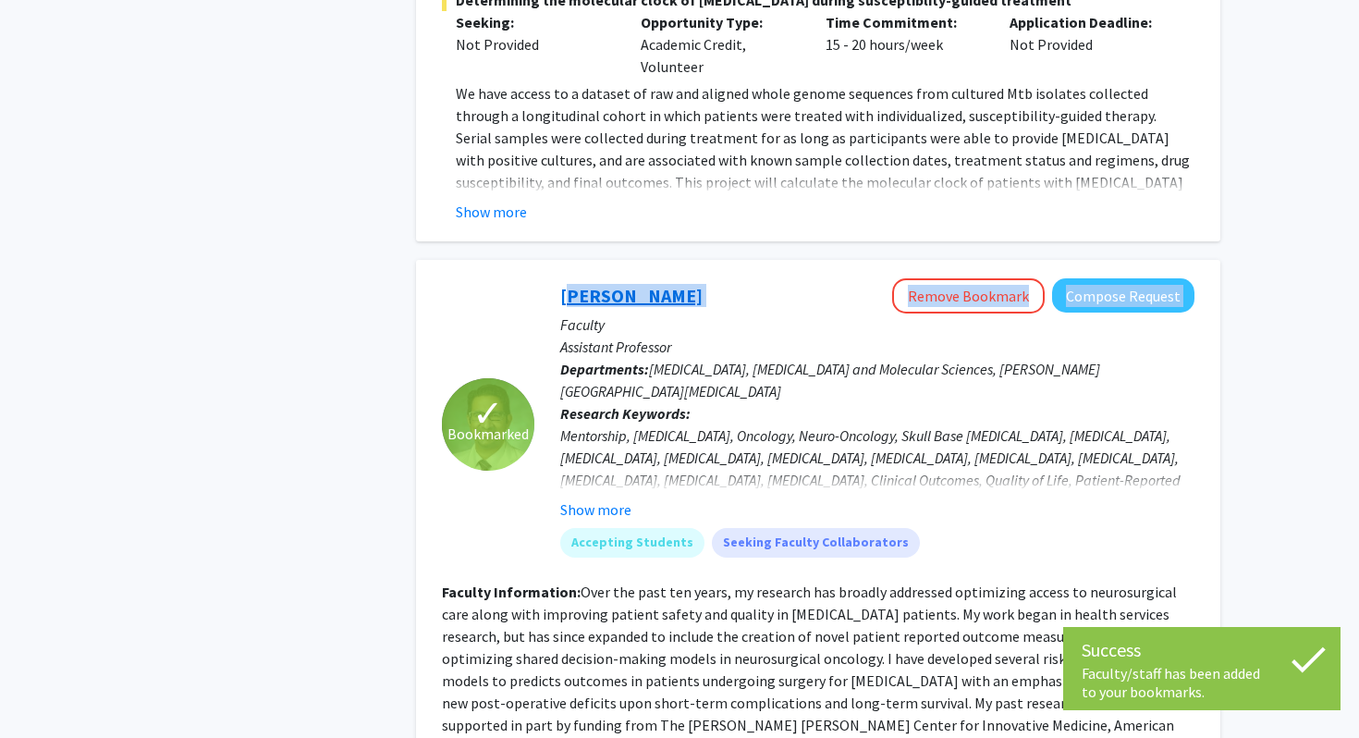
drag, startPoint x: 704, startPoint y: 153, endPoint x: 561, endPoint y: 134, distance: 143.6
click at [561, 278] on div "Raj Mukherjee Remove Bookmark Compose Request" at bounding box center [877, 295] width 634 height 35
click at [683, 583] on fg-read-more "Over the past ten years, my research has broadly addressed optimizing access to…" at bounding box center [812, 670] width 740 height 174
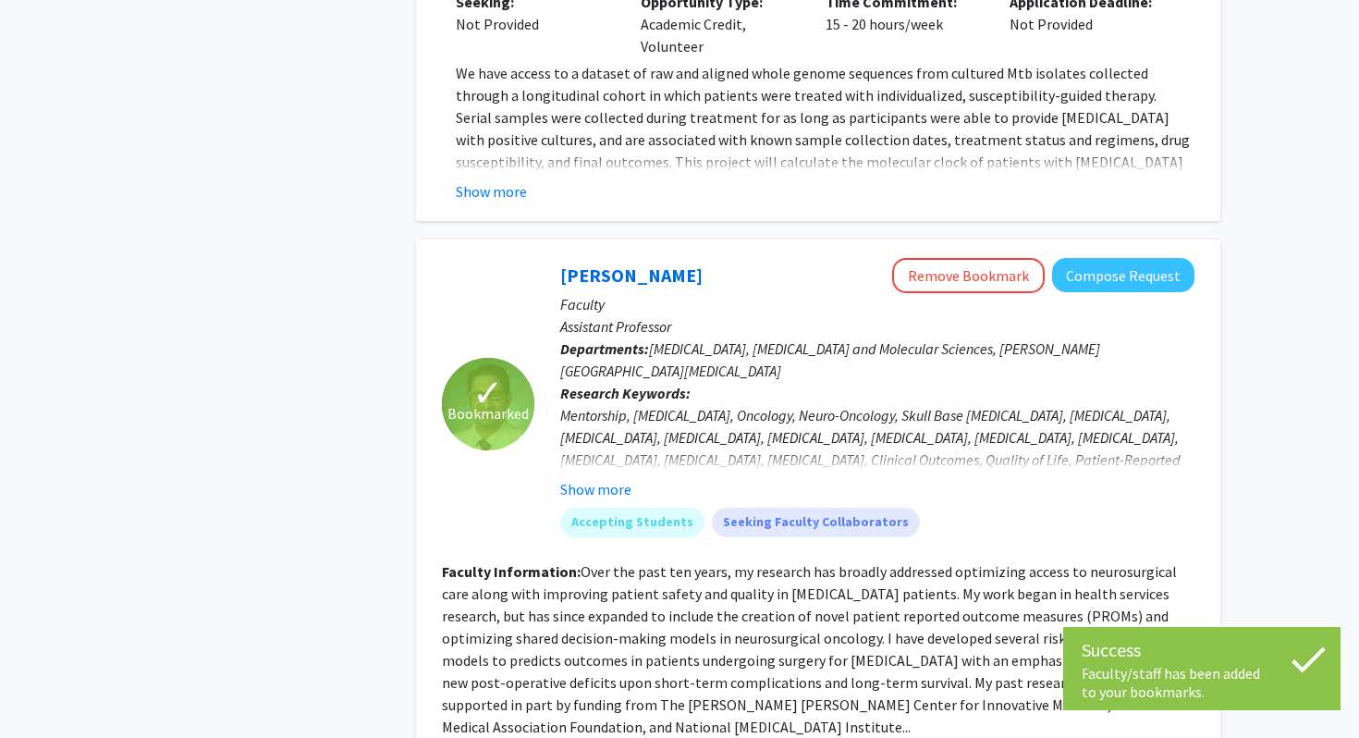
scroll to position [5615, 0]
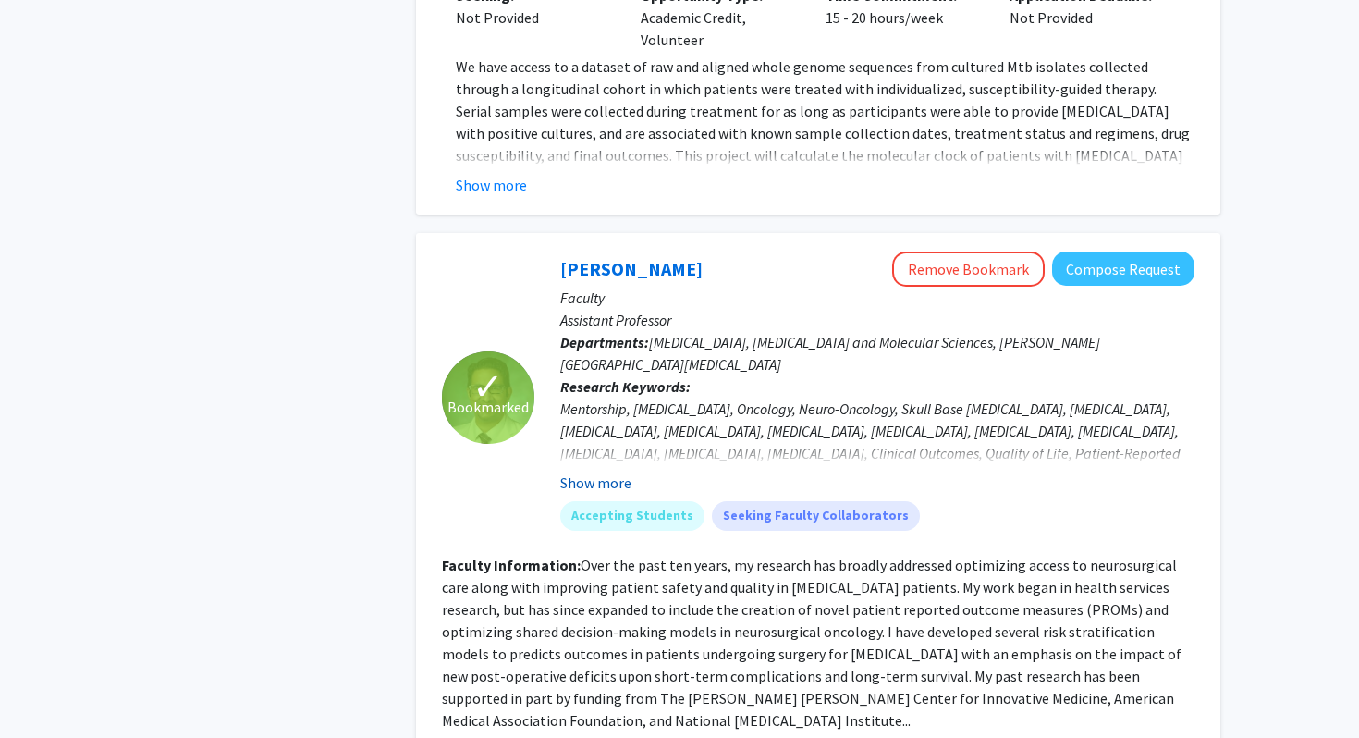
click at [596, 472] on button "Show more" at bounding box center [595, 483] width 71 height 22
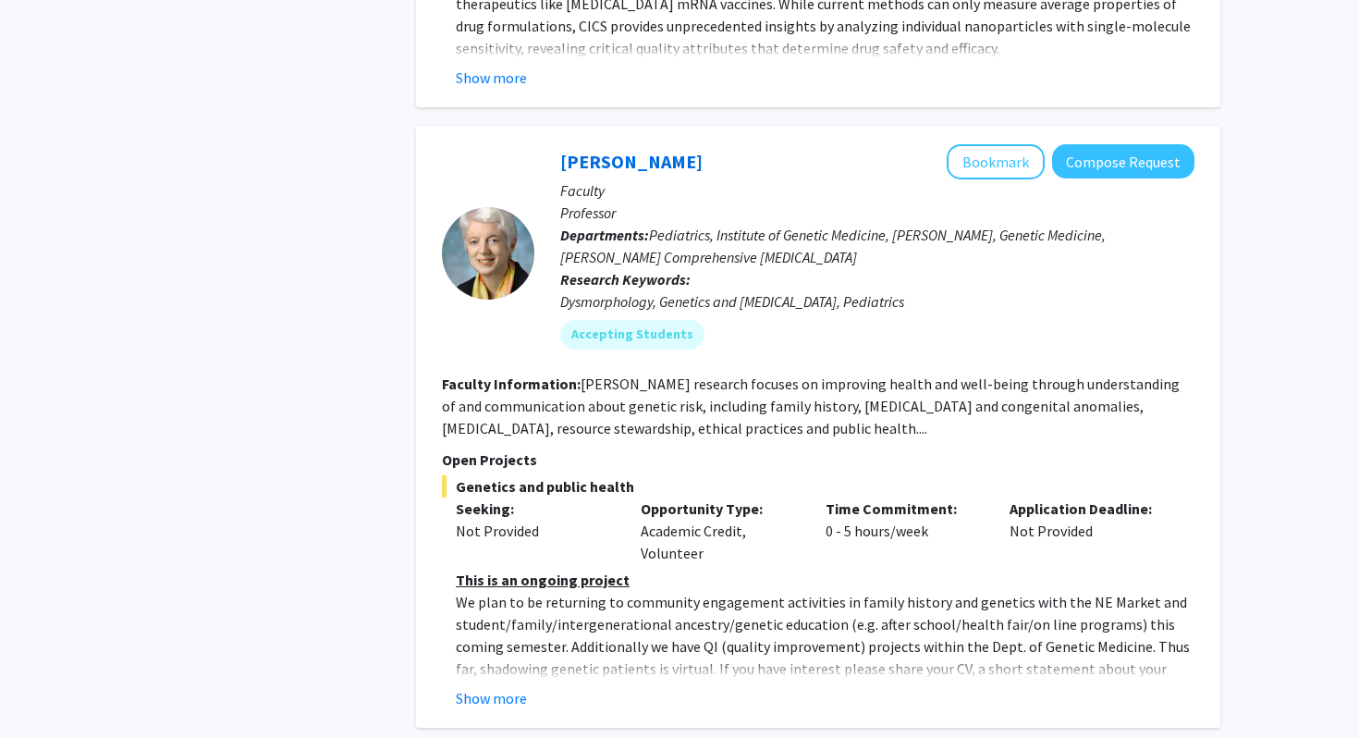
scroll to position [8261, 0]
click at [511, 686] on button "Show more" at bounding box center [491, 697] width 71 height 22
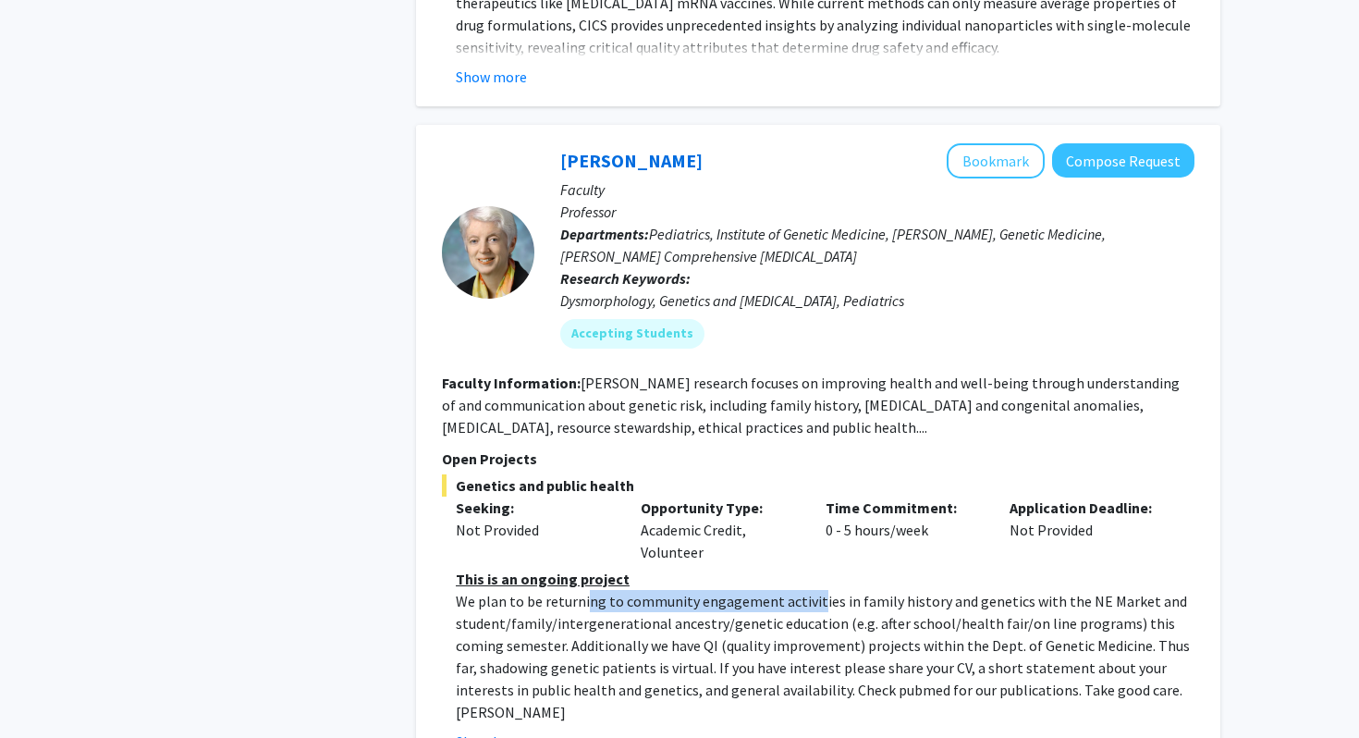
drag, startPoint x: 586, startPoint y: 357, endPoint x: 792, endPoint y: 348, distance: 205.5
click at [796, 590] on p "We plan to be returning to community engagement activities in family history an…" at bounding box center [825, 656] width 739 height 133
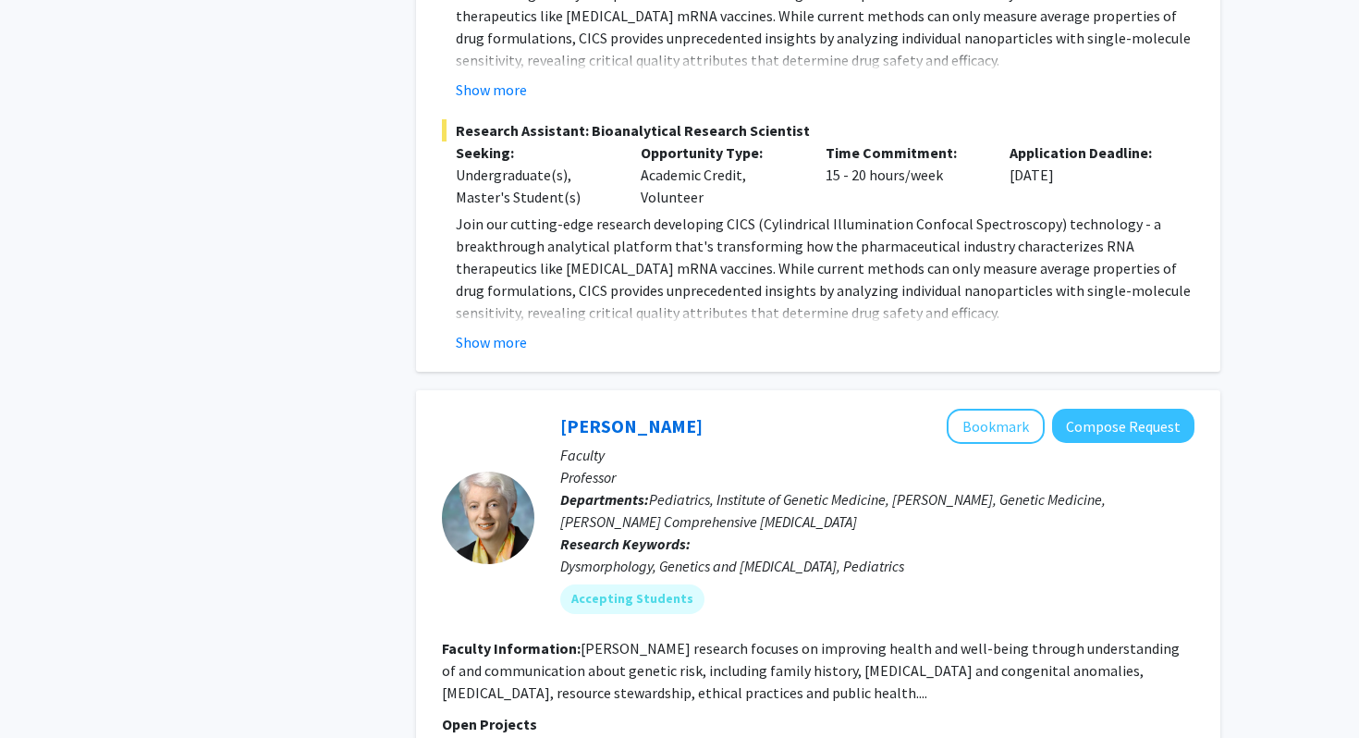
scroll to position [8108, 0]
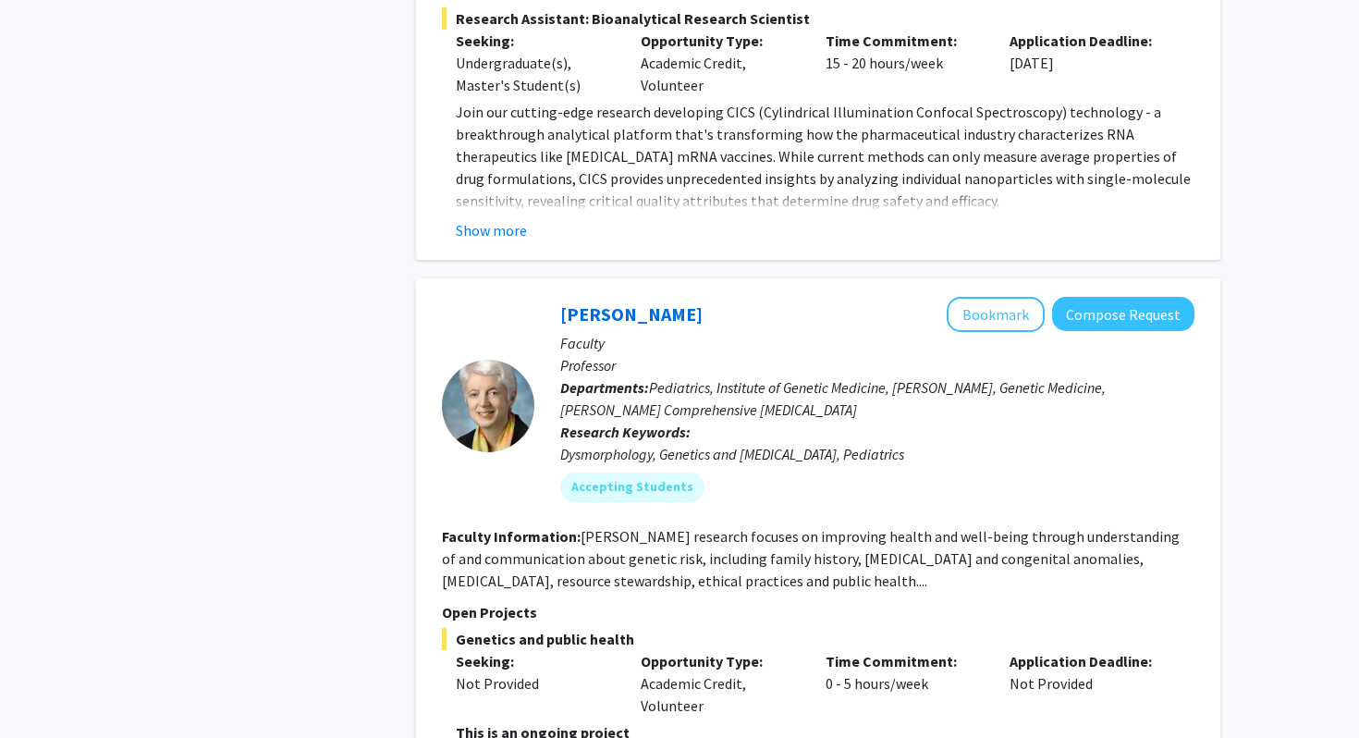
click at [623, 443] on div "Dysmorphology, Genetics and Inherited Diseases, Pediatrics" at bounding box center [877, 454] width 634 height 22
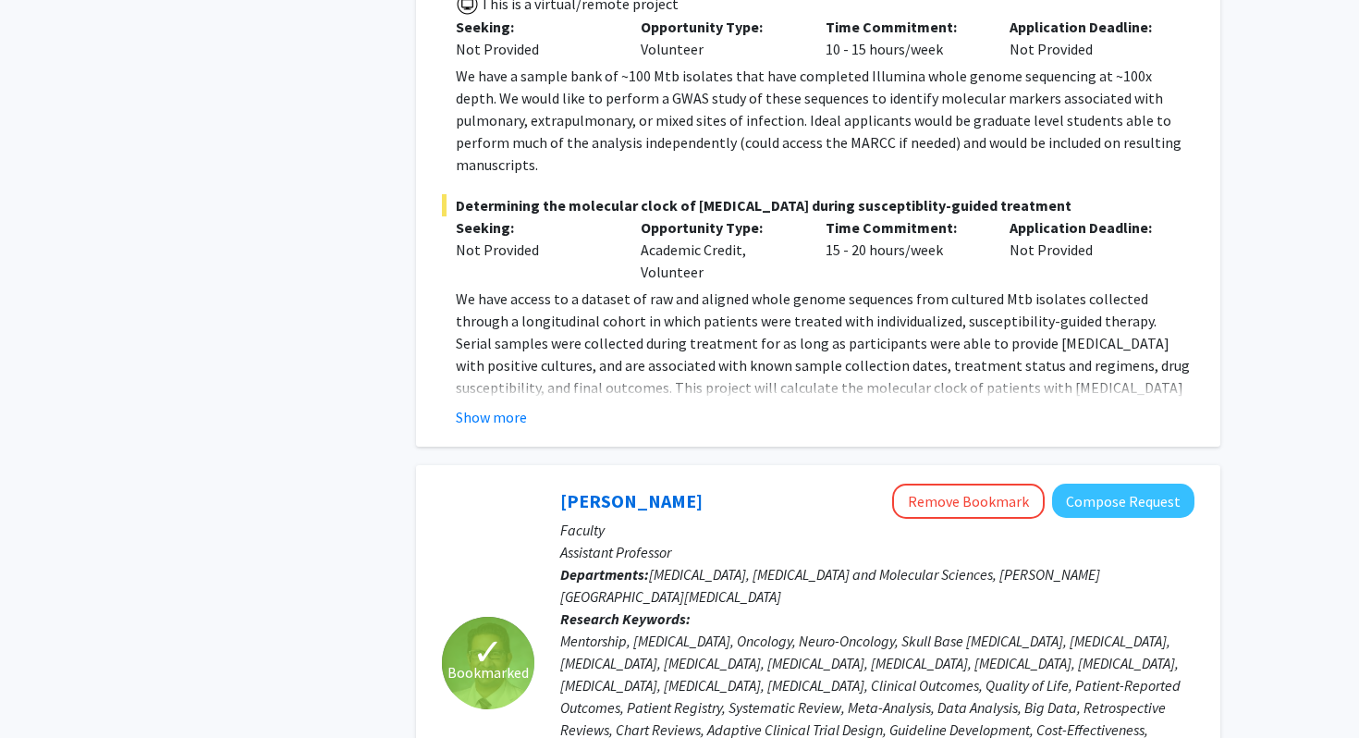
scroll to position [5387, 0]
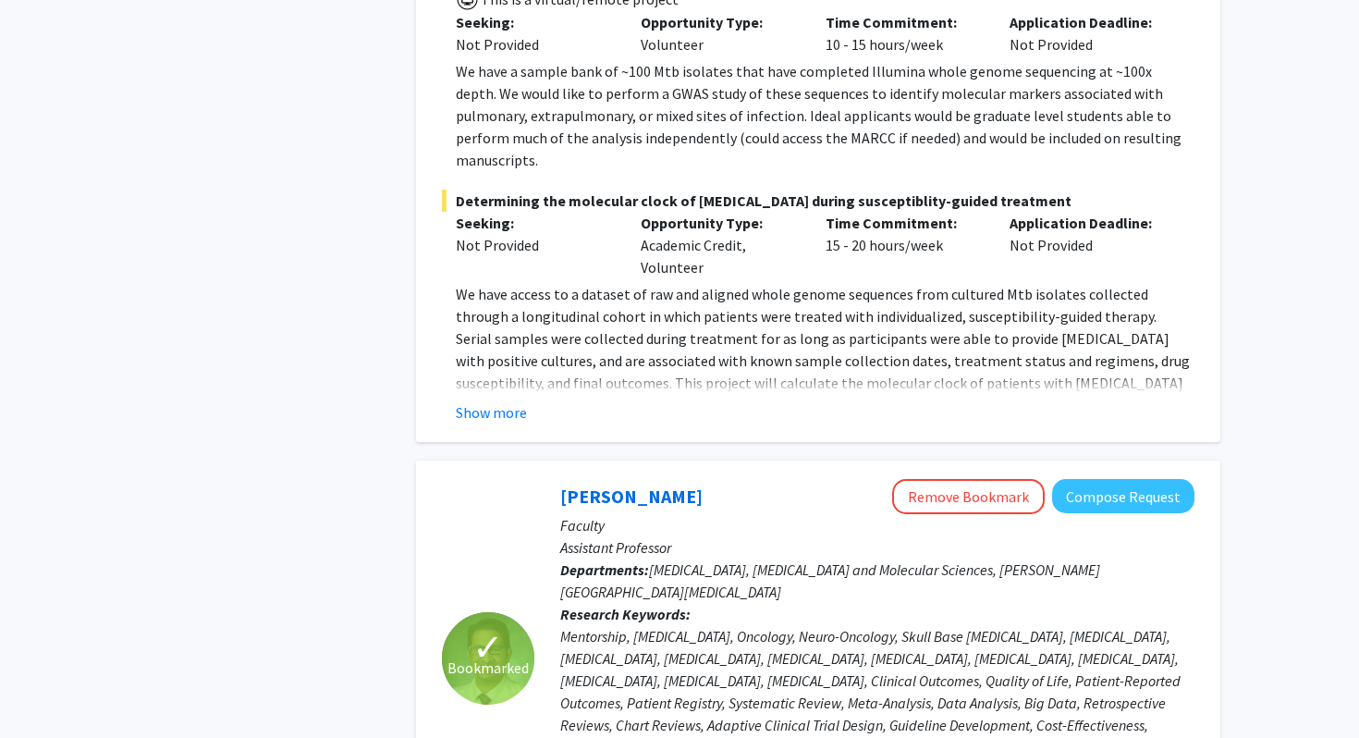
click at [506, 283] on fg-read-more "We have access to a dataset of raw and aligned whole genome sequences from cult…" at bounding box center [818, 353] width 753 height 141
click at [500, 401] on button "Show more" at bounding box center [491, 412] width 71 height 22
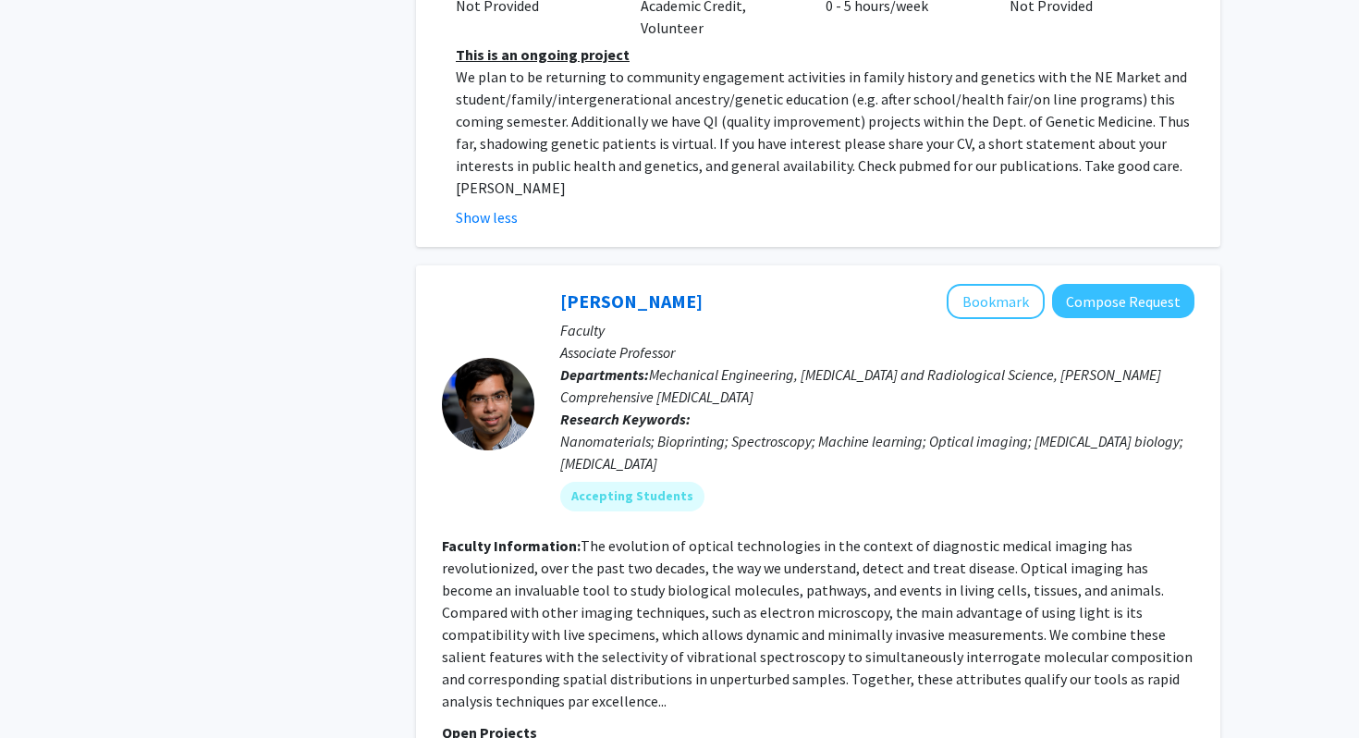
scroll to position [9283, 0]
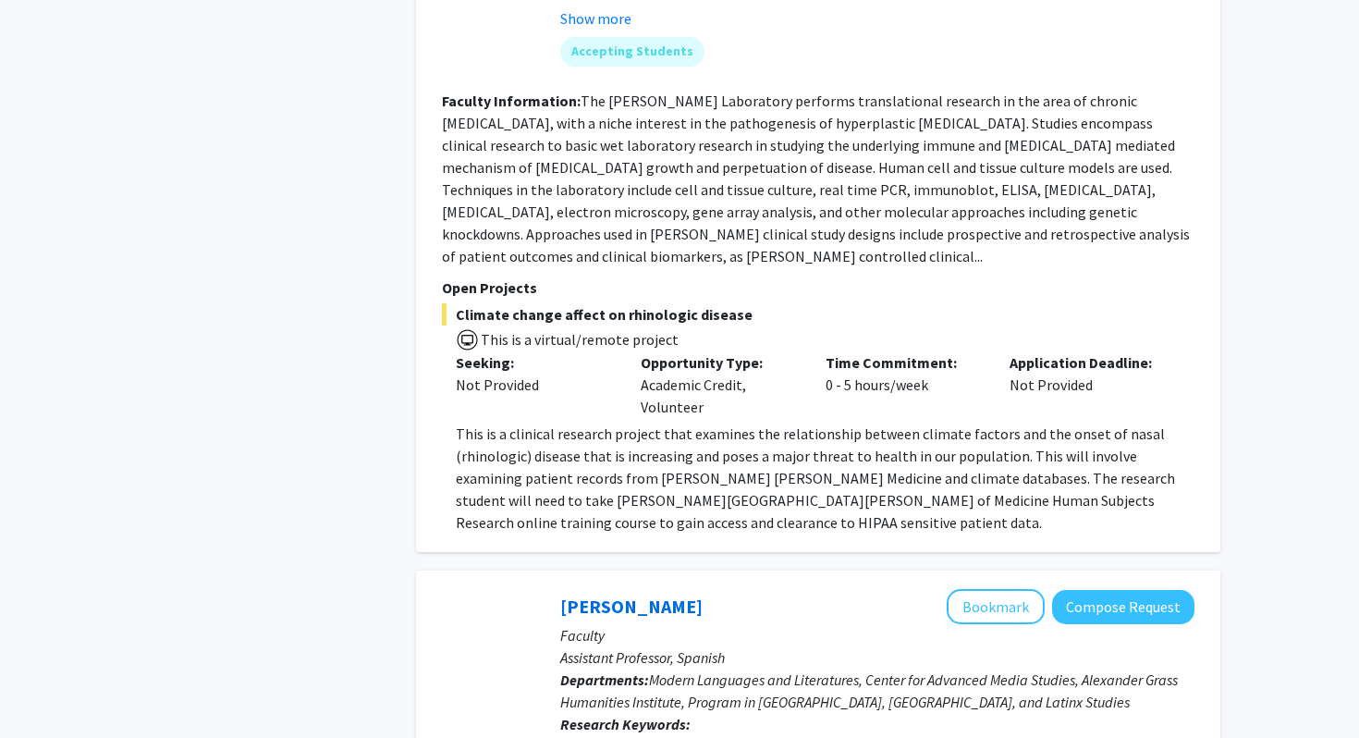
scroll to position [1719, 0]
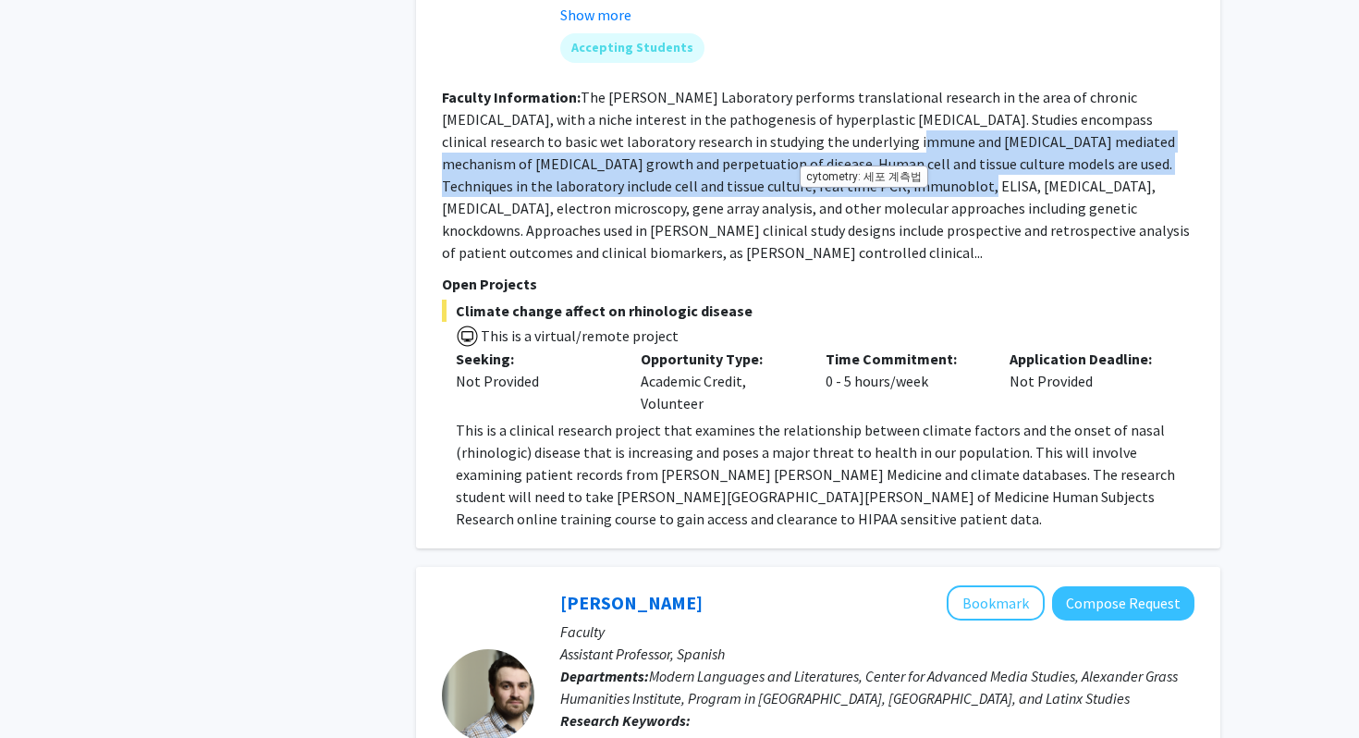
drag, startPoint x: 775, startPoint y: 100, endPoint x: 800, endPoint y: 147, distance: 53.4
click at [800, 147] on fg-read-more "The Jean Kim Laboratory performs translational research in the area of chronic …" at bounding box center [816, 175] width 748 height 174
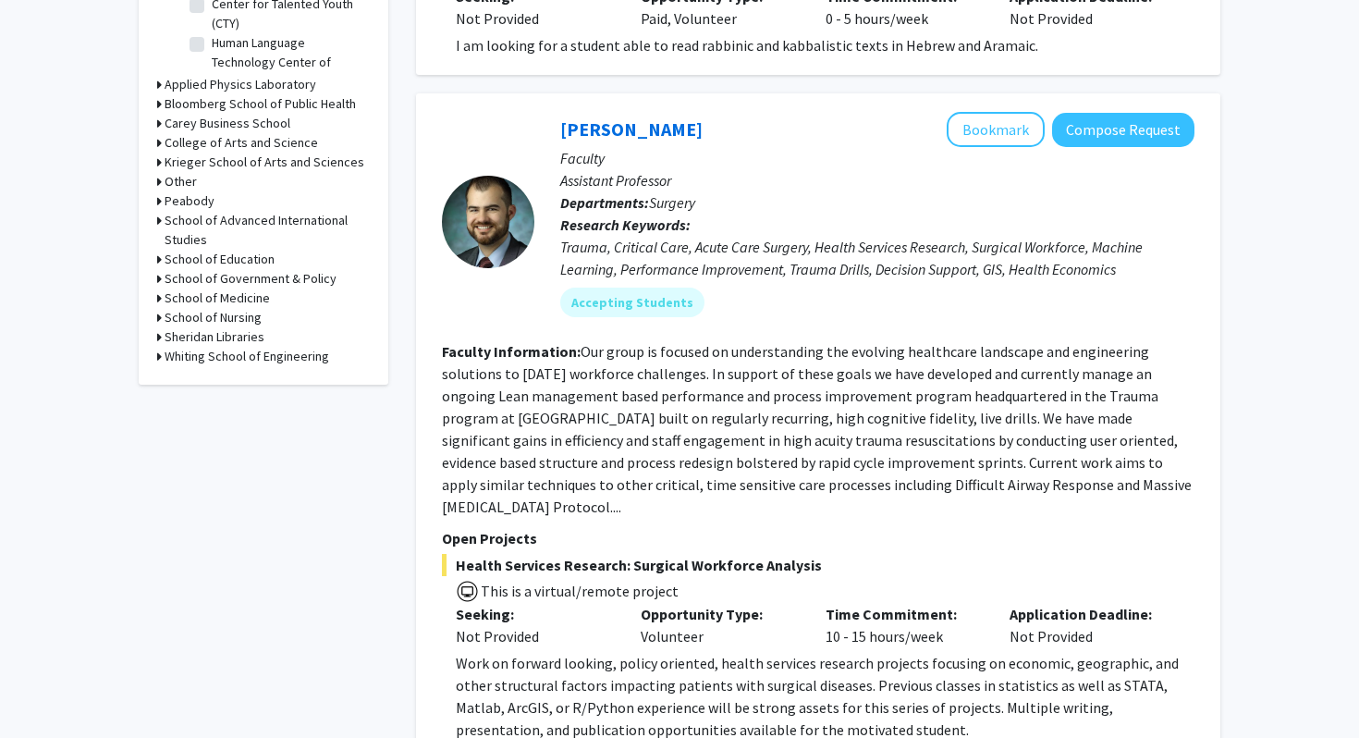
scroll to position [0, 0]
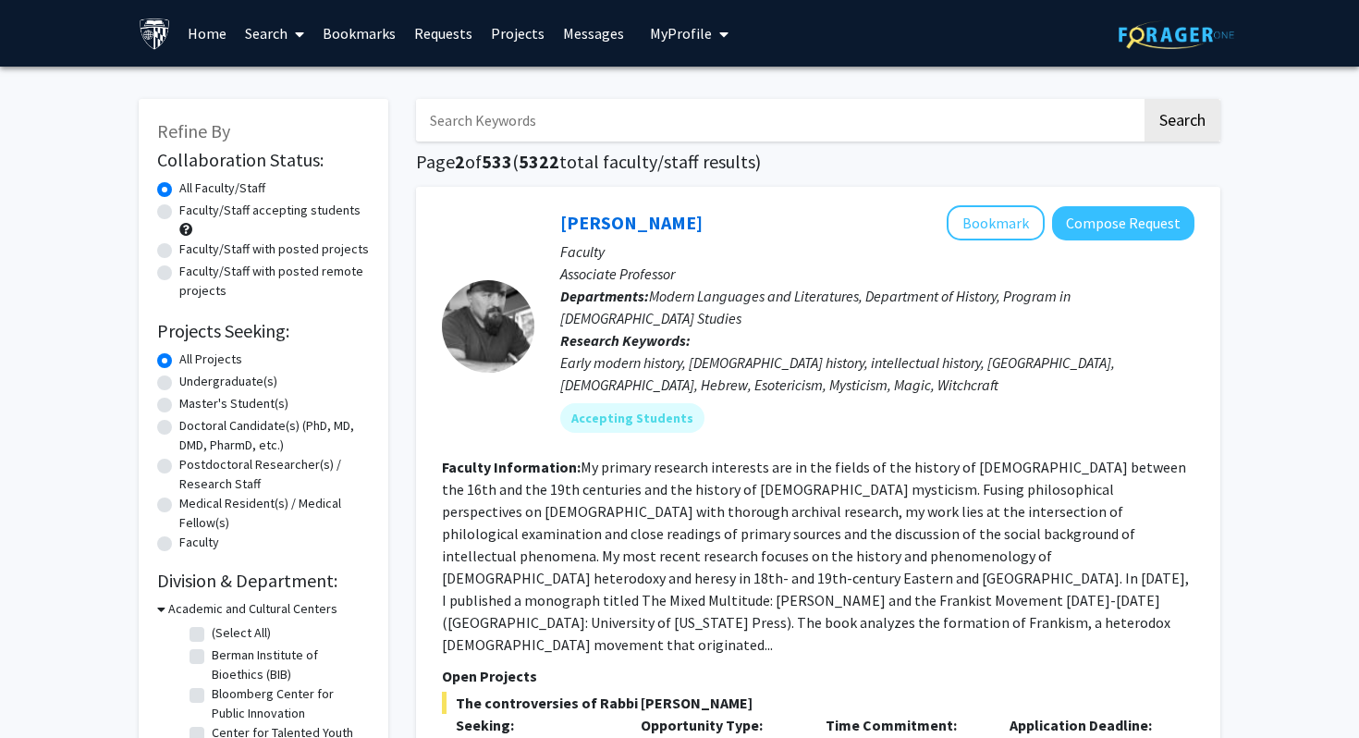
click at [288, 33] on span at bounding box center [296, 34] width 17 height 65
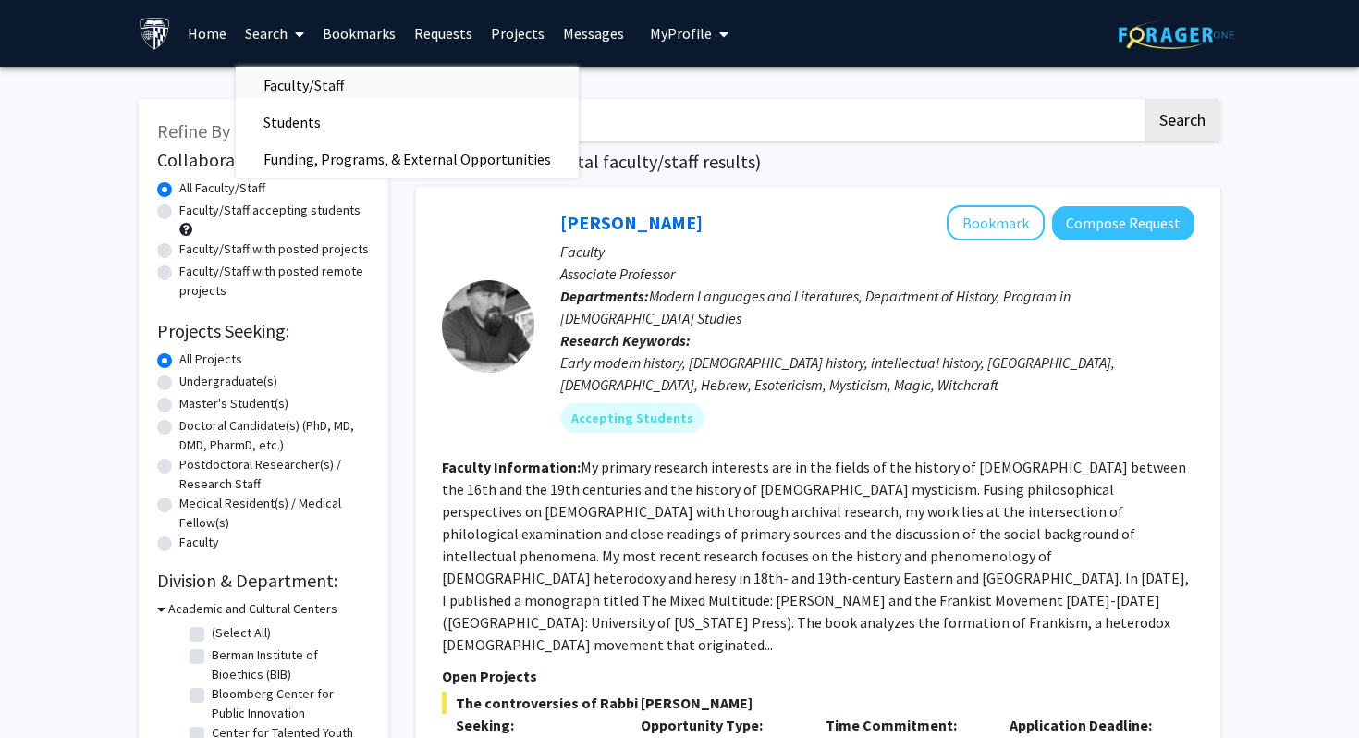
click at [339, 79] on span "Faculty/Staff" at bounding box center [304, 85] width 136 height 37
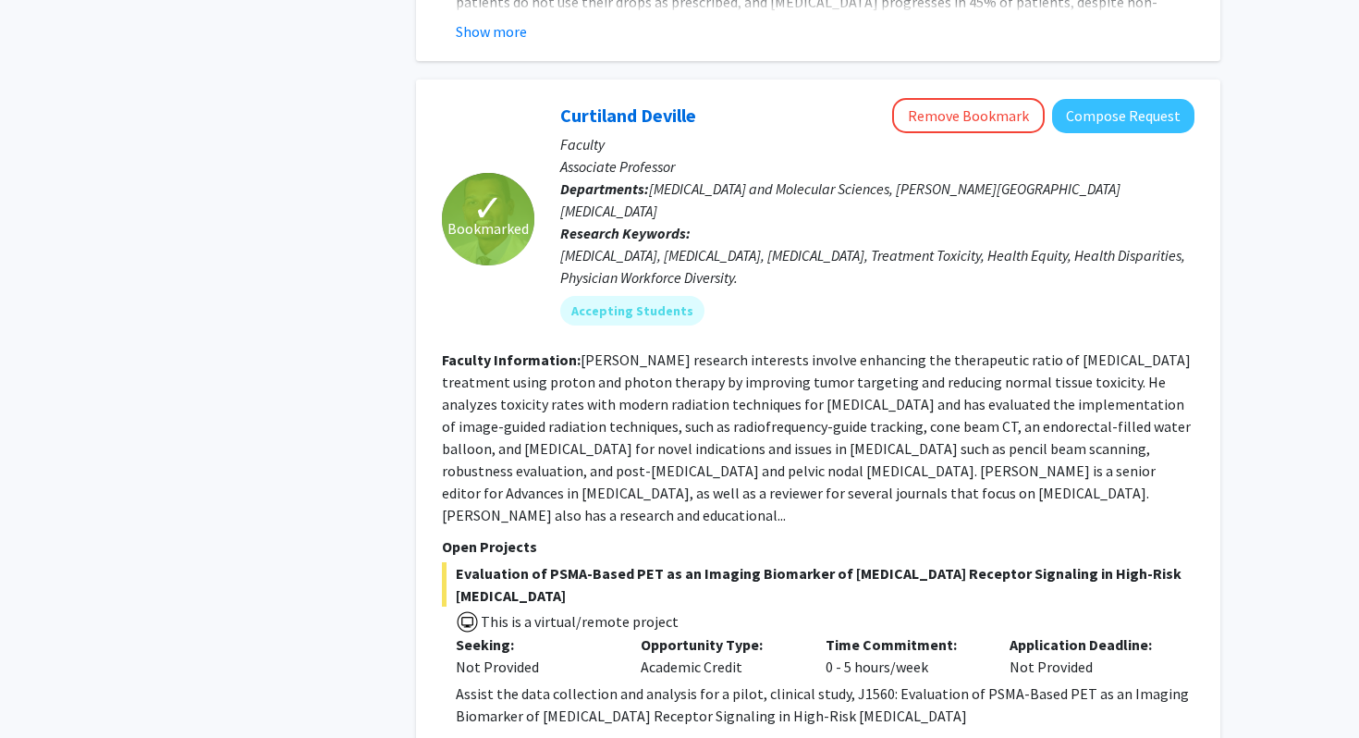
scroll to position [3134, 0]
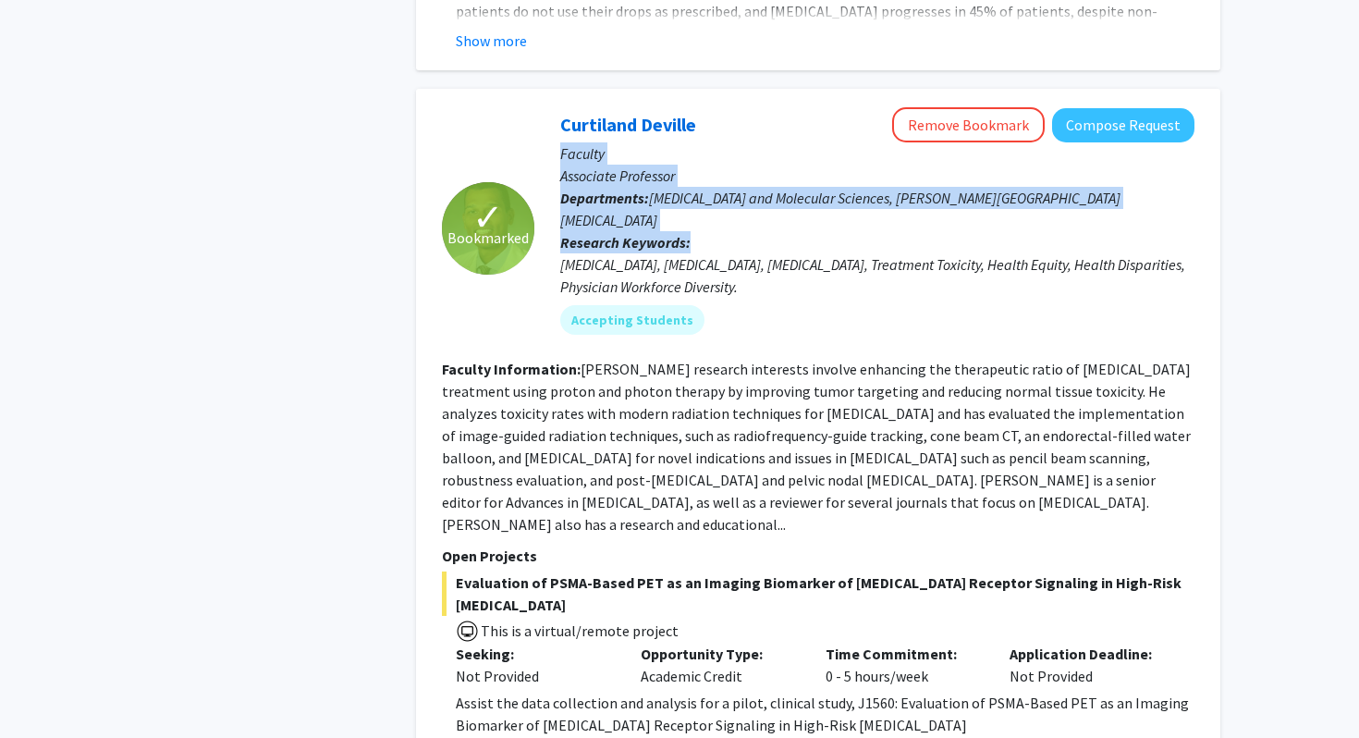
drag, startPoint x: 728, startPoint y: 46, endPoint x: 767, endPoint y: 128, distance: 90.6
click at [767, 128] on div "Curtiland Deville Remove Bookmark Compose Request Faculty Associate Professor D…" at bounding box center [864, 227] width 660 height 241
click at [767, 231] on p "Research Keywords: Prostate Cancer, Sarcoma, Proton Therapy, Treatment Toxicity…" at bounding box center [877, 264] width 634 height 67
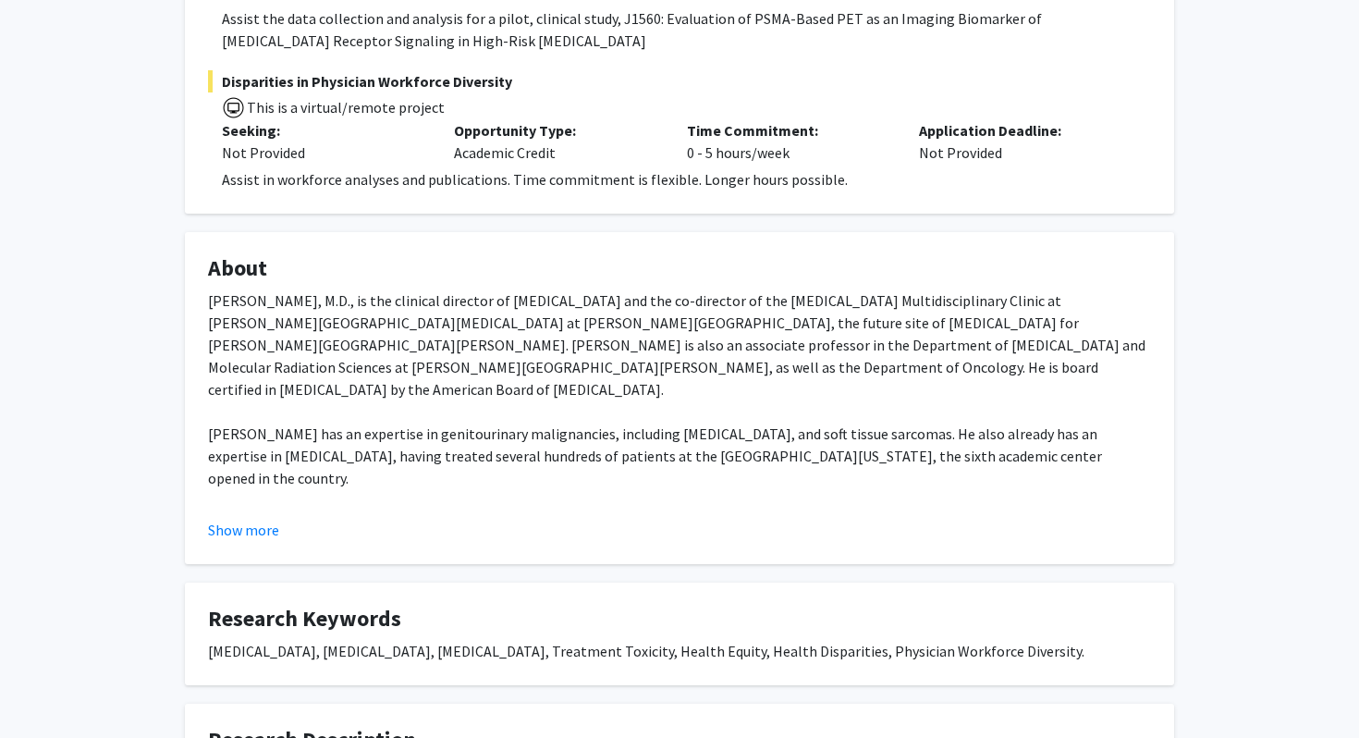
scroll to position [484, 0]
click at [264, 526] on button "Show more" at bounding box center [243, 529] width 71 height 22
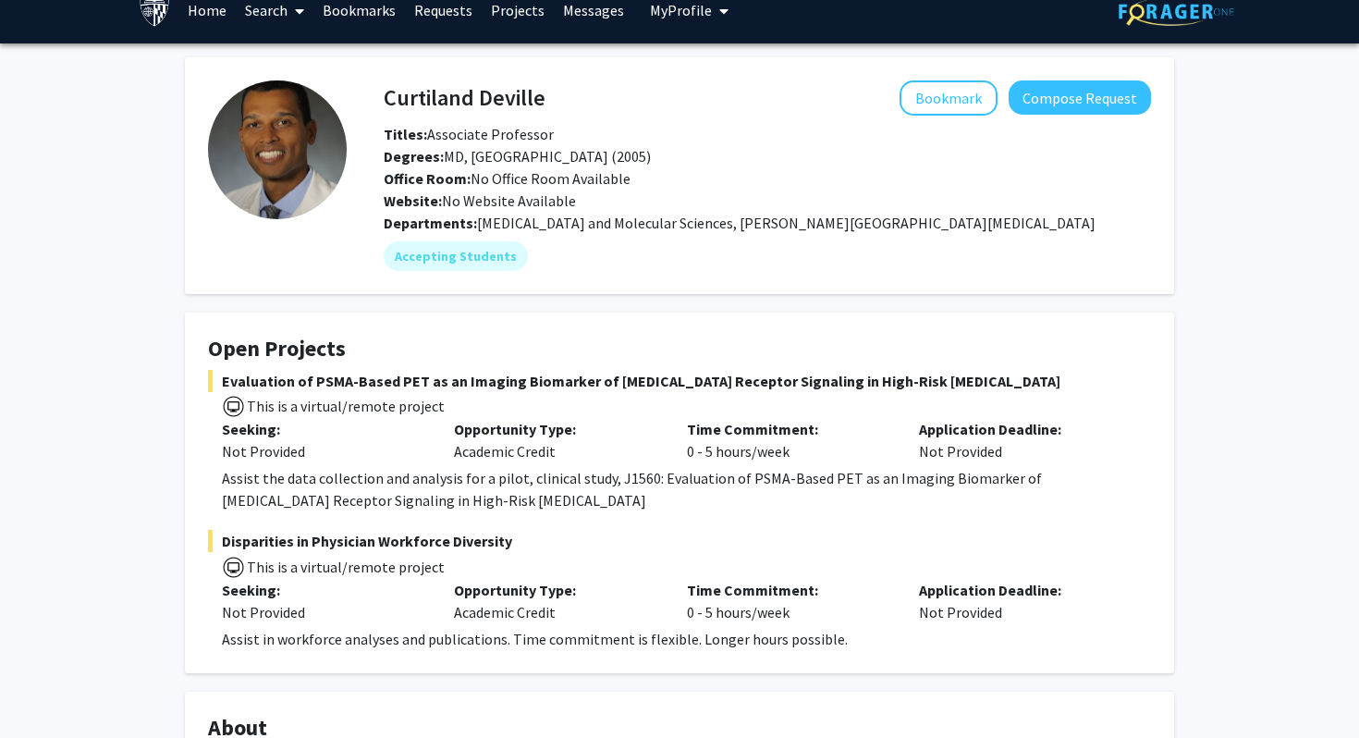
scroll to position [19, 0]
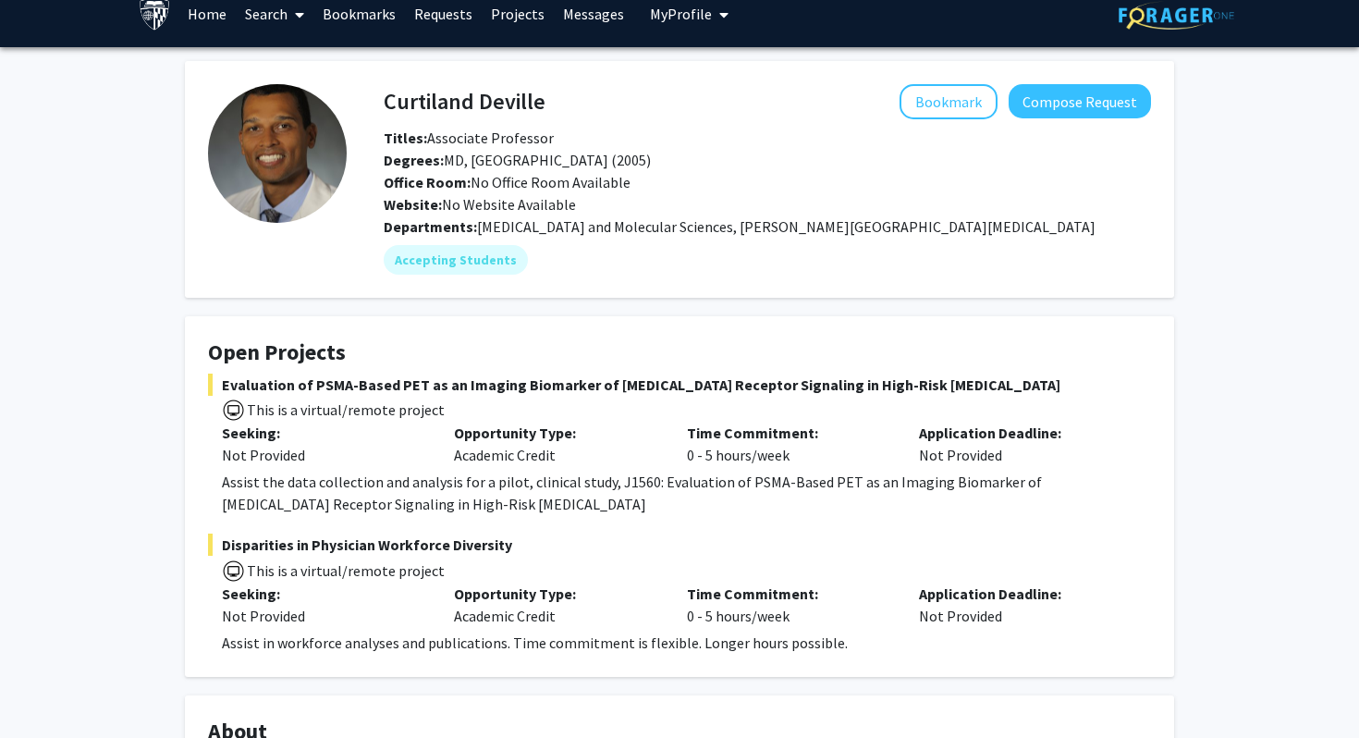
drag, startPoint x: 543, startPoint y: 108, endPoint x: 387, endPoint y: 109, distance: 155.4
click at [387, 109] on h4 "Curtiland Deville" at bounding box center [465, 101] width 162 height 34
click at [715, 134] on div "Titles: Associate Professor" at bounding box center [767, 138] width 795 height 22
click at [485, 109] on h4 "Curtiland Deville" at bounding box center [465, 101] width 162 height 34
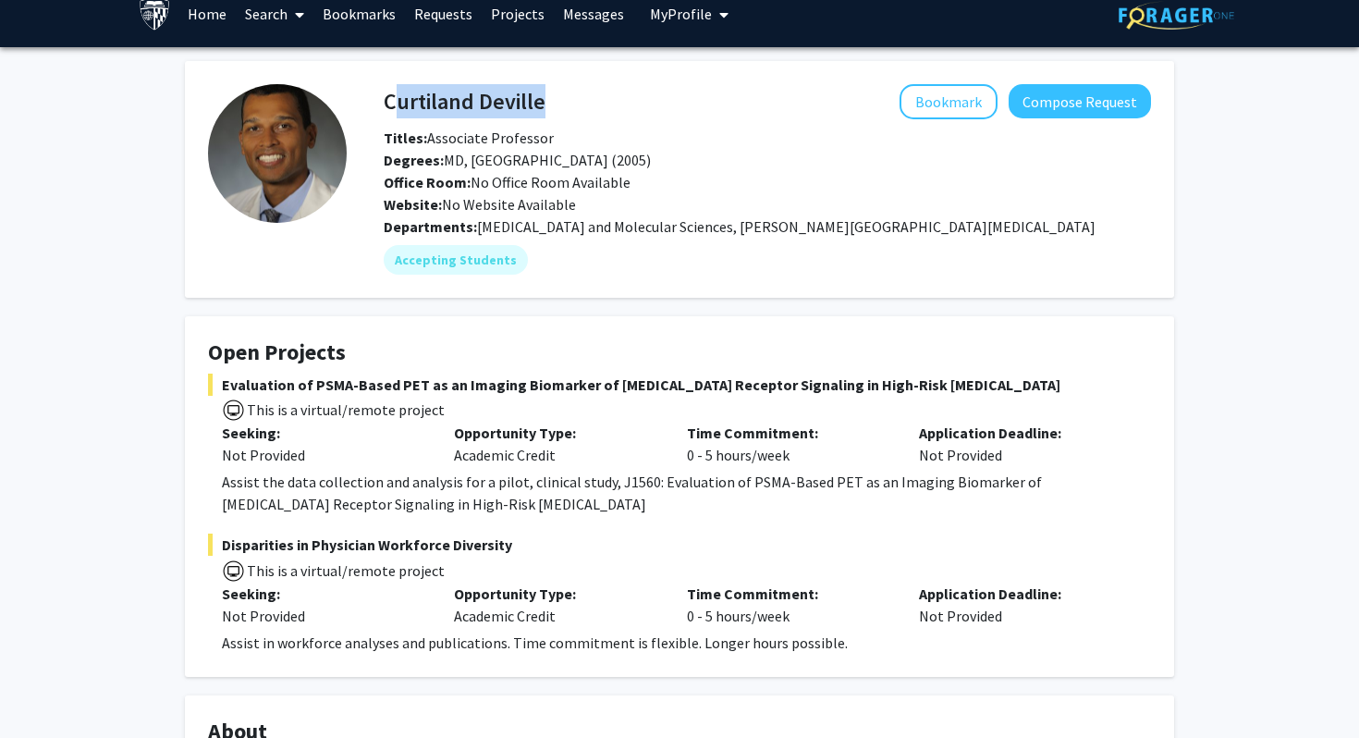
click at [485, 109] on h4 "Curtiland Deville" at bounding box center [465, 101] width 162 height 34
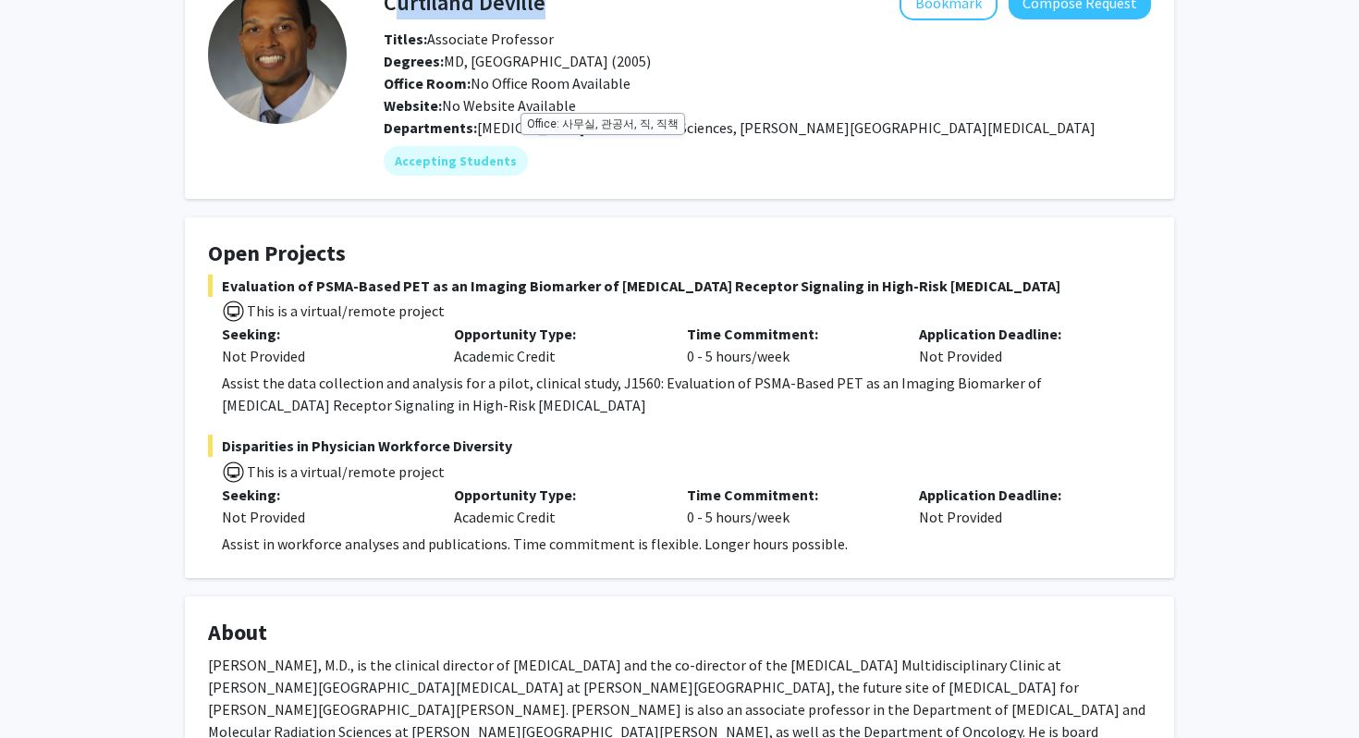
scroll to position [0, 0]
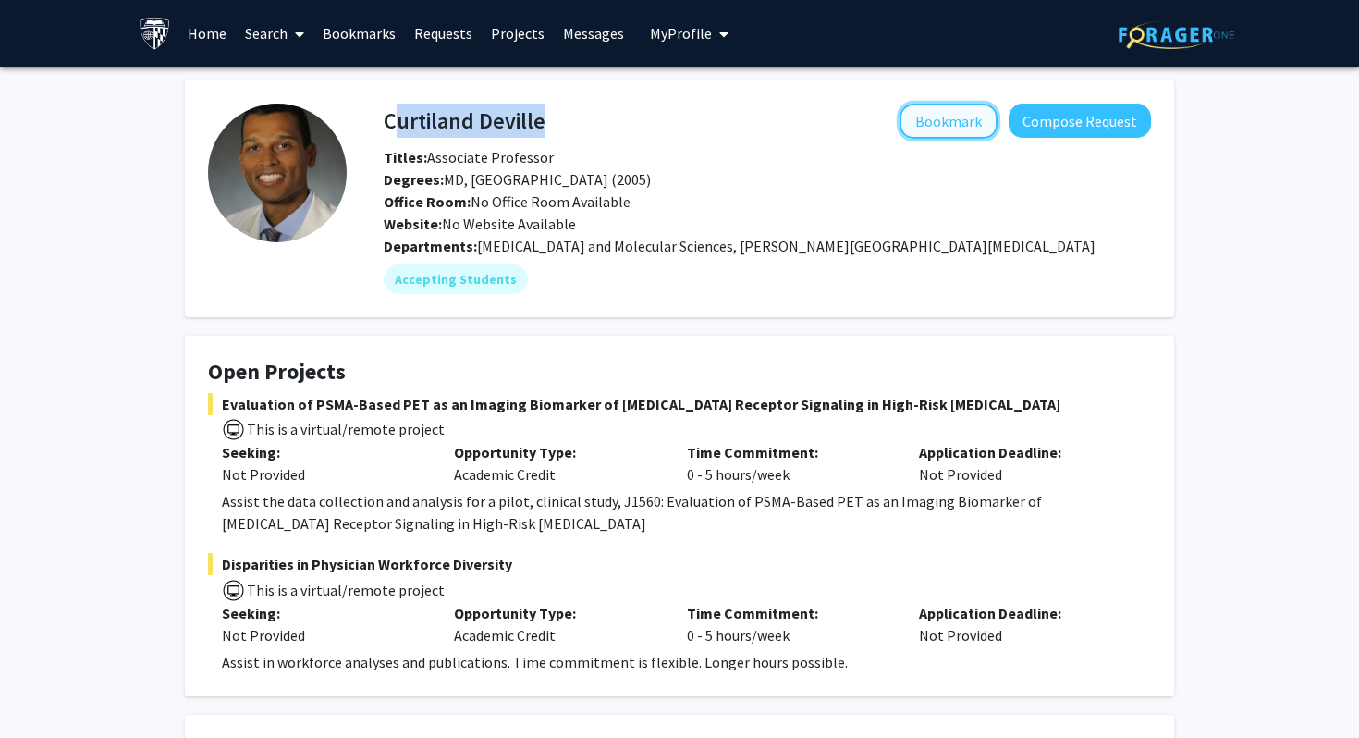
click at [937, 113] on button "Bookmark" at bounding box center [949, 121] width 98 height 35
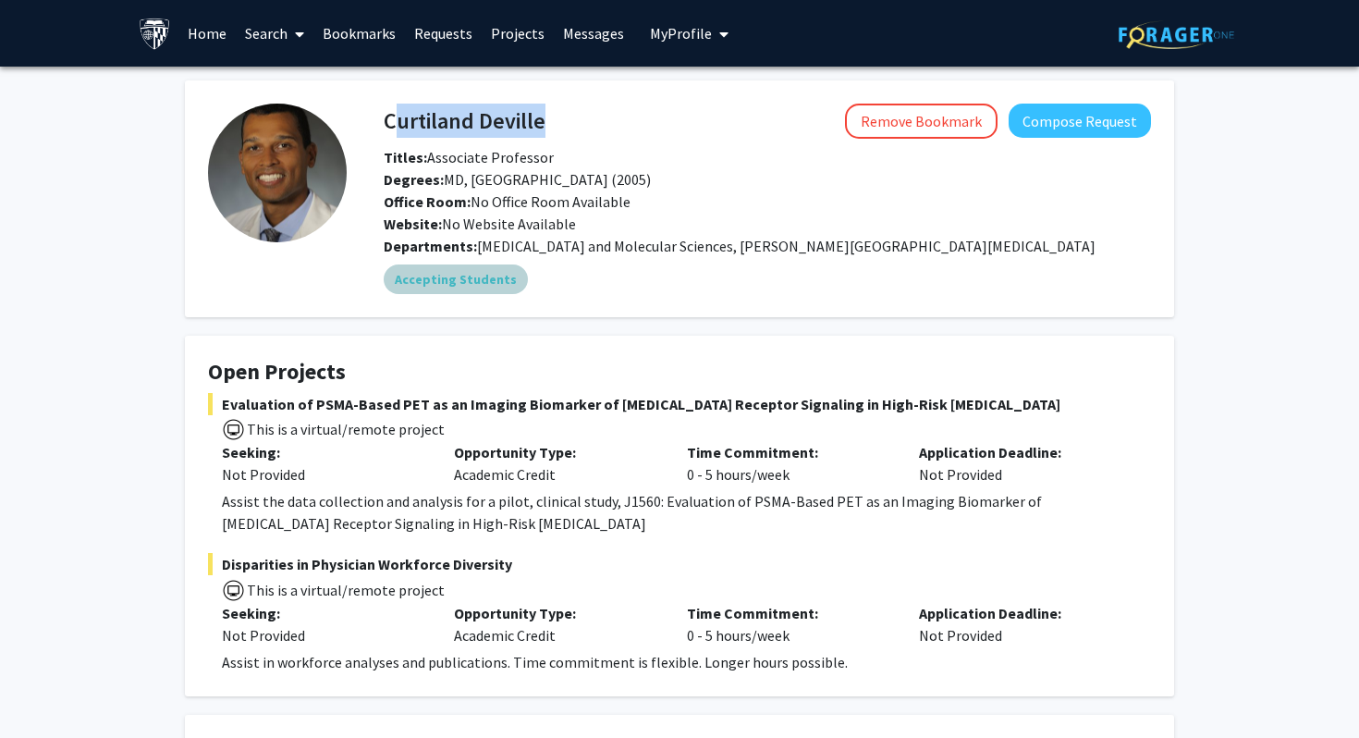
click at [666, 289] on div "Accepting Students" at bounding box center [767, 279] width 775 height 37
